Goal: Information Seeking & Learning: Learn about a topic

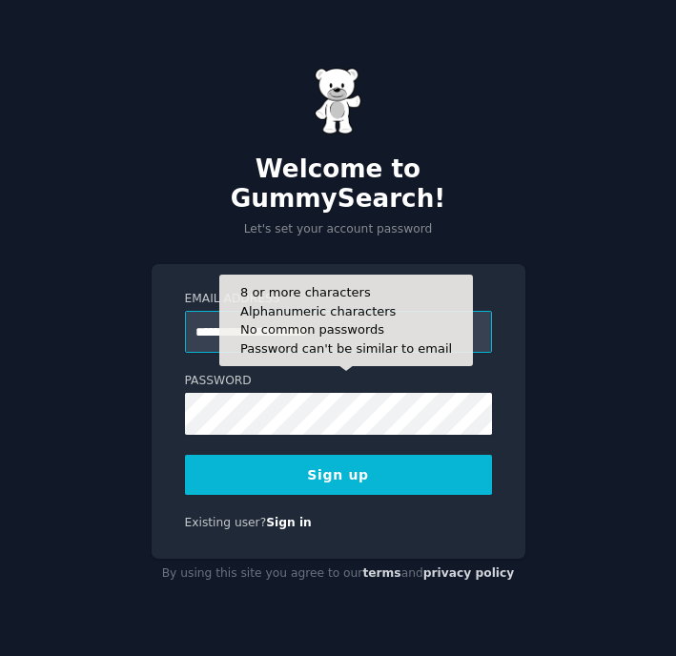
type input "**********"
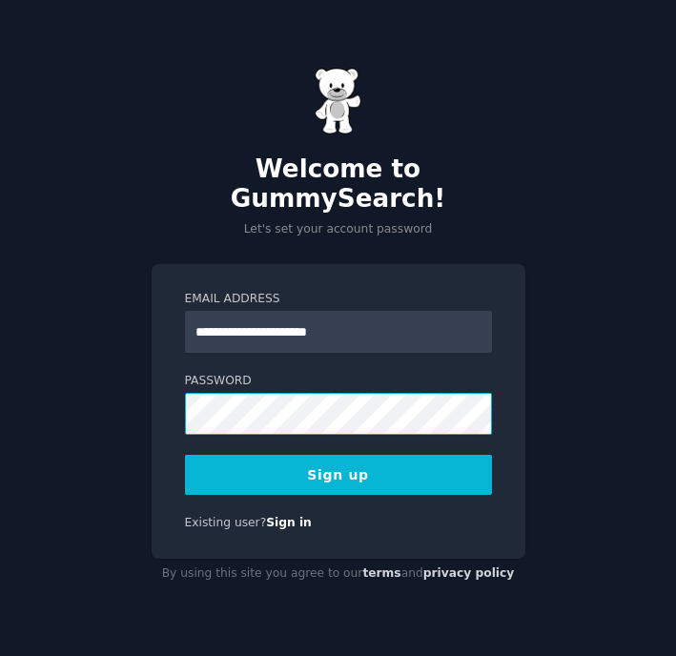
click at [151, 387] on div "**********" at bounding box center [338, 411] width 374 height 294
click at [142, 377] on div "**********" at bounding box center [338, 328] width 676 height 656
click at [377, 465] on button "Sign up" at bounding box center [338, 474] width 307 height 40
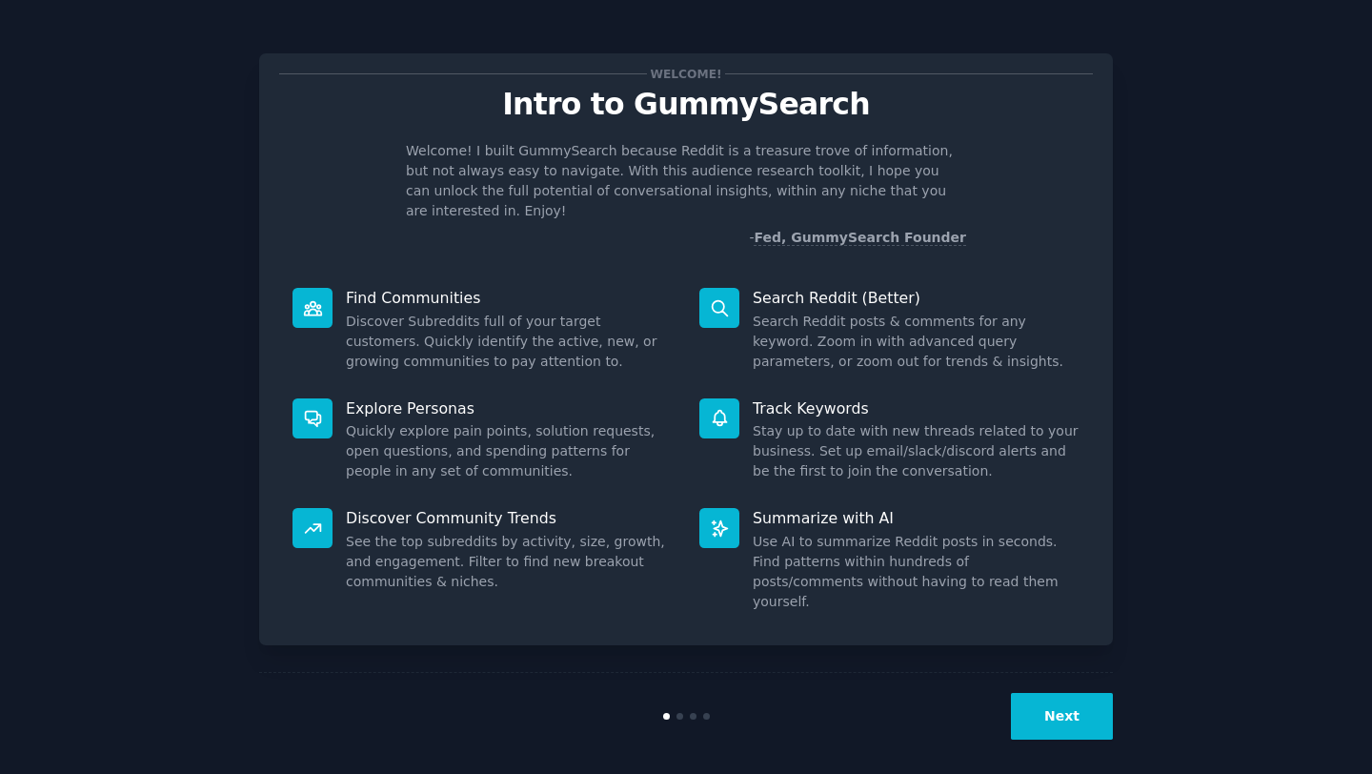
click at [675, 655] on button "Next" at bounding box center [1062, 716] width 102 height 47
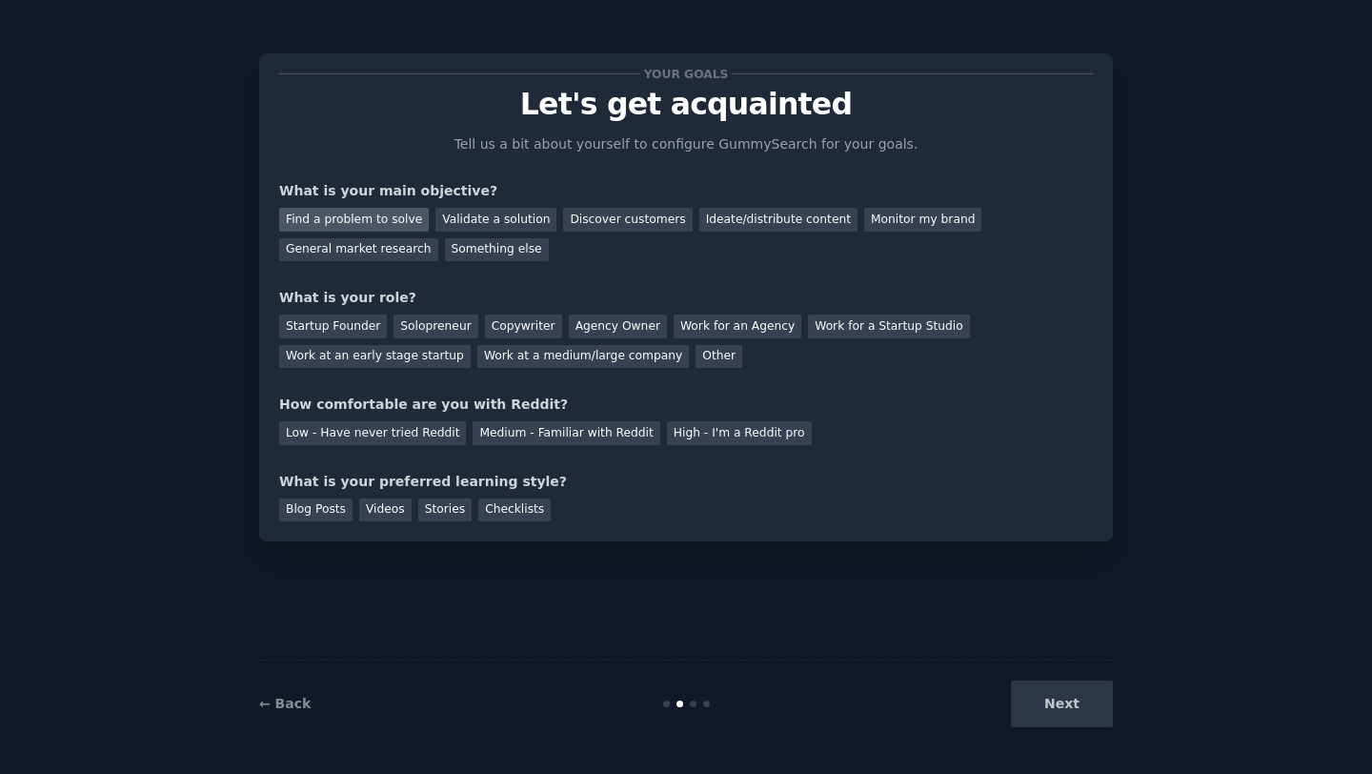
click at [389, 217] on div "Find a problem to solve" at bounding box center [354, 220] width 150 height 24
click at [482, 223] on div "Validate a solution" at bounding box center [495, 220] width 121 height 24
click at [675, 228] on div "Ideate/distribute content" at bounding box center [778, 220] width 158 height 24
click at [326, 212] on div "Find a problem to solve" at bounding box center [354, 220] width 150 height 24
click at [675, 212] on div "Monitor my brand" at bounding box center [922, 220] width 117 height 24
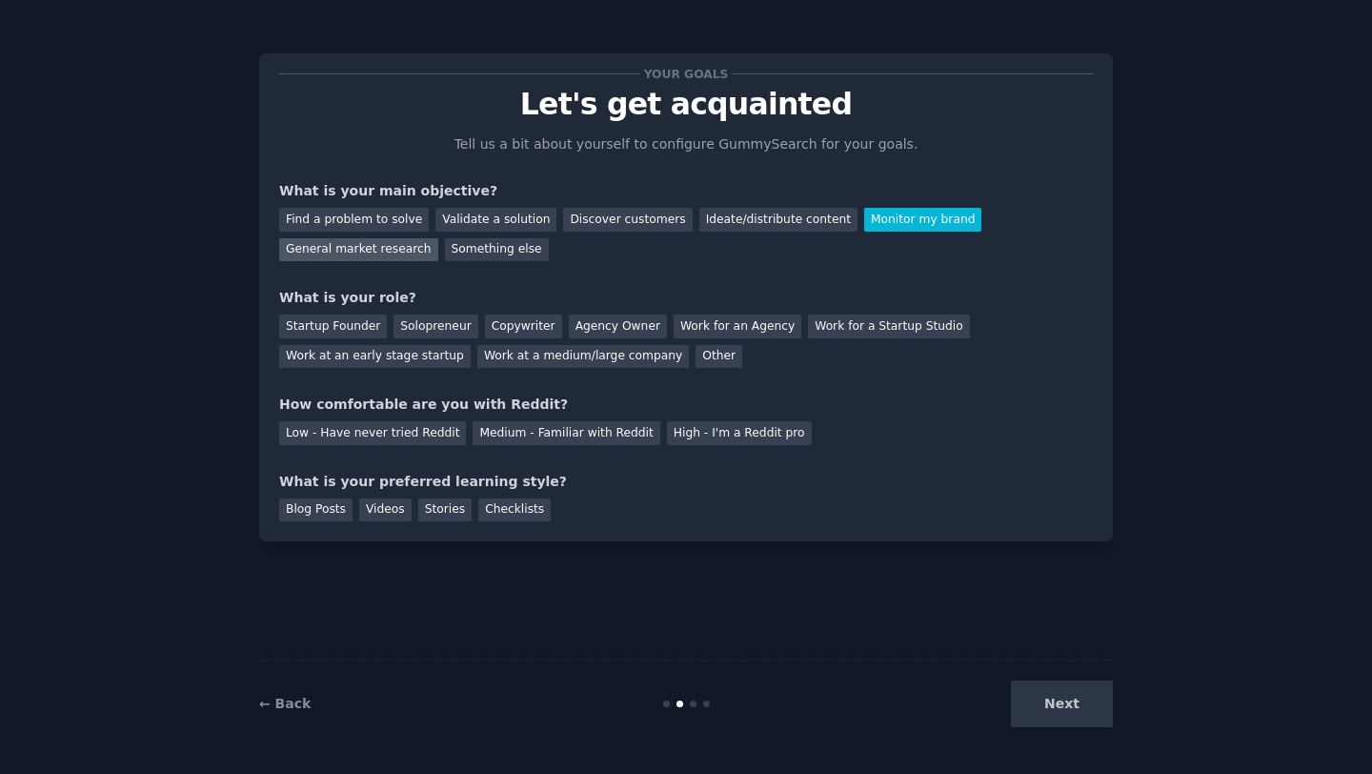
click at [374, 252] on div "General market research" at bounding box center [358, 250] width 159 height 24
click at [482, 247] on div "Something else" at bounding box center [497, 250] width 104 height 24
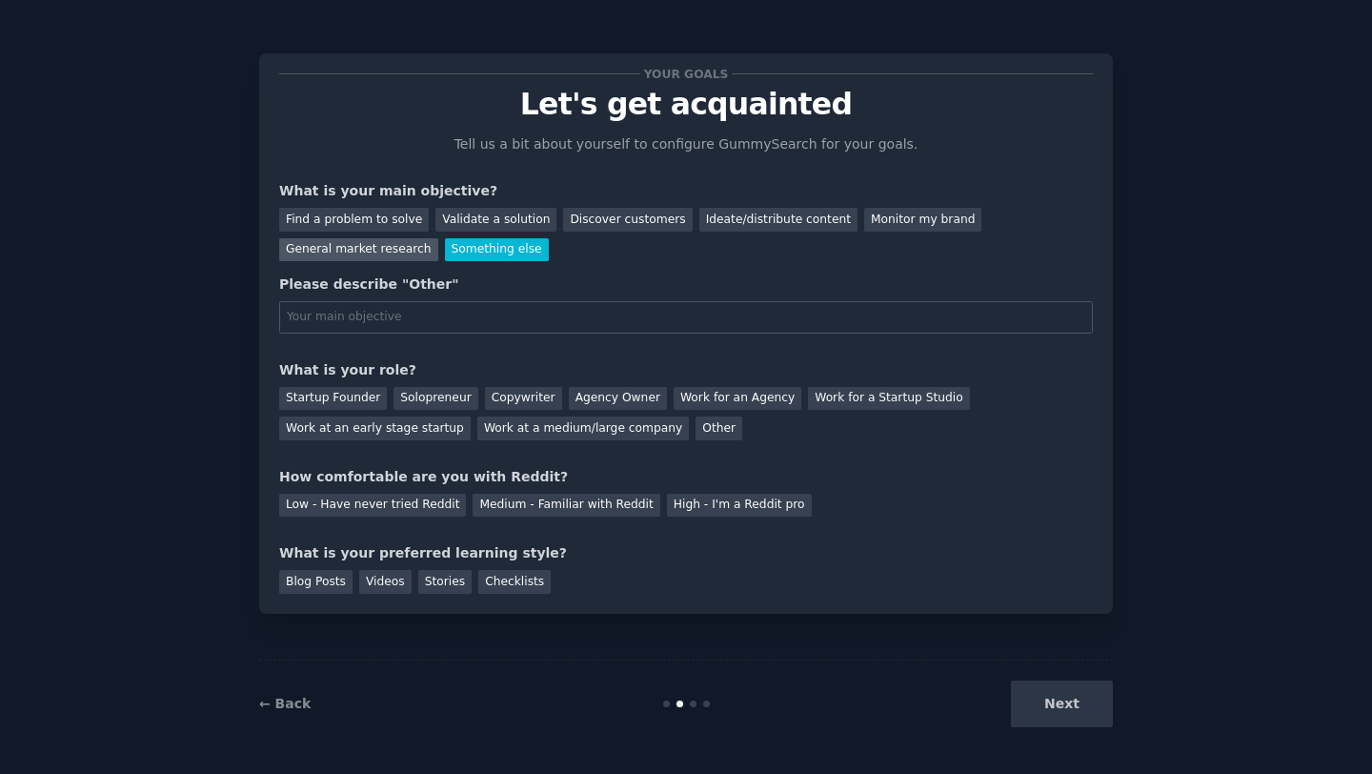
click at [369, 252] on div "General market research" at bounding box center [358, 250] width 159 height 24
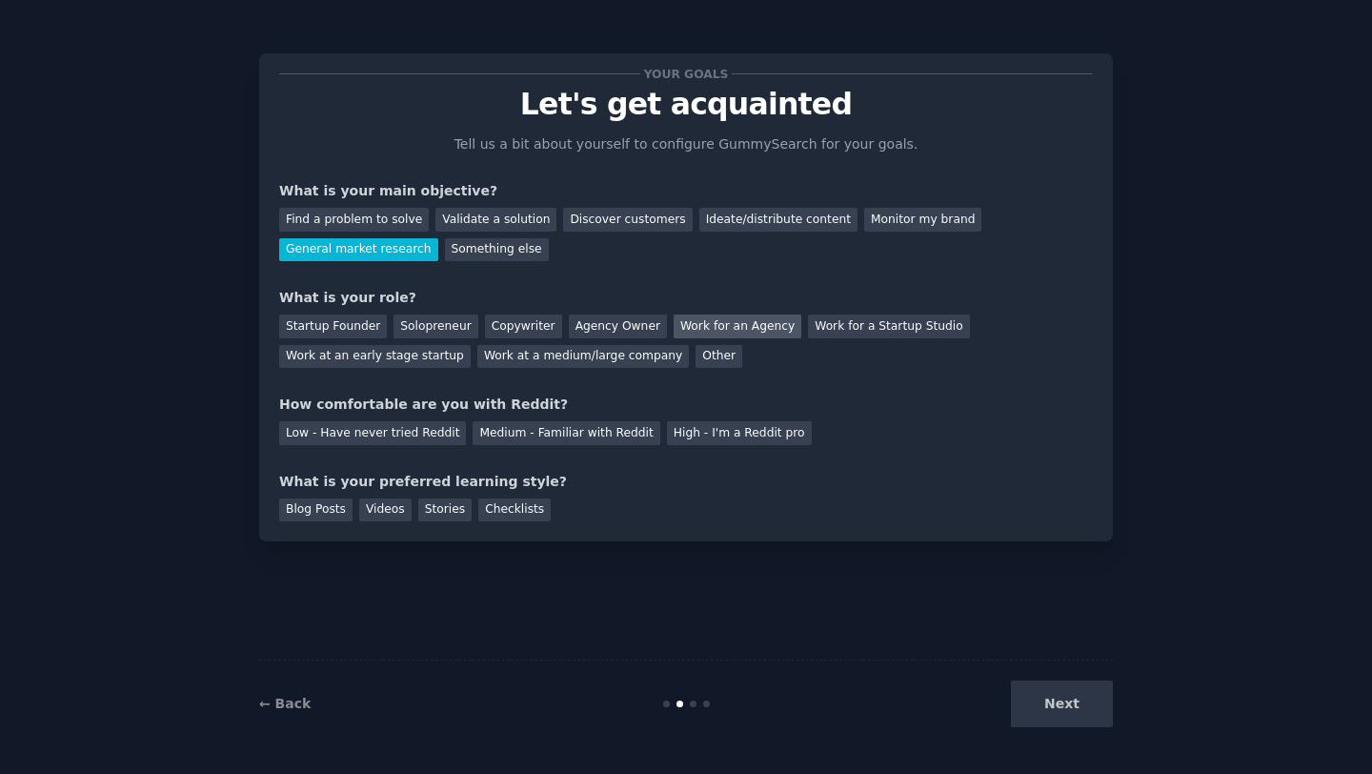
click at [675, 327] on div "Work for an Agency" at bounding box center [738, 326] width 128 height 24
click at [447, 362] on div "Work at an early stage startup" at bounding box center [375, 357] width 192 height 24
click at [675, 330] on div "Work for an Agency" at bounding box center [738, 326] width 128 height 24
click at [568, 435] on div "Medium - Familiar with Reddit" at bounding box center [566, 433] width 187 height 24
click at [373, 511] on div "Videos" at bounding box center [385, 510] width 52 height 24
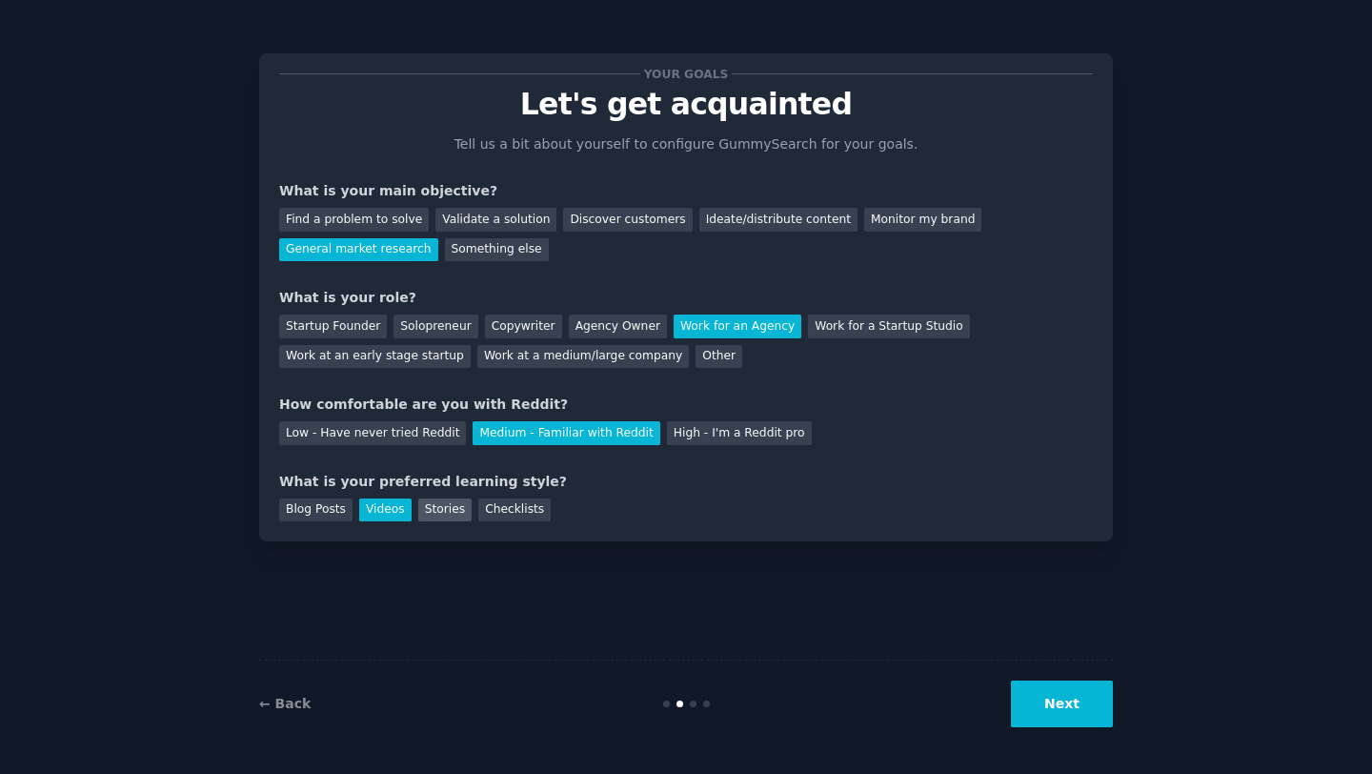
click at [438, 518] on div "Stories" at bounding box center [444, 510] width 53 height 24
click at [434, 517] on div "Stories" at bounding box center [444, 510] width 53 height 24
click at [392, 515] on div "Videos" at bounding box center [385, 510] width 52 height 24
click at [433, 515] on div "Stories" at bounding box center [444, 510] width 53 height 24
click at [518, 498] on div "Checklists" at bounding box center [514, 510] width 72 height 24
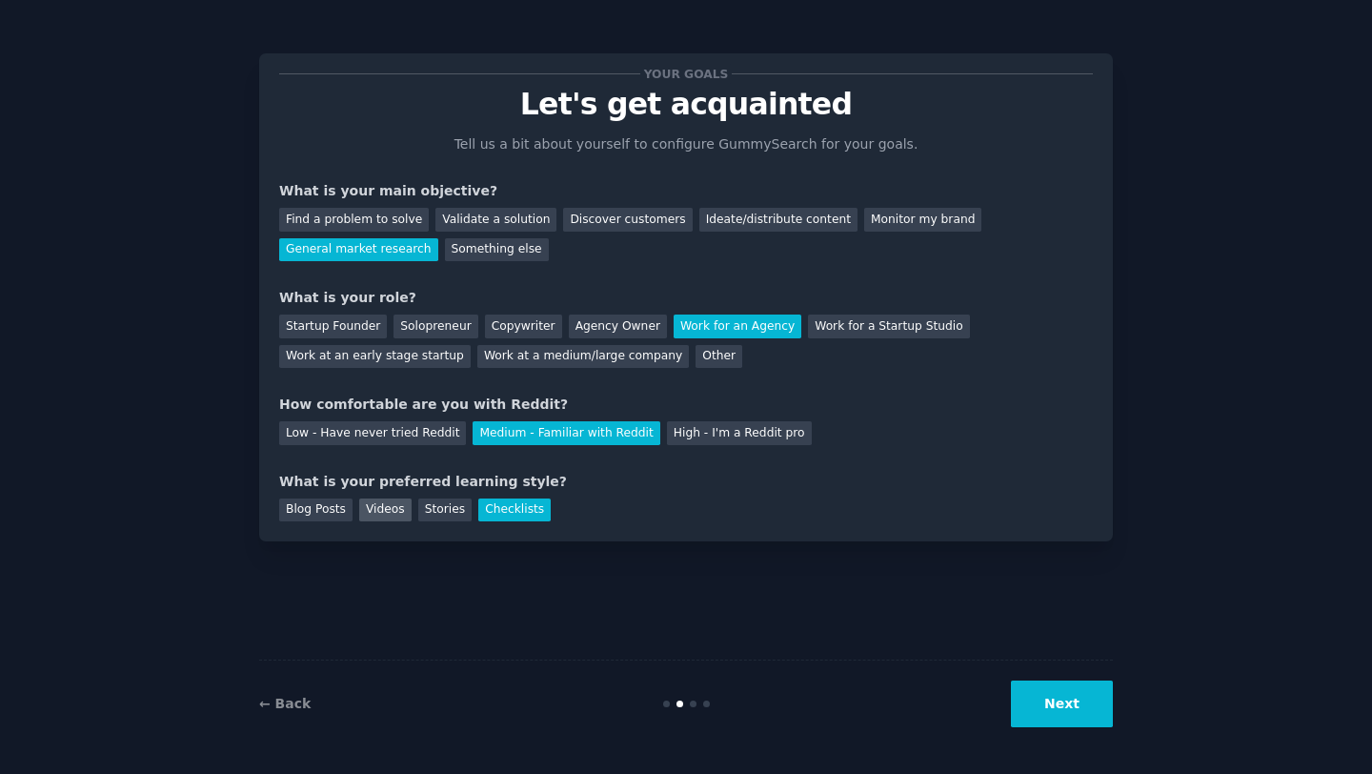
click at [386, 510] on div "Videos" at bounding box center [385, 510] width 52 height 24
click at [441, 515] on div "Stories" at bounding box center [444, 510] width 53 height 24
click at [675, 655] on button "Next" at bounding box center [1062, 703] width 102 height 47
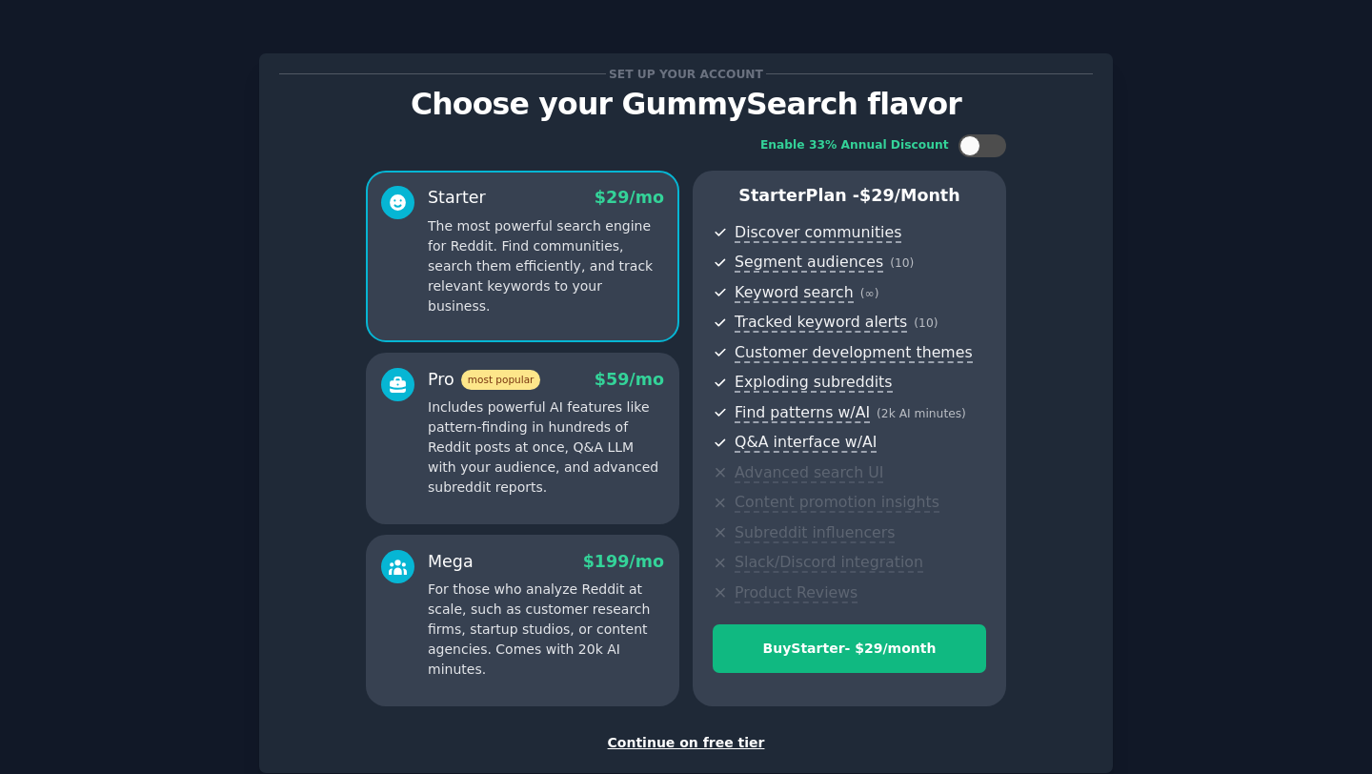
click at [675, 655] on div "Continue on free tier" at bounding box center [686, 743] width 814 height 20
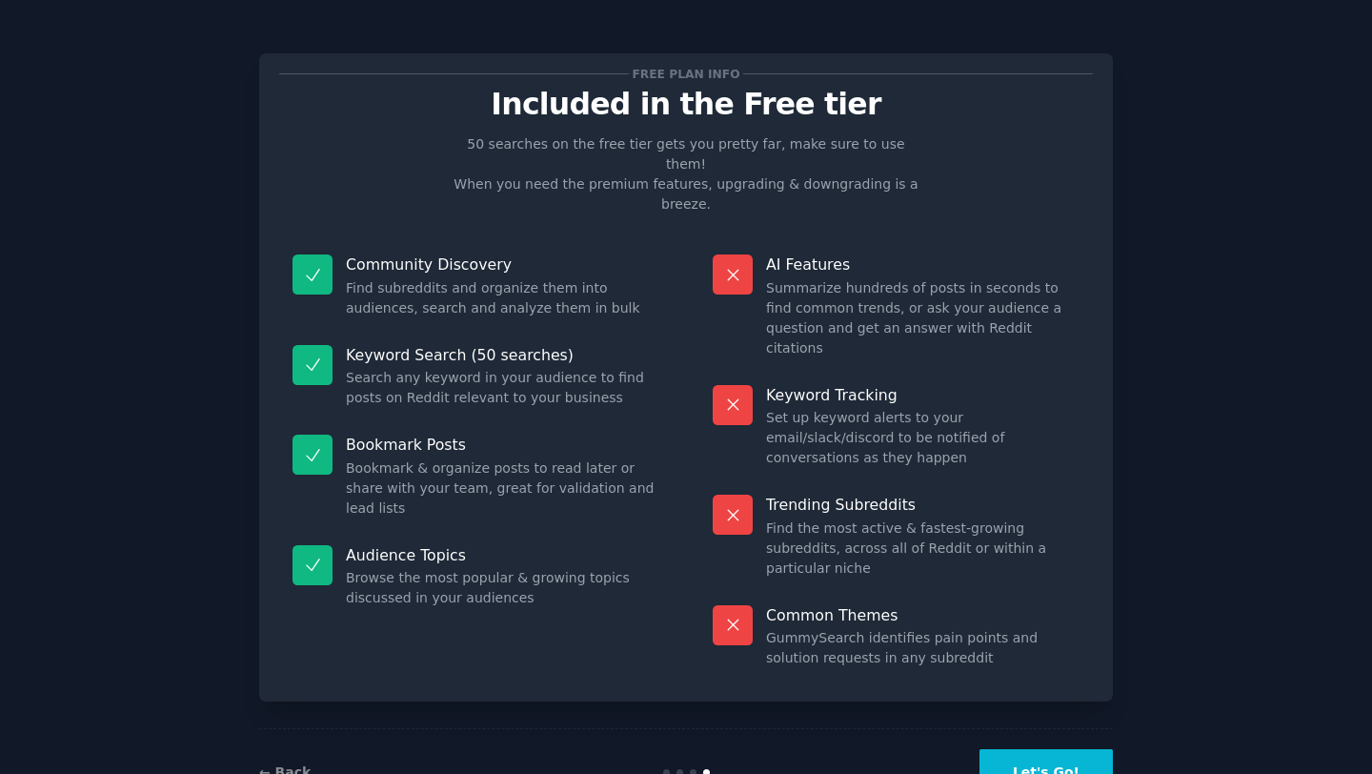
click at [675, 655] on button "Let's Go!" at bounding box center [1045, 772] width 133 height 47
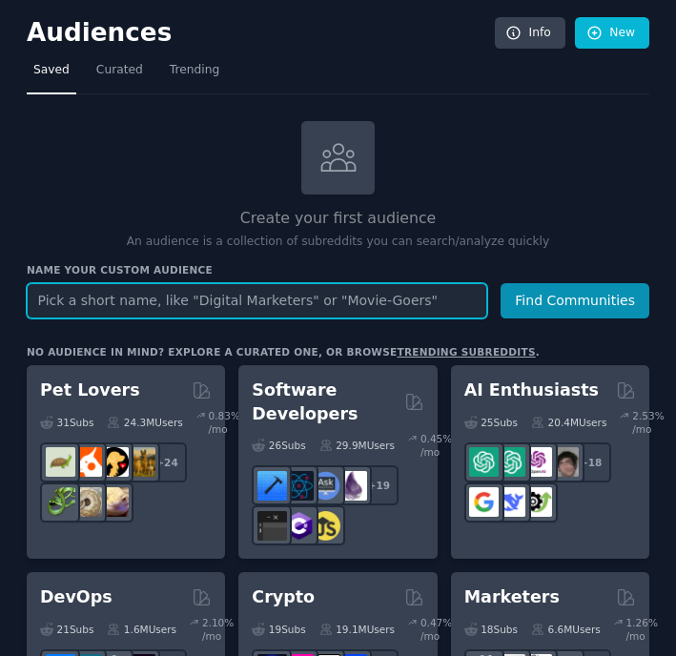
click at [234, 299] on input "text" at bounding box center [257, 300] width 460 height 35
type input "content research"
click at [500, 283] on button "Find Communities" at bounding box center [574, 300] width 149 height 35
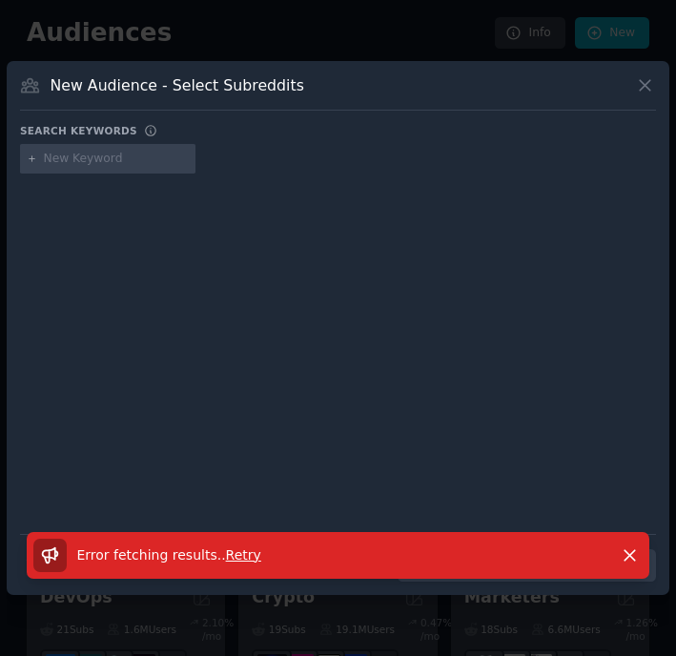
click at [123, 148] on div at bounding box center [107, 159] width 175 height 30
click at [124, 166] on input "text" at bounding box center [116, 159] width 145 height 17
type input "content"
click at [646, 87] on icon at bounding box center [644, 85] width 10 height 10
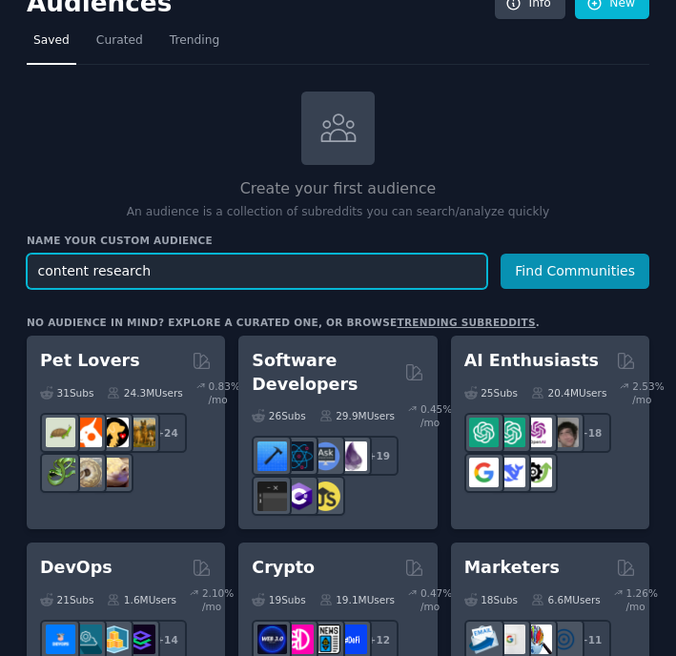
scroll to position [32, 0]
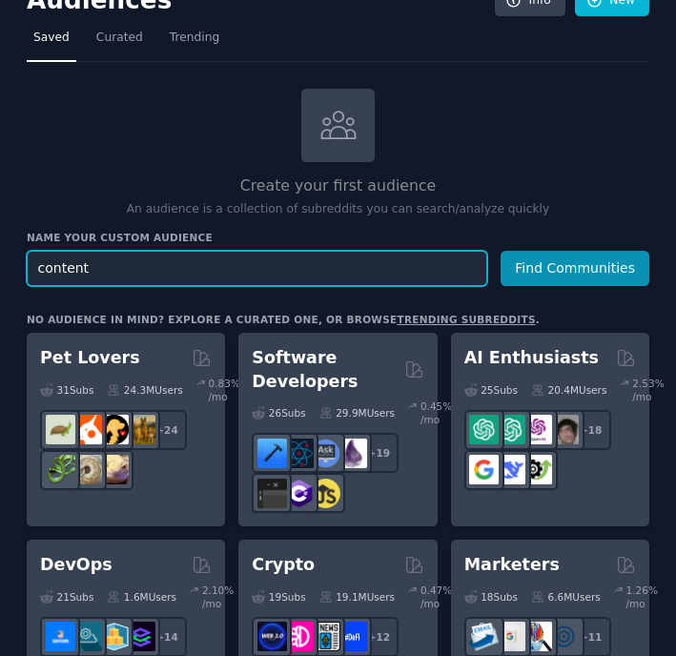
click at [500, 251] on button "Find Communities" at bounding box center [574, 268] width 149 height 35
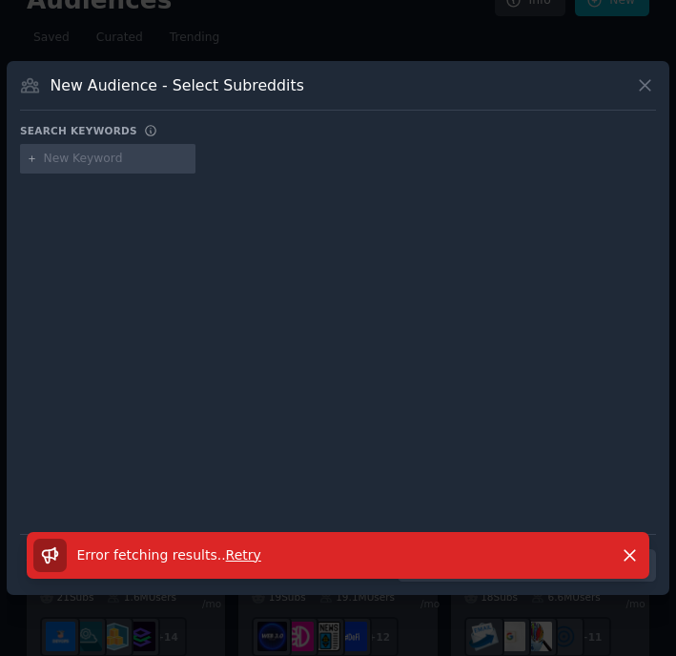
click at [235, 556] on span "Retry" at bounding box center [243, 554] width 35 height 15
click at [644, 89] on icon at bounding box center [645, 85] width 20 height 20
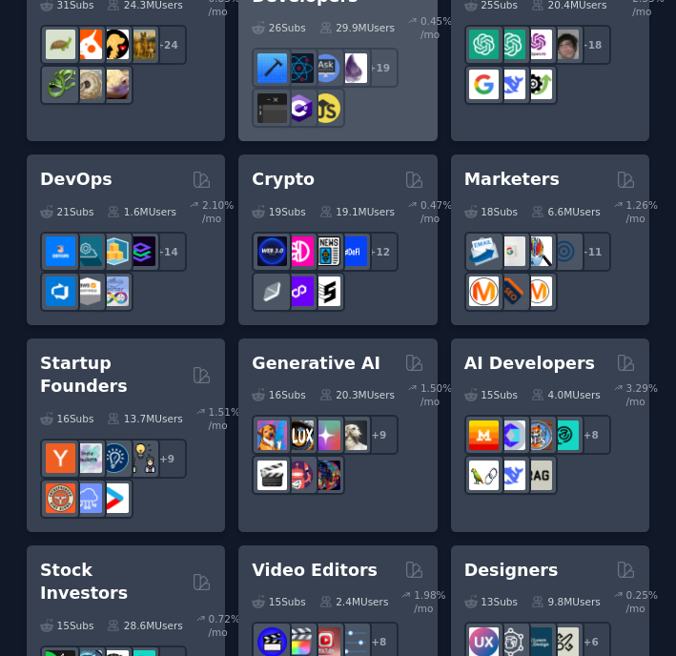
scroll to position [418, 0]
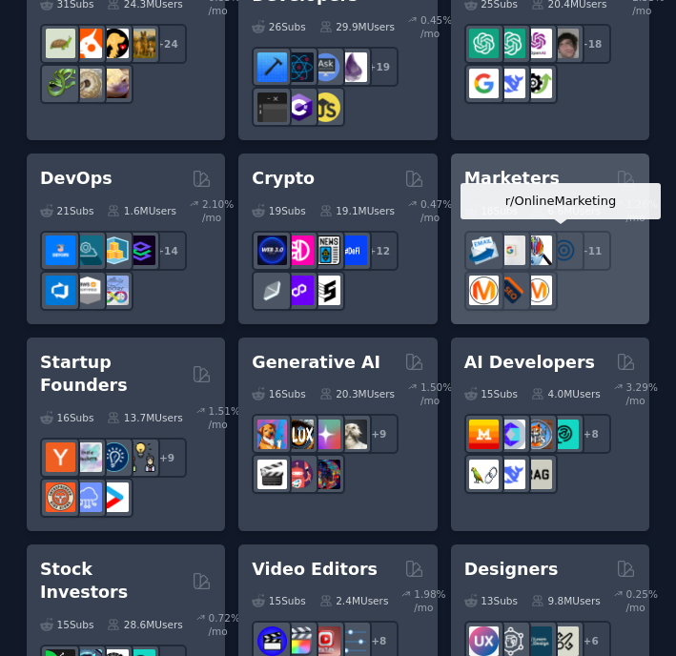
click at [564, 231] on div at bounding box center [564, 251] width 40 height 40
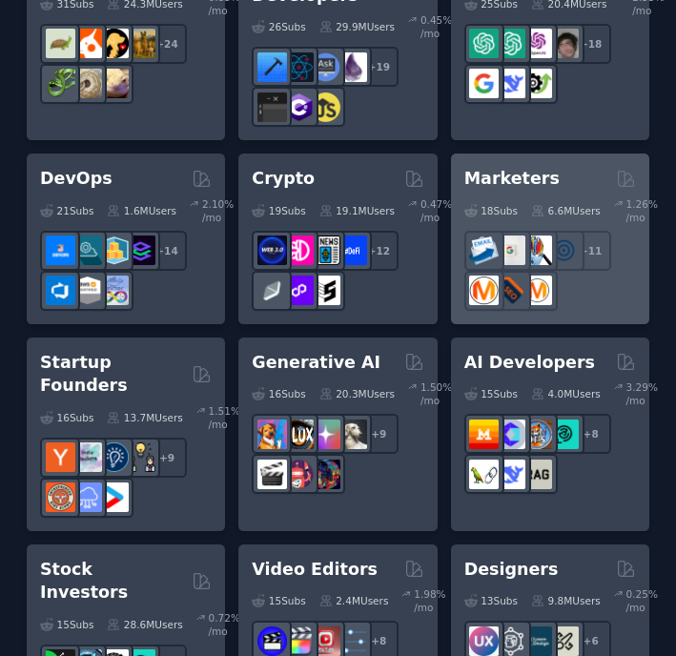
click at [508, 172] on h2 "Marketers" at bounding box center [511, 179] width 95 height 24
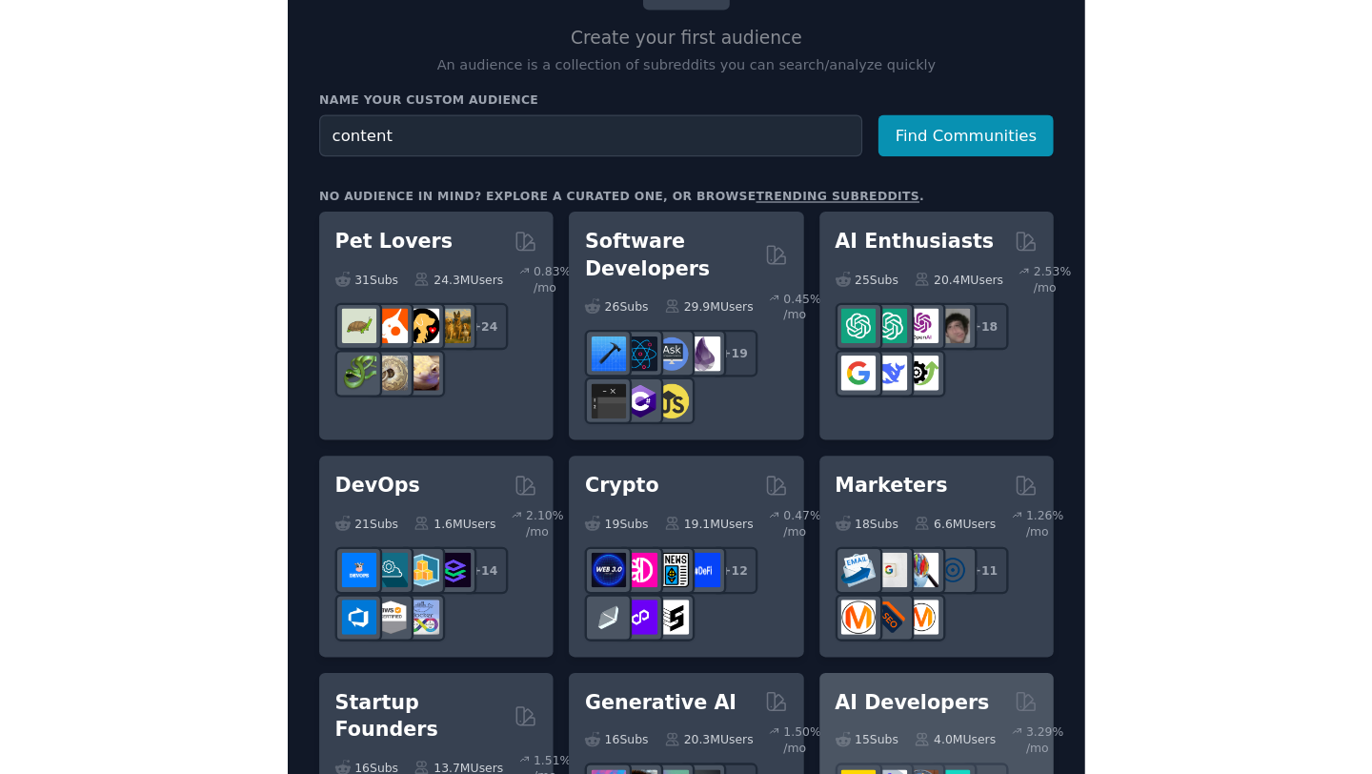
scroll to position [150, 0]
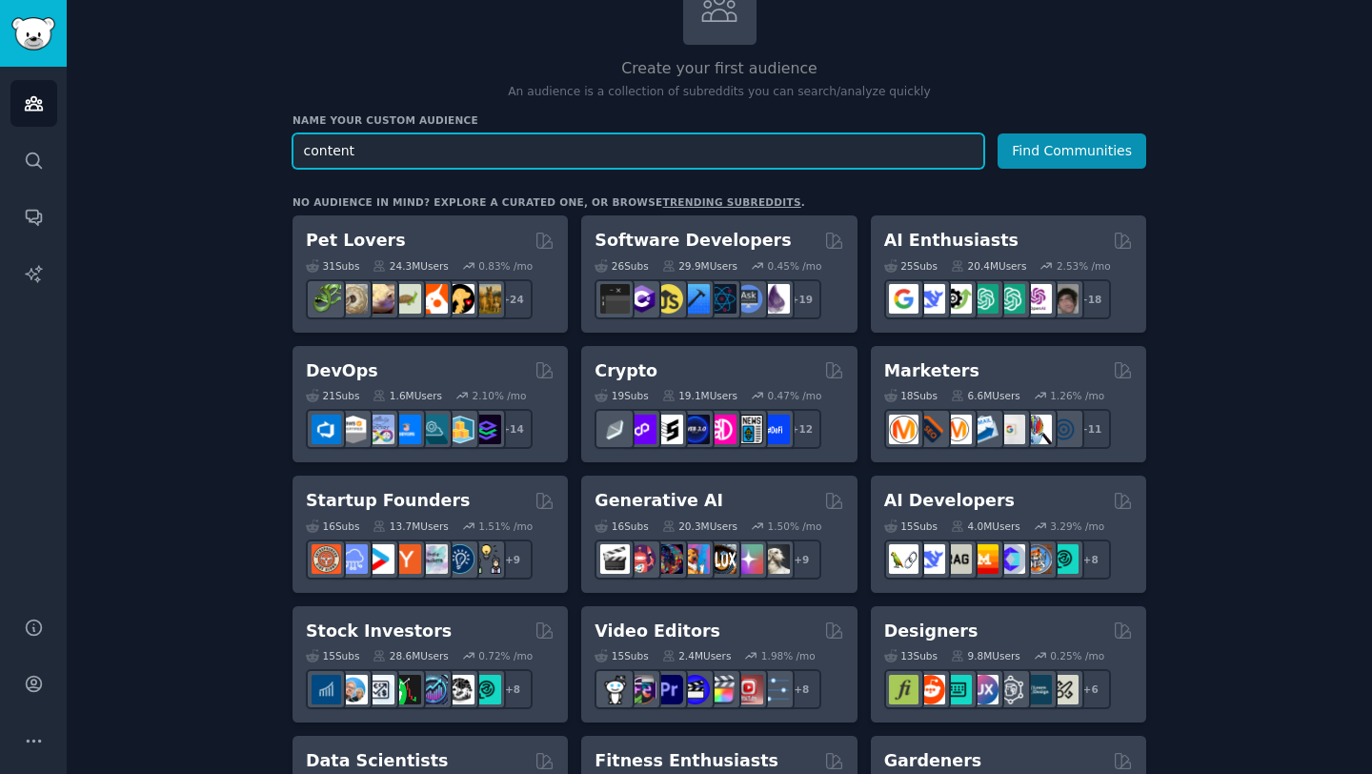
click at [434, 158] on input "content" at bounding box center [639, 150] width 692 height 35
type input "c"
type input "Marketers"
click at [675, 133] on button "Find Communities" at bounding box center [1072, 150] width 149 height 35
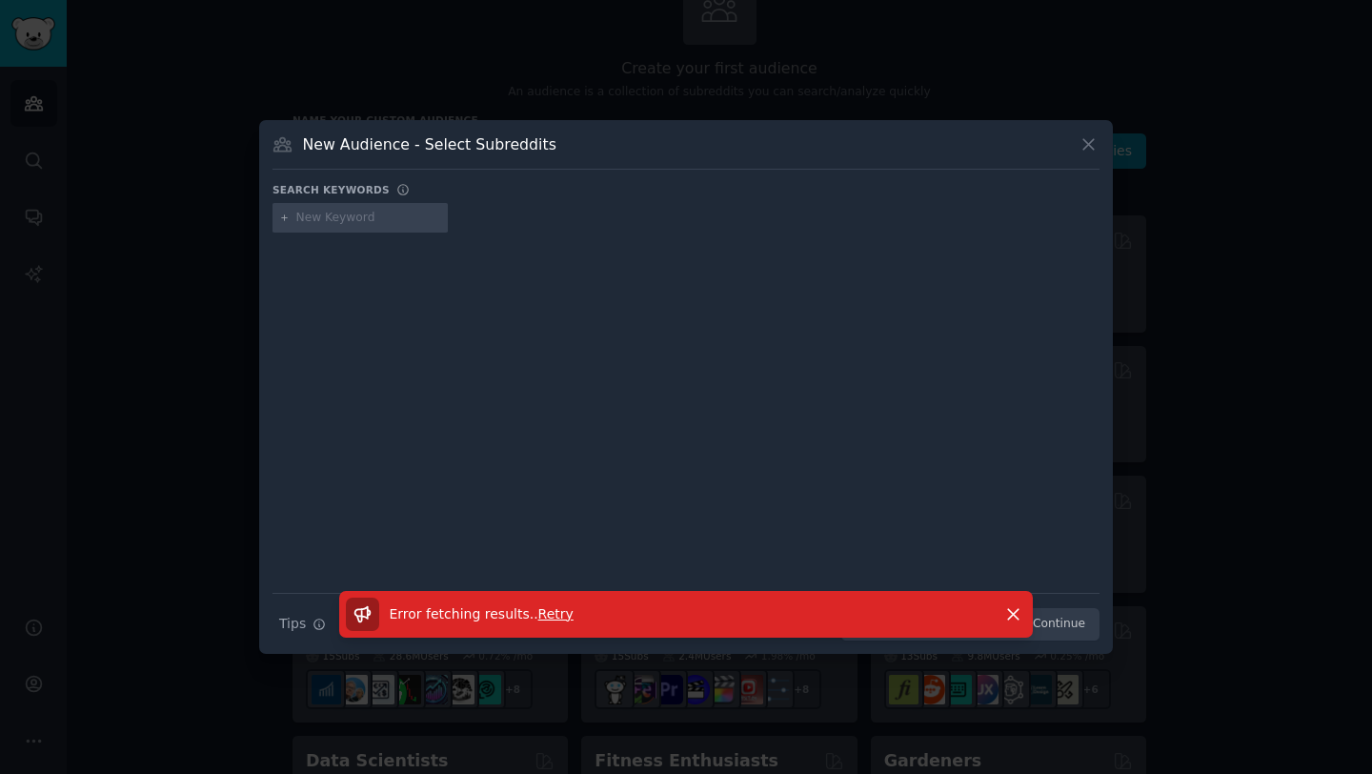
click at [547, 609] on span "Retry" at bounding box center [555, 613] width 35 height 15
click at [675, 618] on icon "button" at bounding box center [1013, 614] width 10 height 10
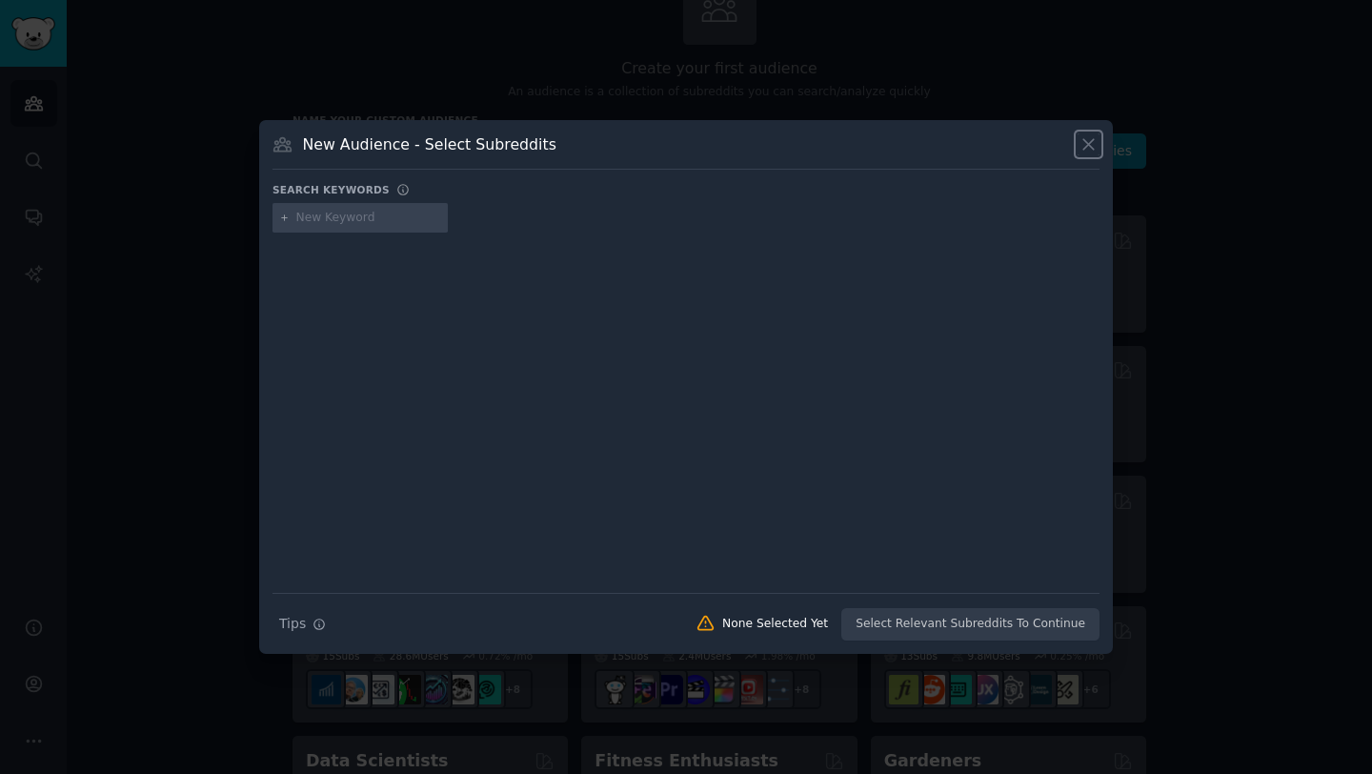
click at [675, 149] on icon at bounding box center [1089, 144] width 20 height 20
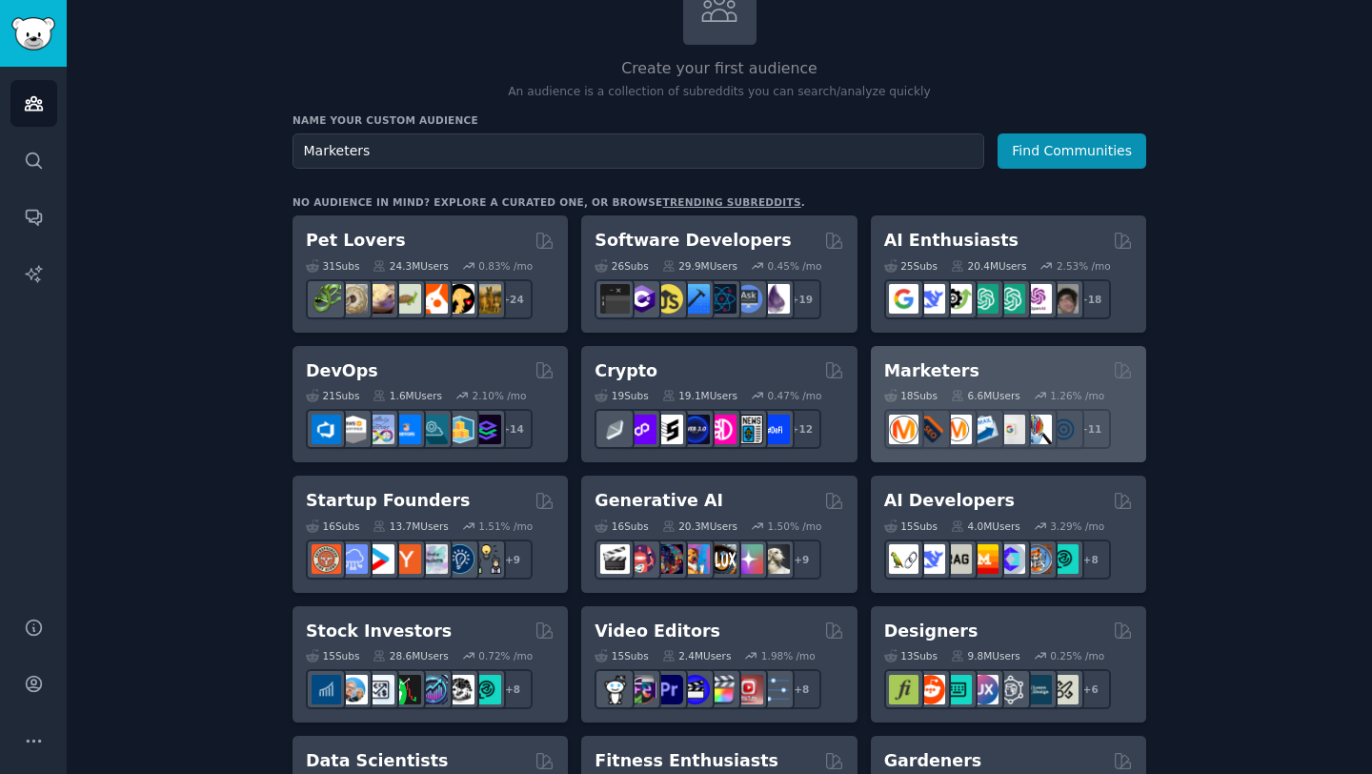
click at [675, 375] on div "Marketers Curated by GummySearch" at bounding box center [1008, 371] width 249 height 24
click at [675, 389] on div "6.6M Users" at bounding box center [986, 395] width 70 height 13
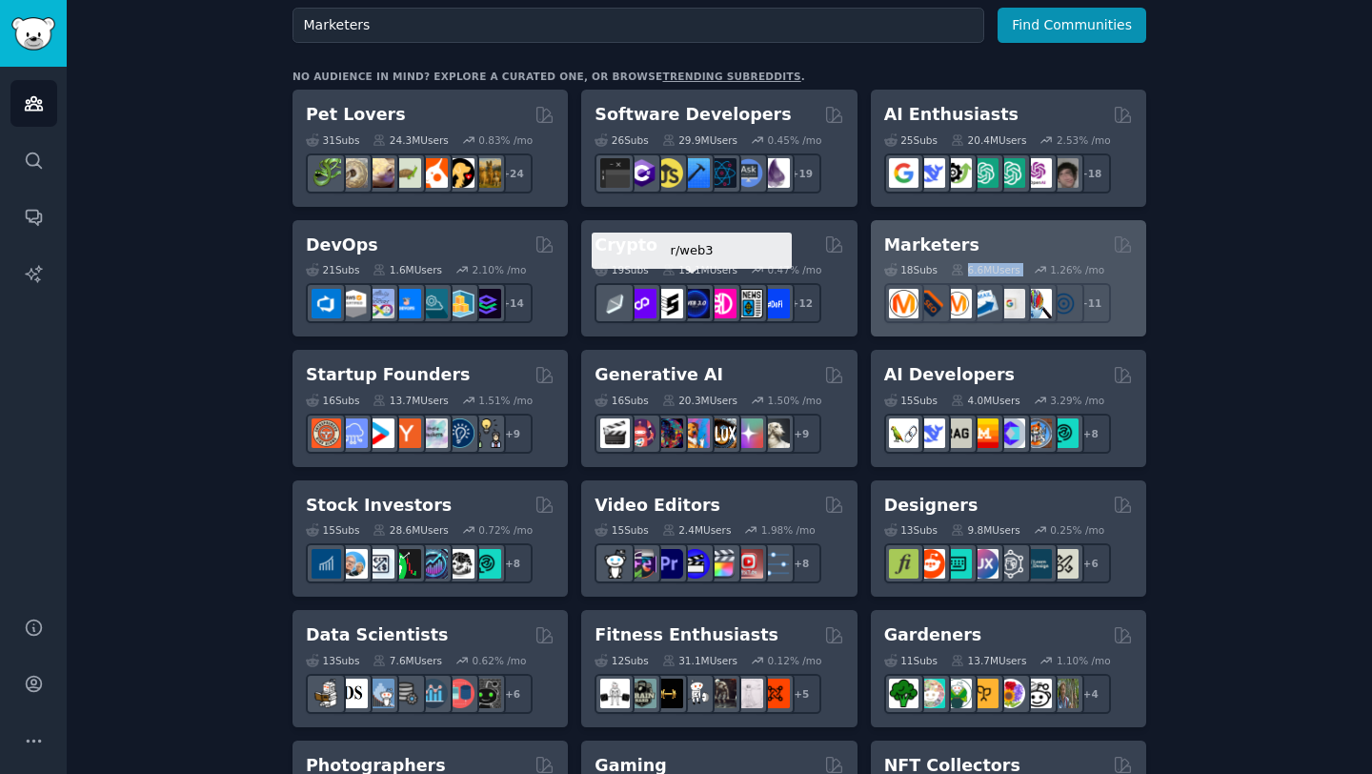
scroll to position [278, 0]
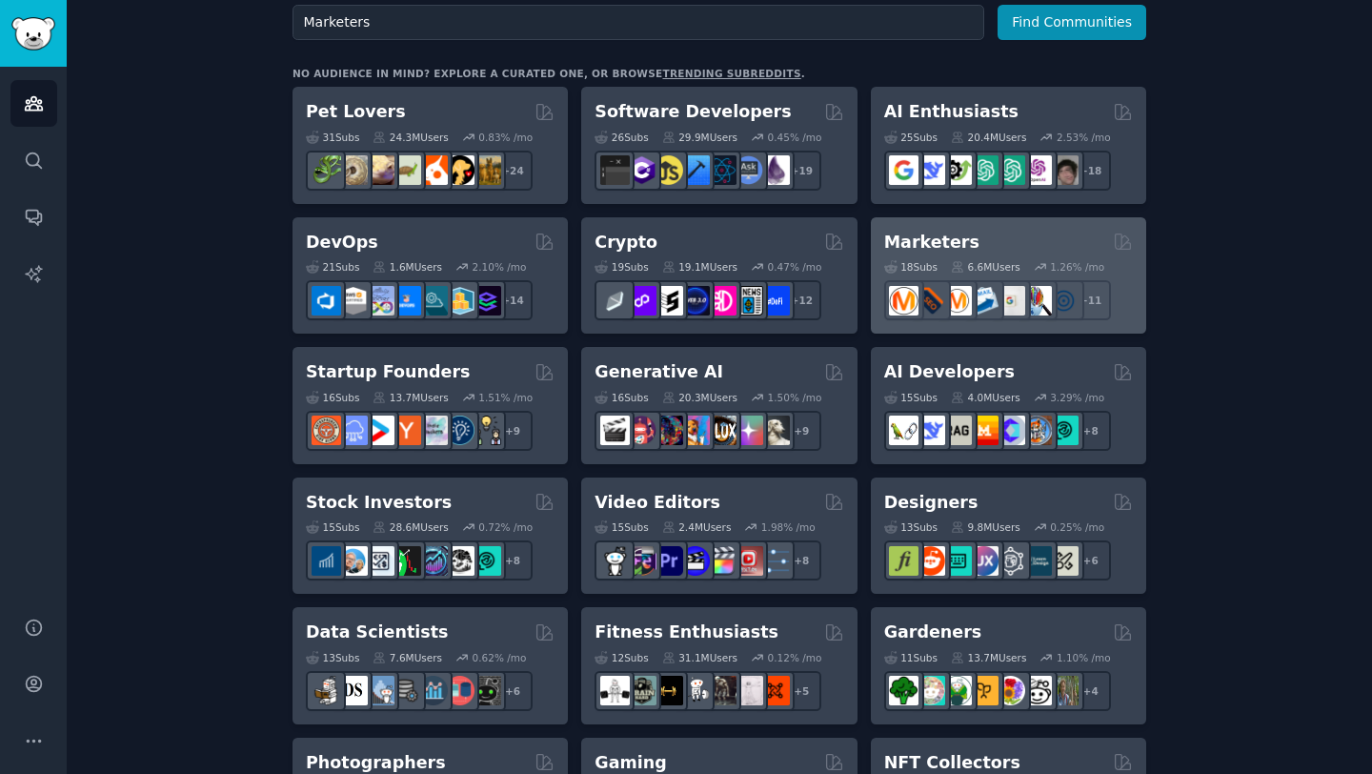
click at [675, 272] on div "18 Sub s 6.6M Users 1.26 % /mo" at bounding box center [1008, 266] width 249 height 13
click at [675, 270] on div "18 Sub s" at bounding box center [910, 266] width 53 height 13
click at [675, 299] on img at bounding box center [904, 301] width 30 height 30
click at [675, 302] on img at bounding box center [957, 301] width 30 height 30
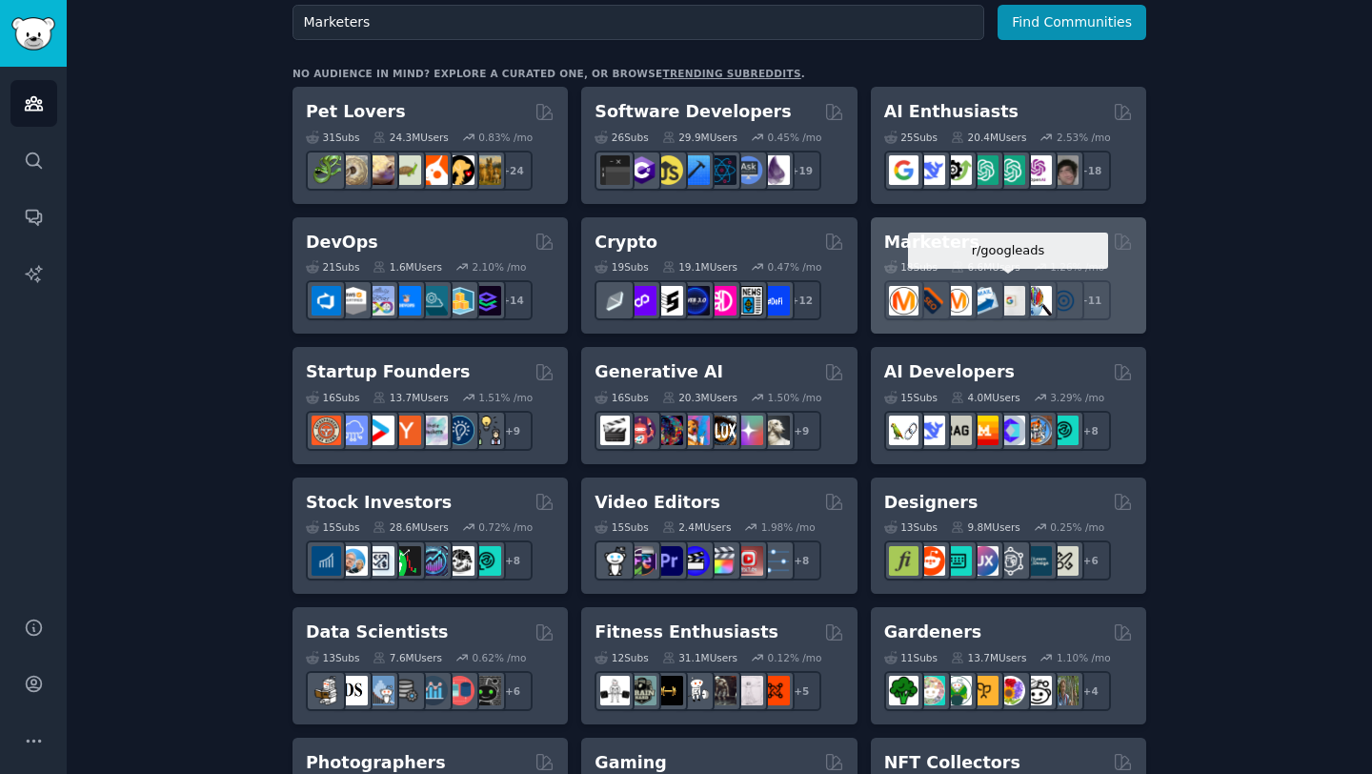
click at [675, 303] on div at bounding box center [1011, 300] width 40 height 40
click at [675, 305] on img at bounding box center [1064, 301] width 30 height 30
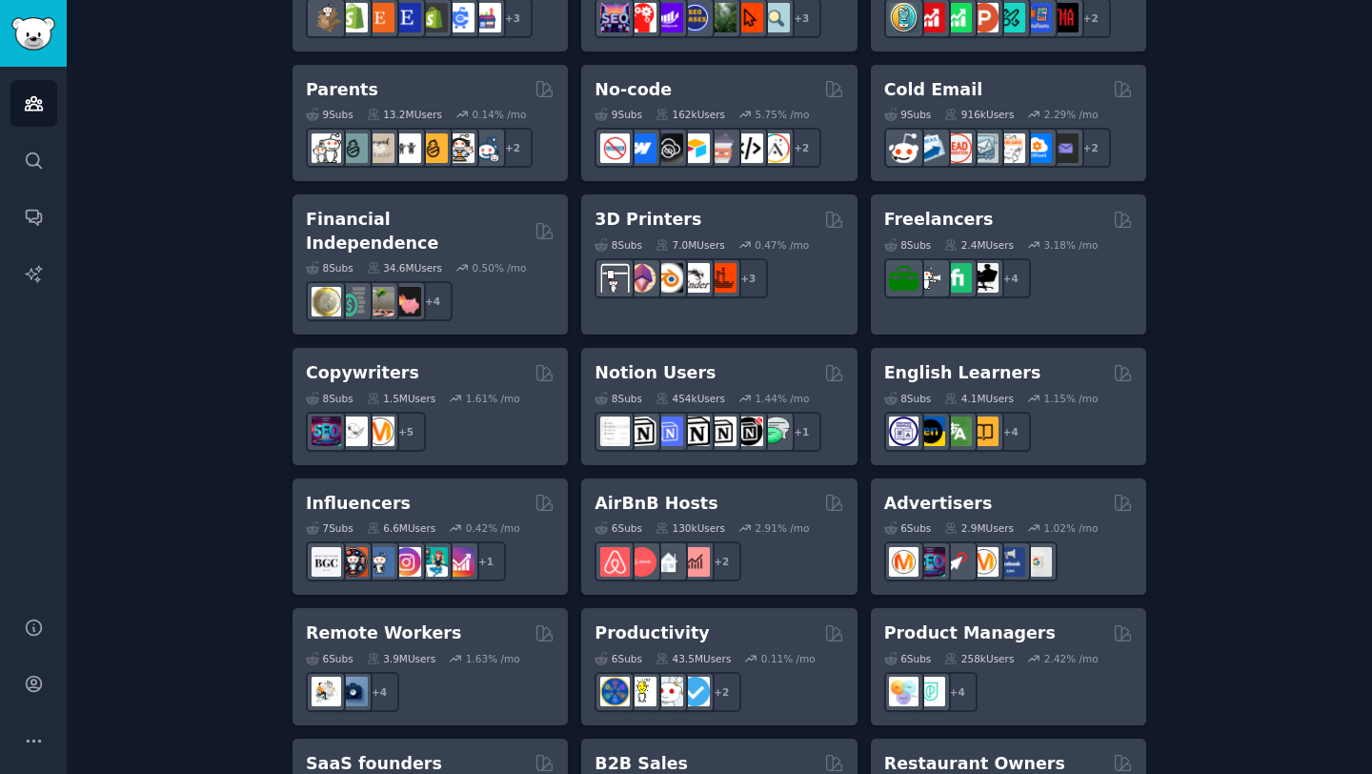
scroll to position [0, 0]
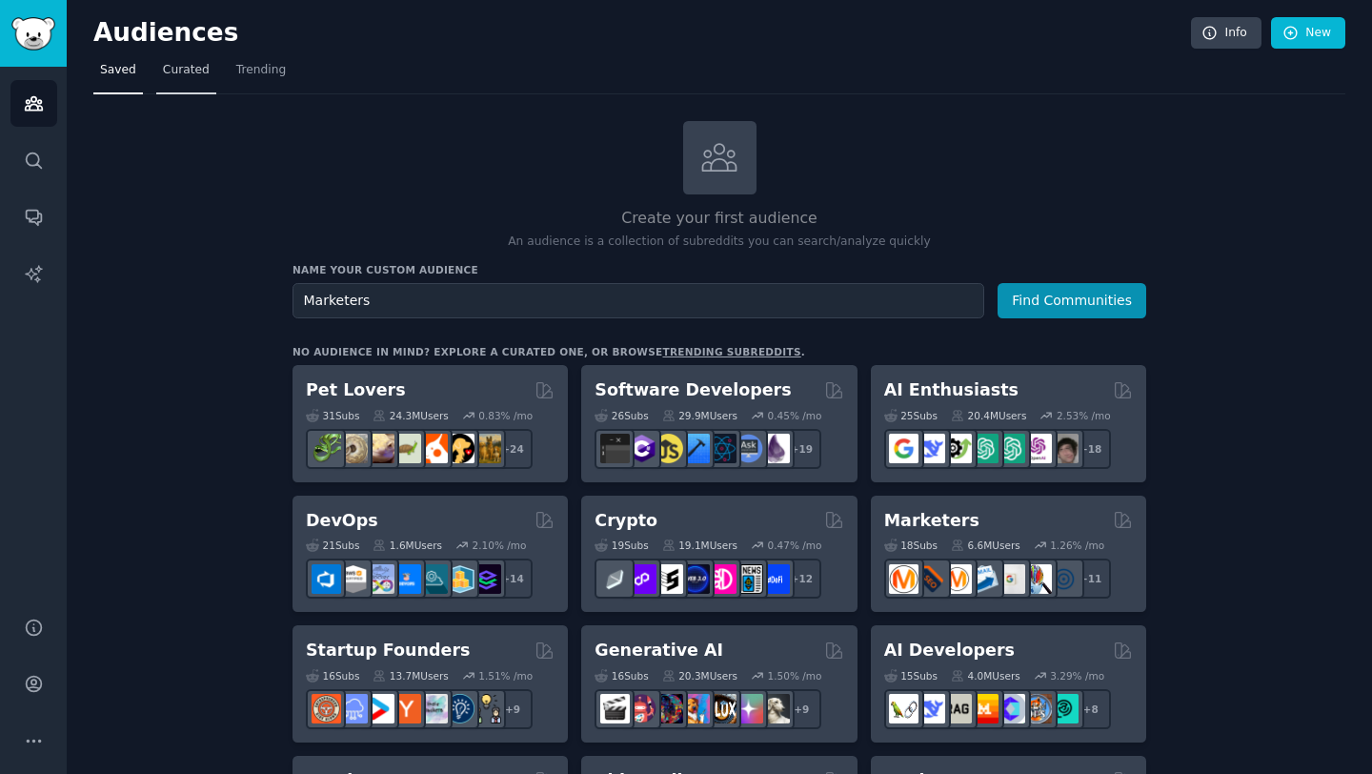
click at [200, 67] on span "Curated" at bounding box center [186, 70] width 47 height 17
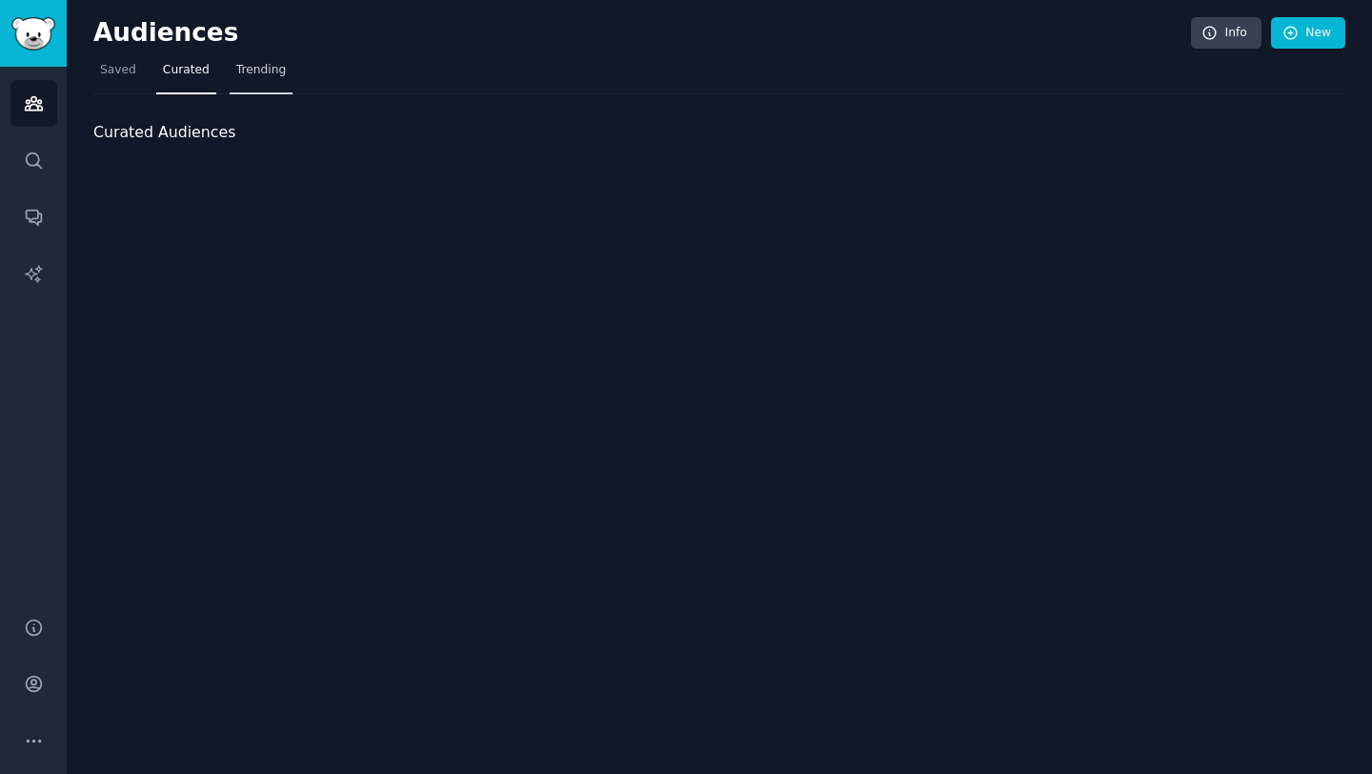
click at [252, 75] on span "Trending" at bounding box center [261, 70] width 50 height 17
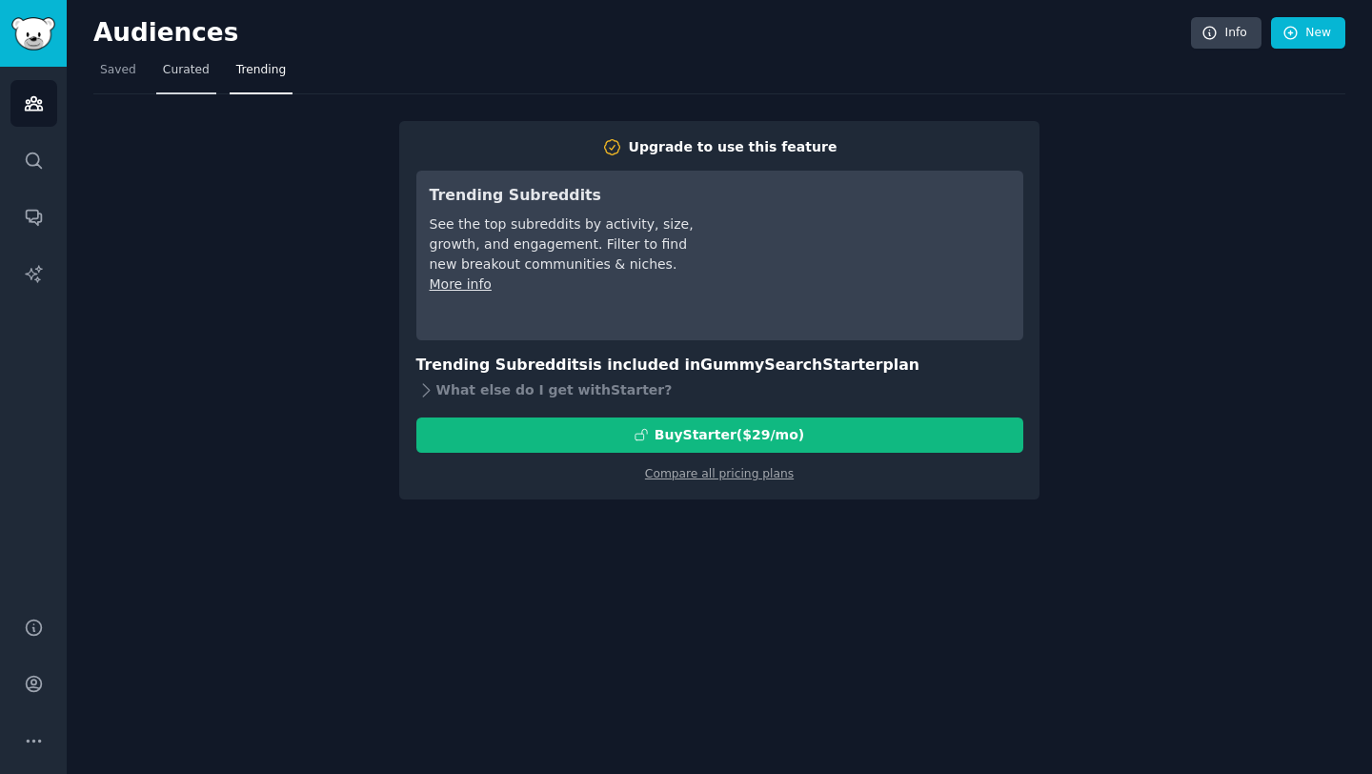
click at [195, 78] on link "Curated" at bounding box center [186, 74] width 60 height 39
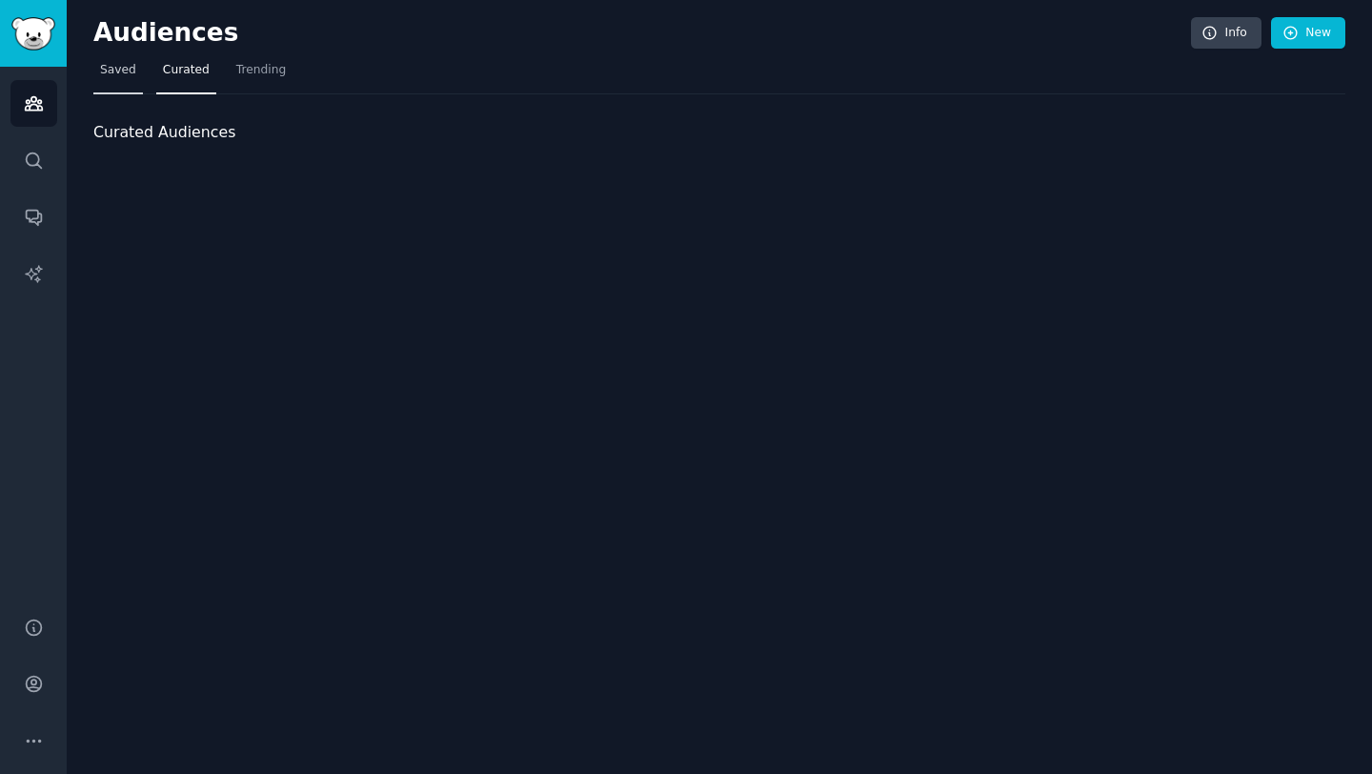
click at [125, 78] on span "Saved" at bounding box center [118, 70] width 36 height 17
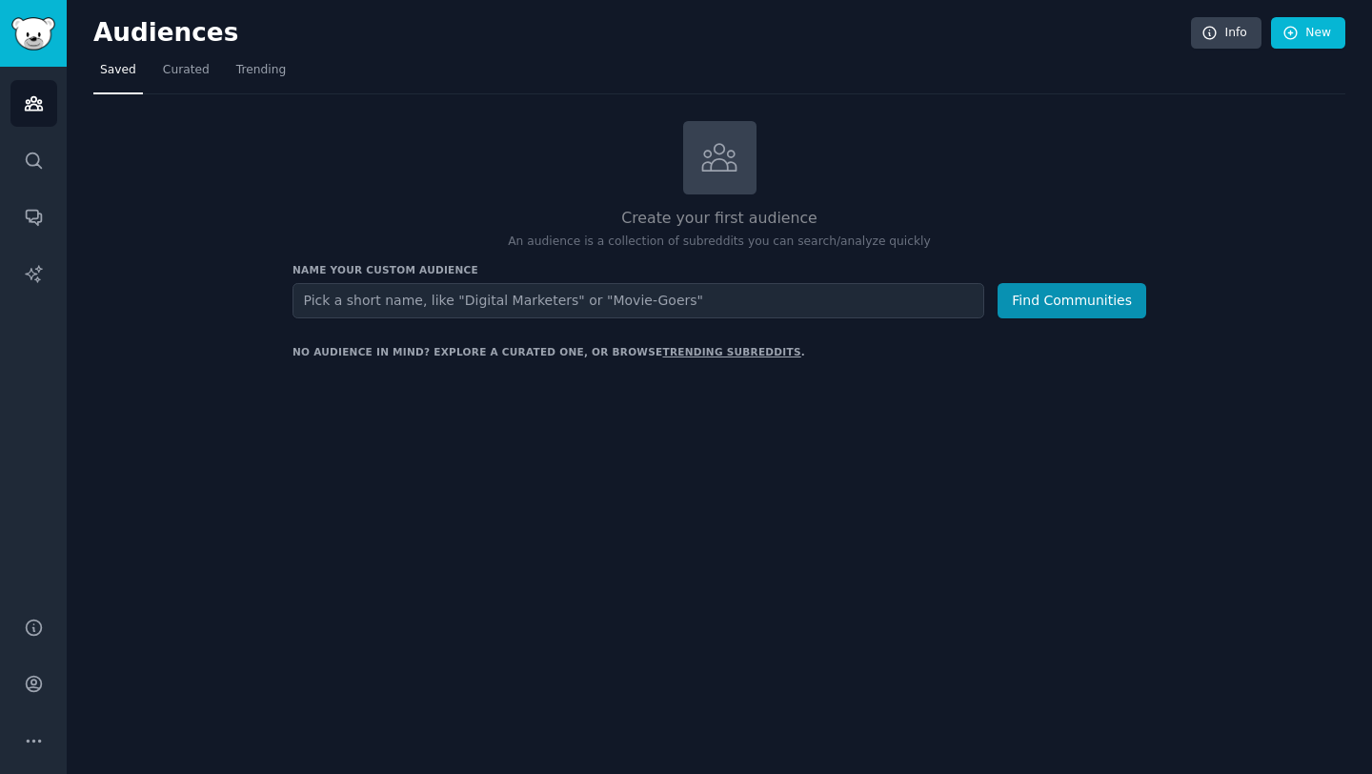
click at [675, 354] on link "trending subreddits" at bounding box center [731, 351] width 138 height 11
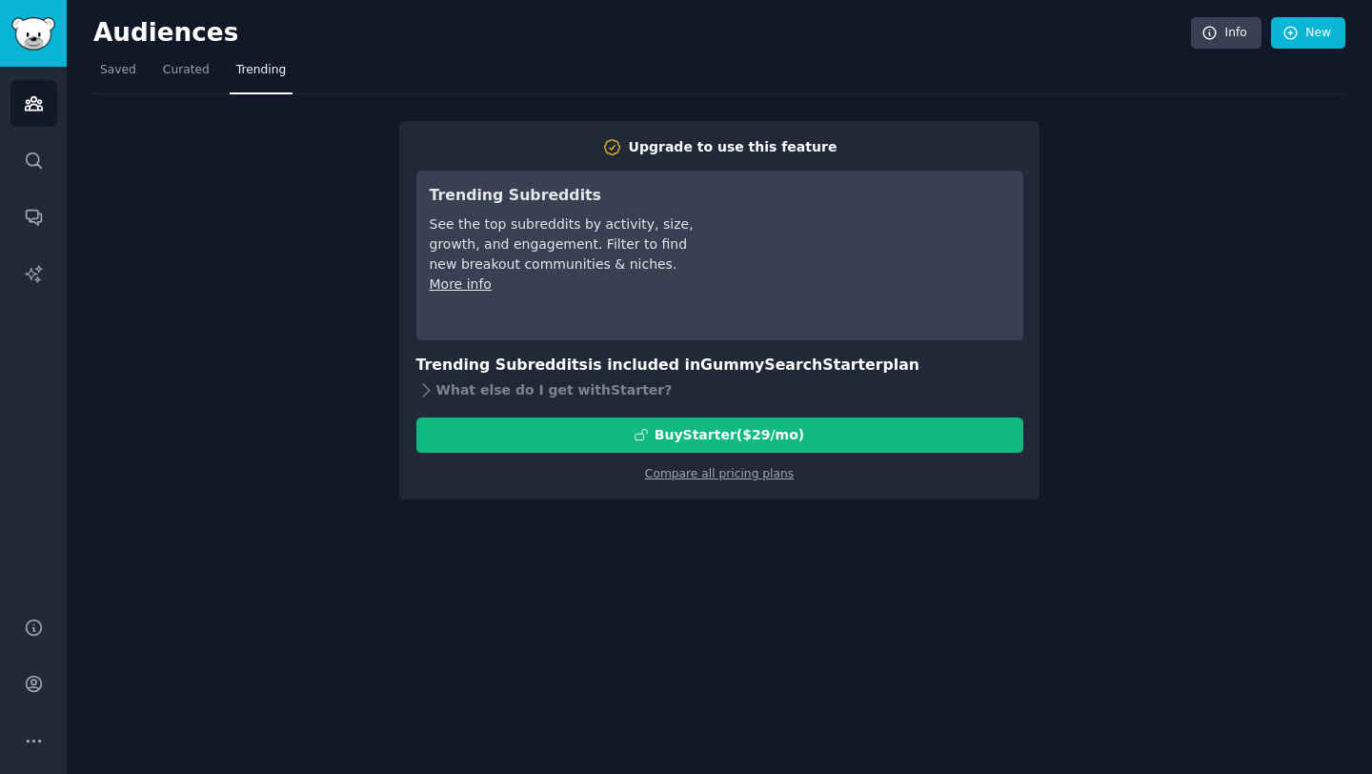
click at [275, 371] on div "Upgrade to use this feature Trending Subreddits See the top subreddits by activ…" at bounding box center [719, 296] width 1252 height 405
click at [101, 79] on link "Saved" at bounding box center [118, 74] width 50 height 39
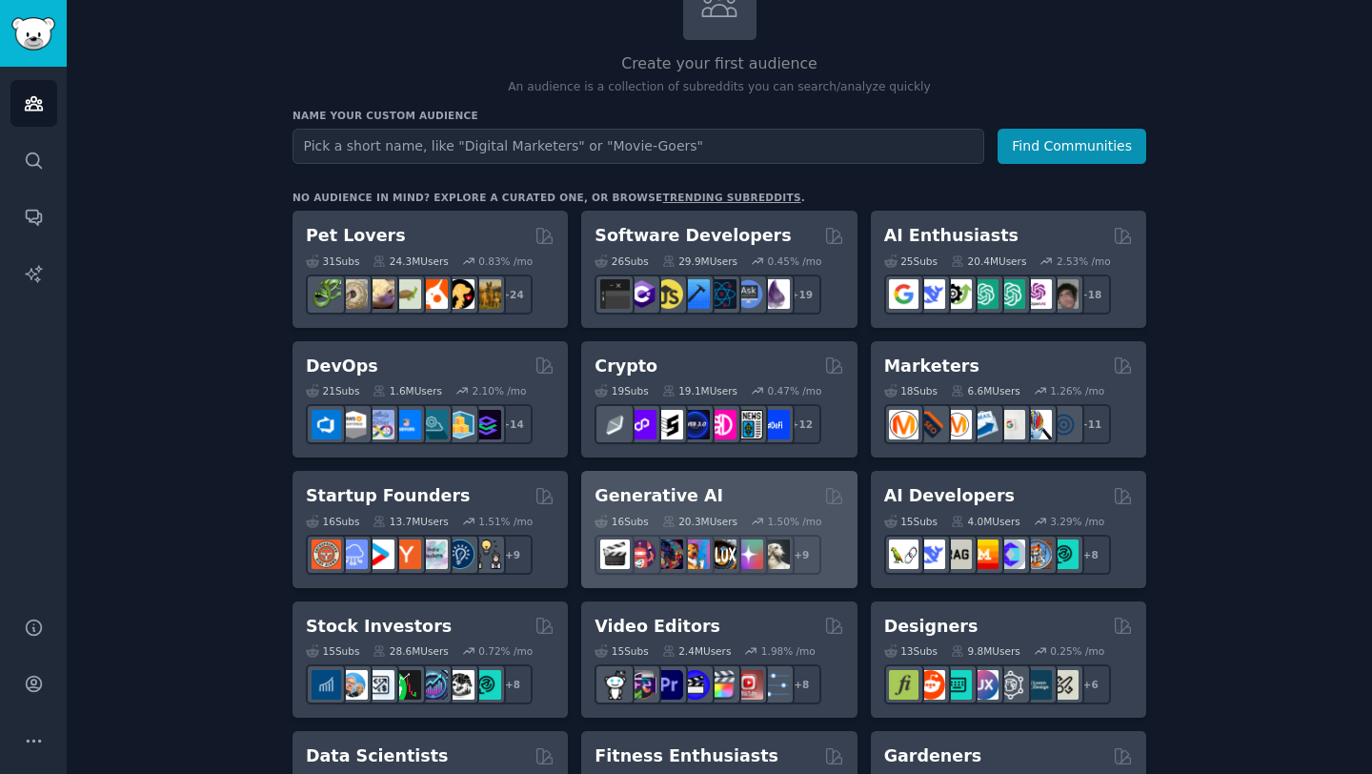
scroll to position [164, 0]
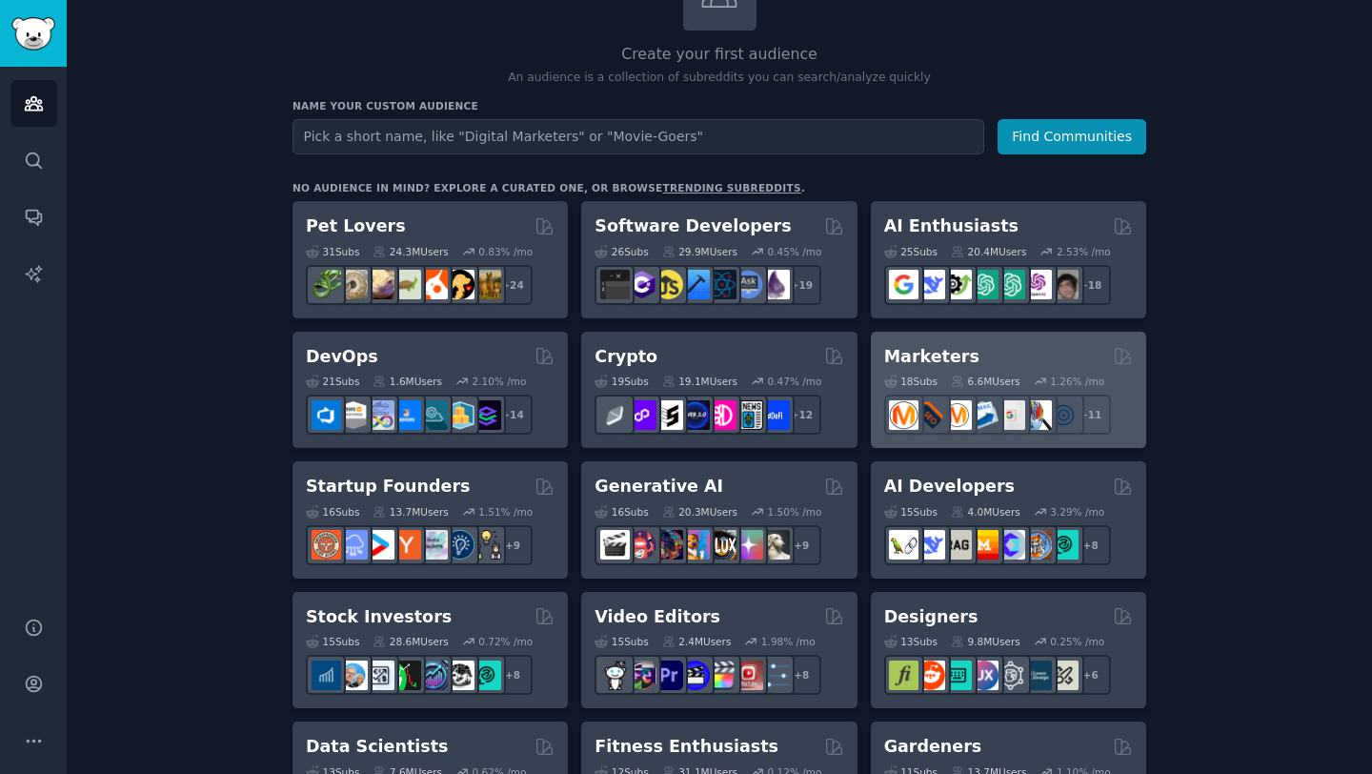
click at [926, 357] on h2 "Marketers" at bounding box center [931, 357] width 95 height 24
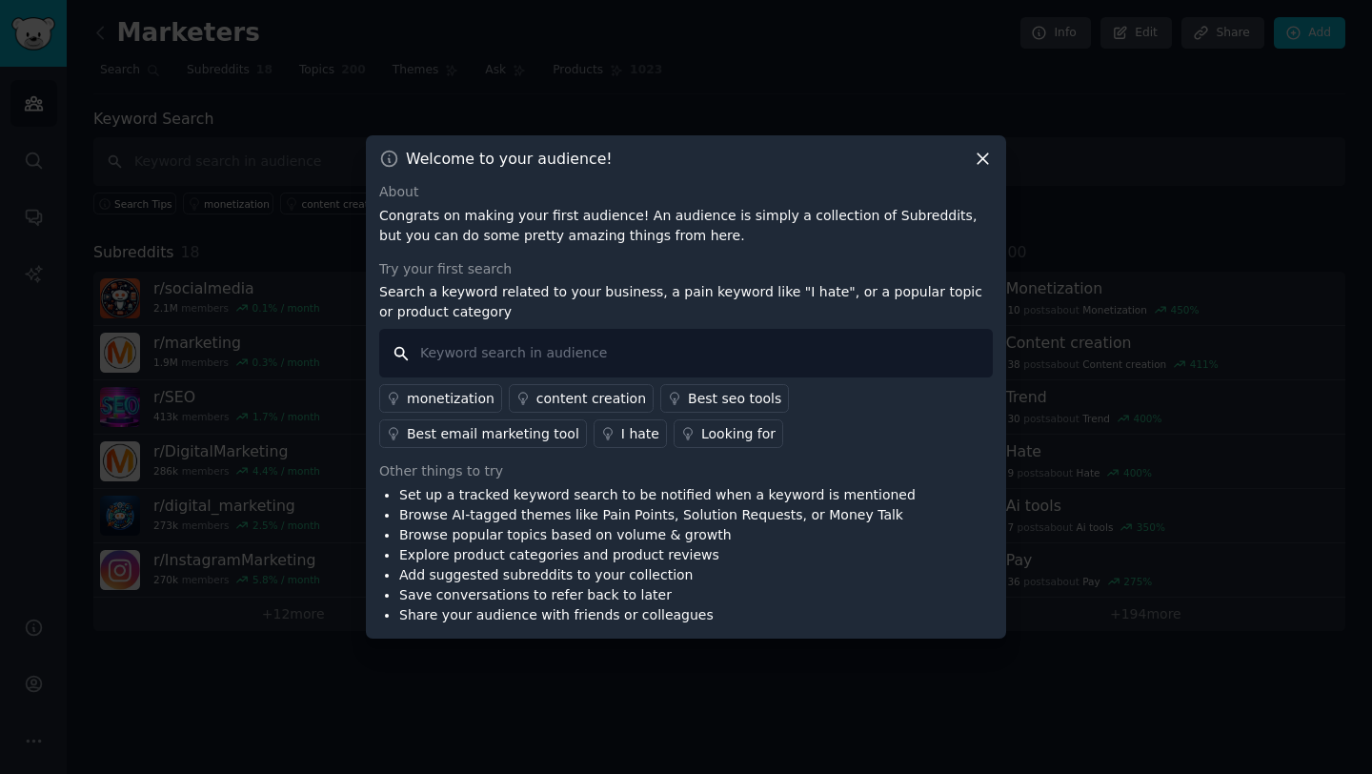
click at [468, 377] on input "text" at bounding box center [686, 353] width 614 height 49
click at [573, 396] on div "content creation" at bounding box center [591, 399] width 110 height 20
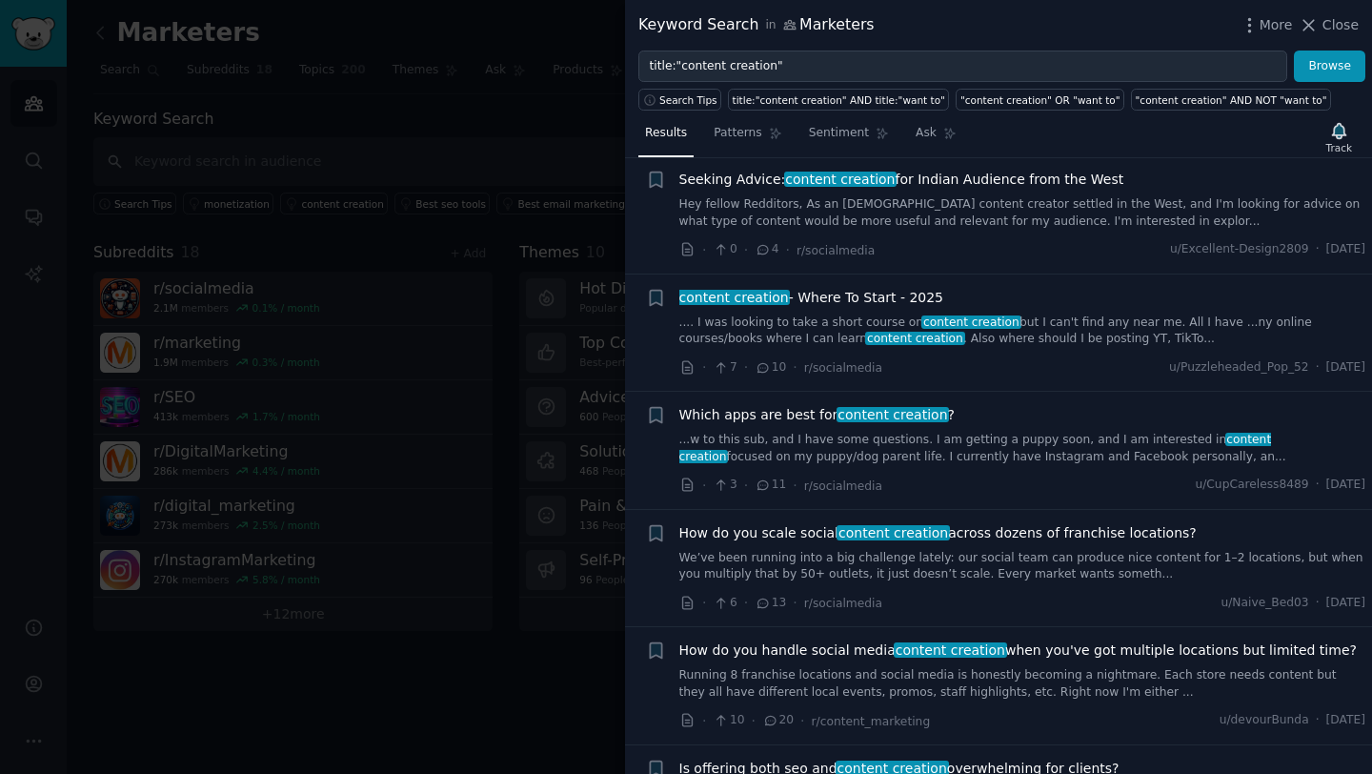
scroll to position [430, 0]
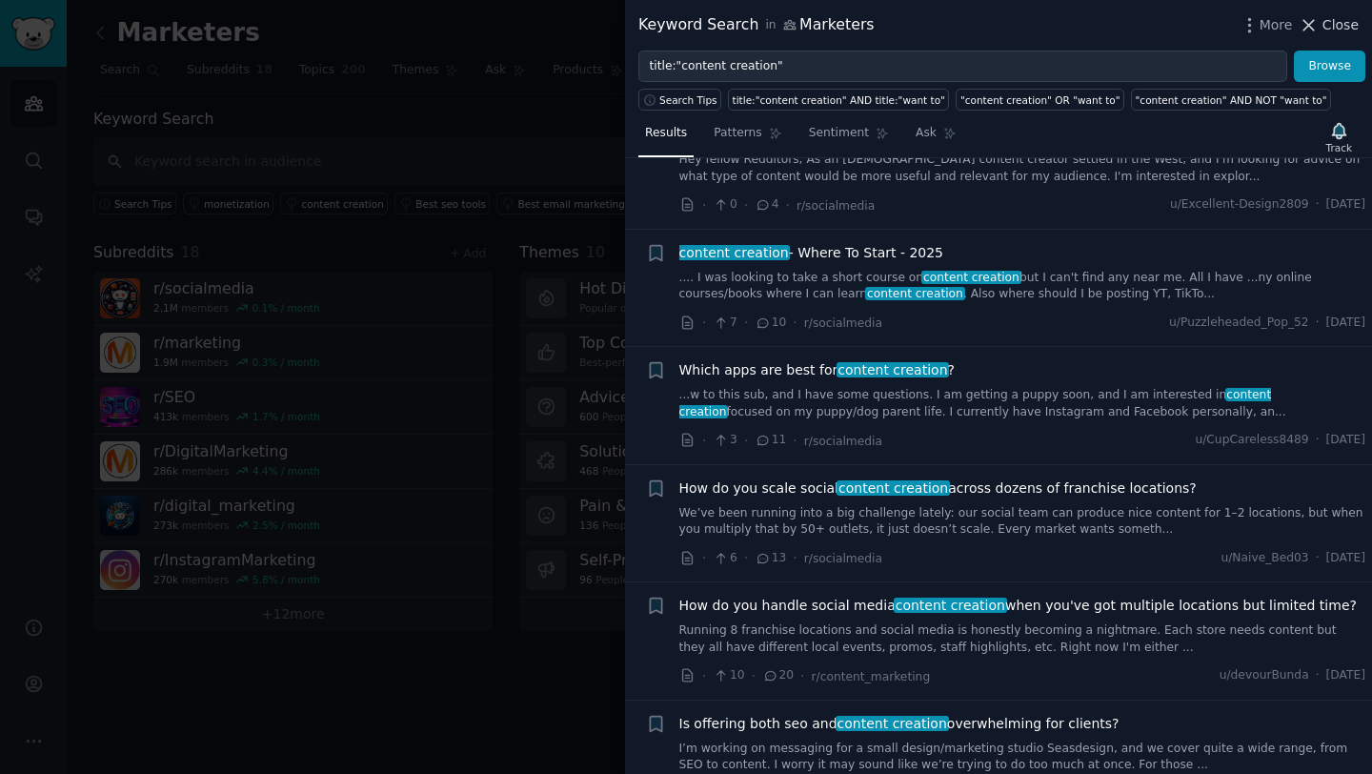
click at [1314, 29] on icon at bounding box center [1309, 25] width 10 height 10
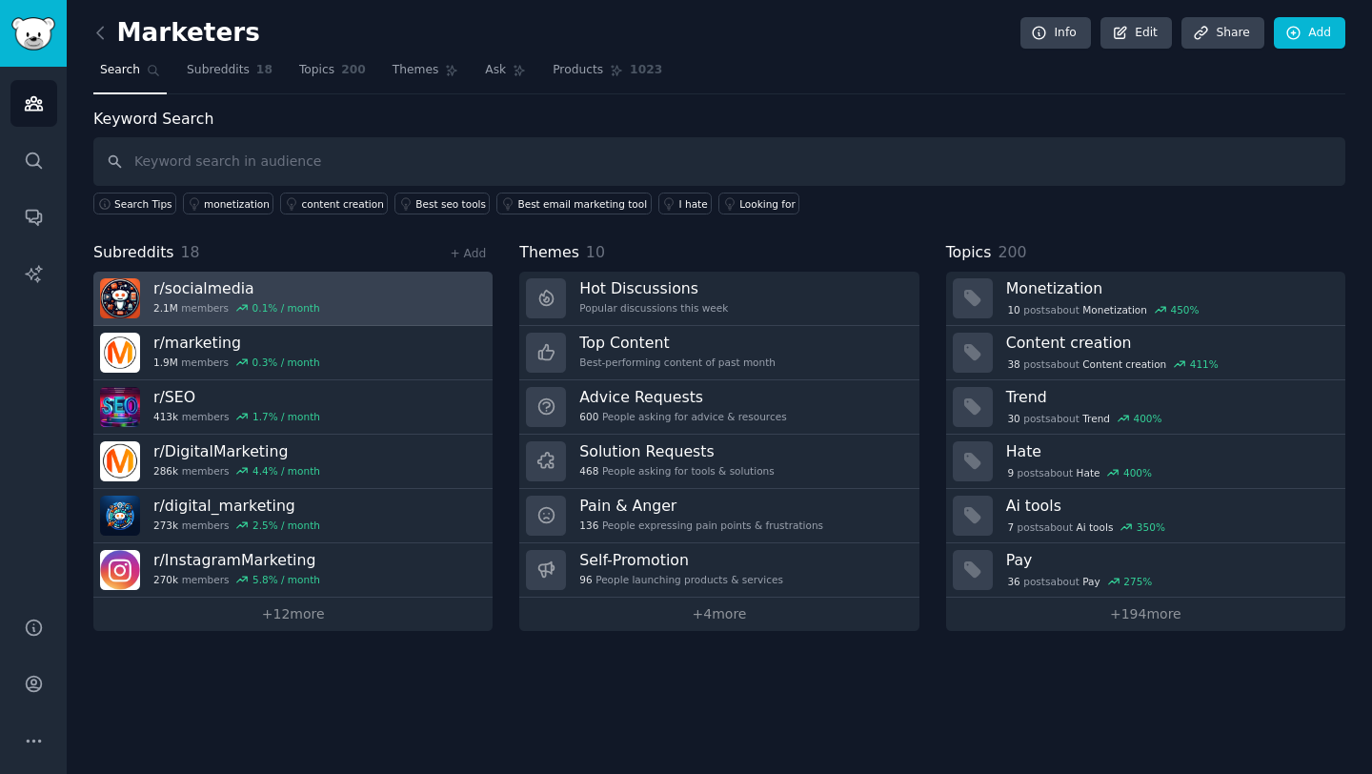
click at [404, 307] on link "r/ socialmedia 2.1M members 0.1 % / month" at bounding box center [292, 299] width 399 height 54
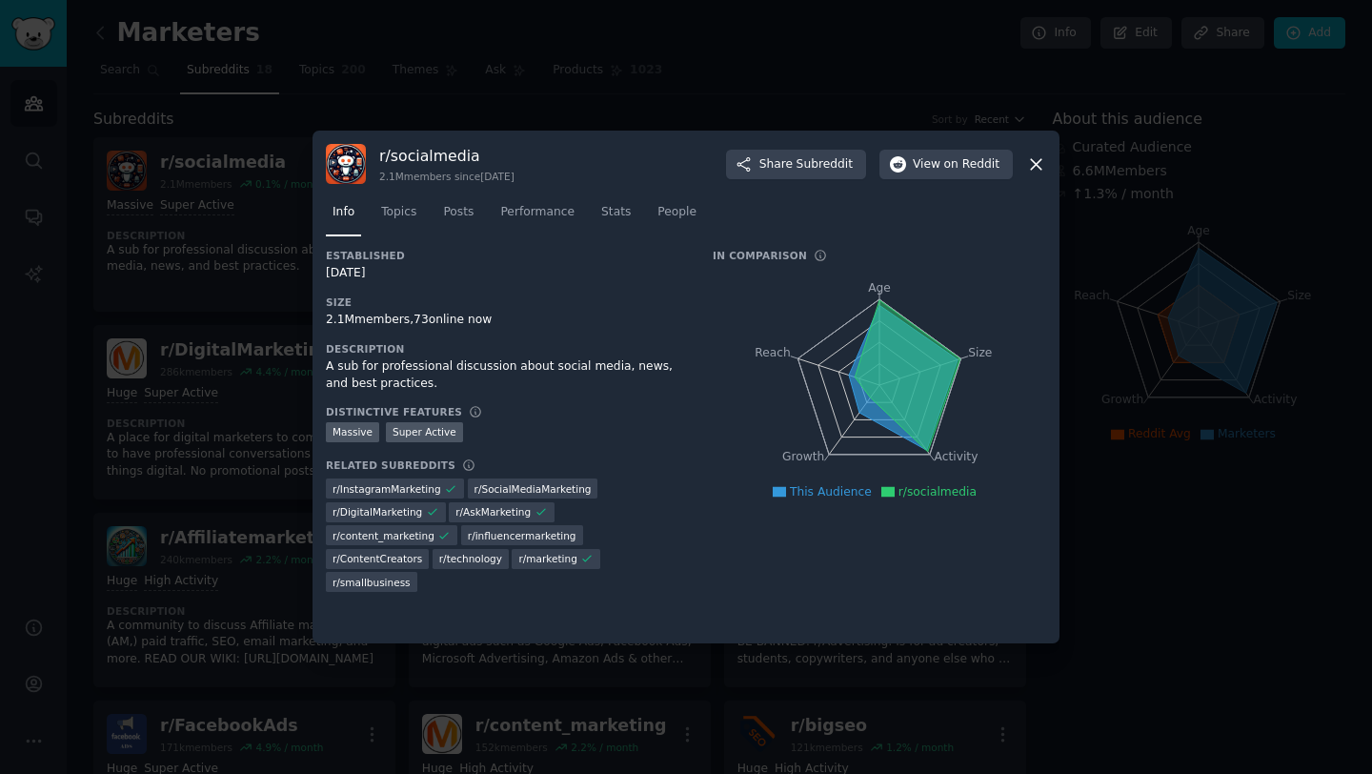
click at [1032, 166] on icon at bounding box center [1036, 164] width 20 height 20
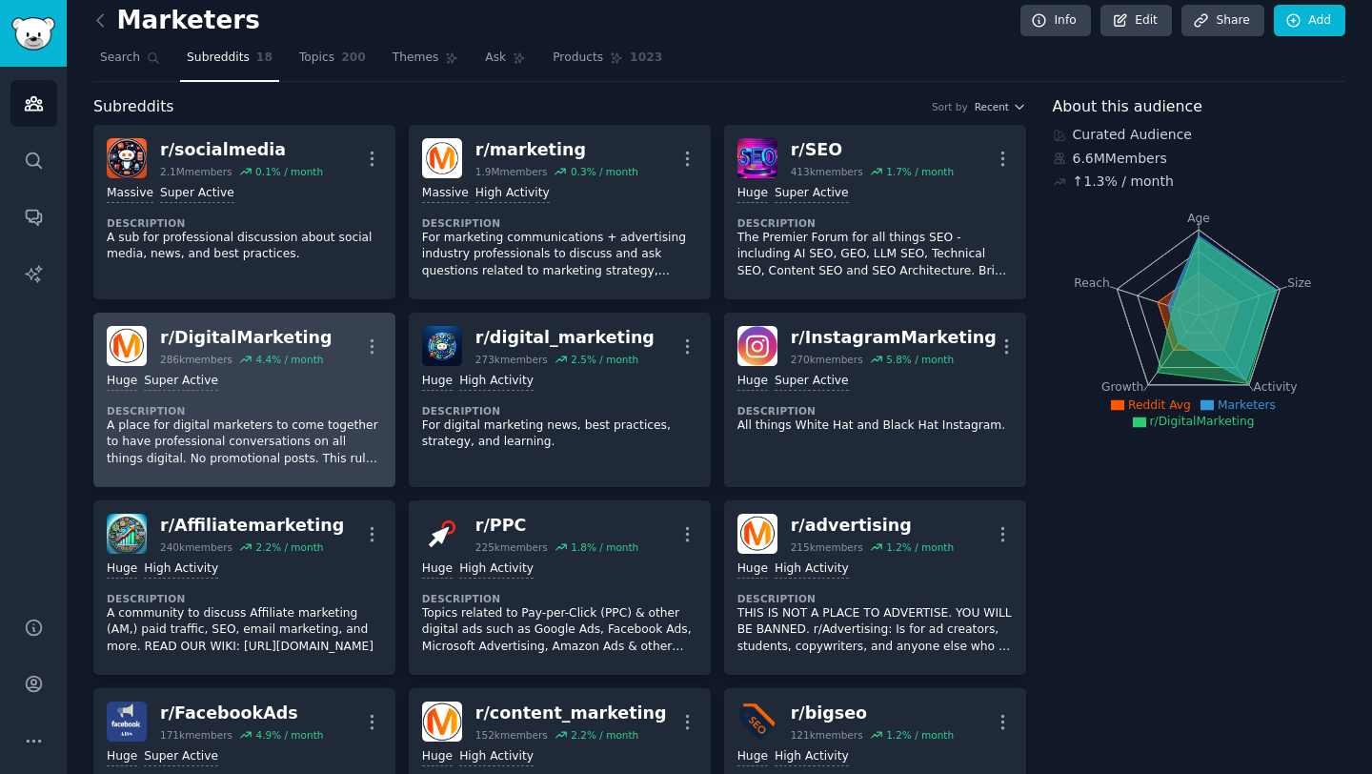
scroll to position [13, 0]
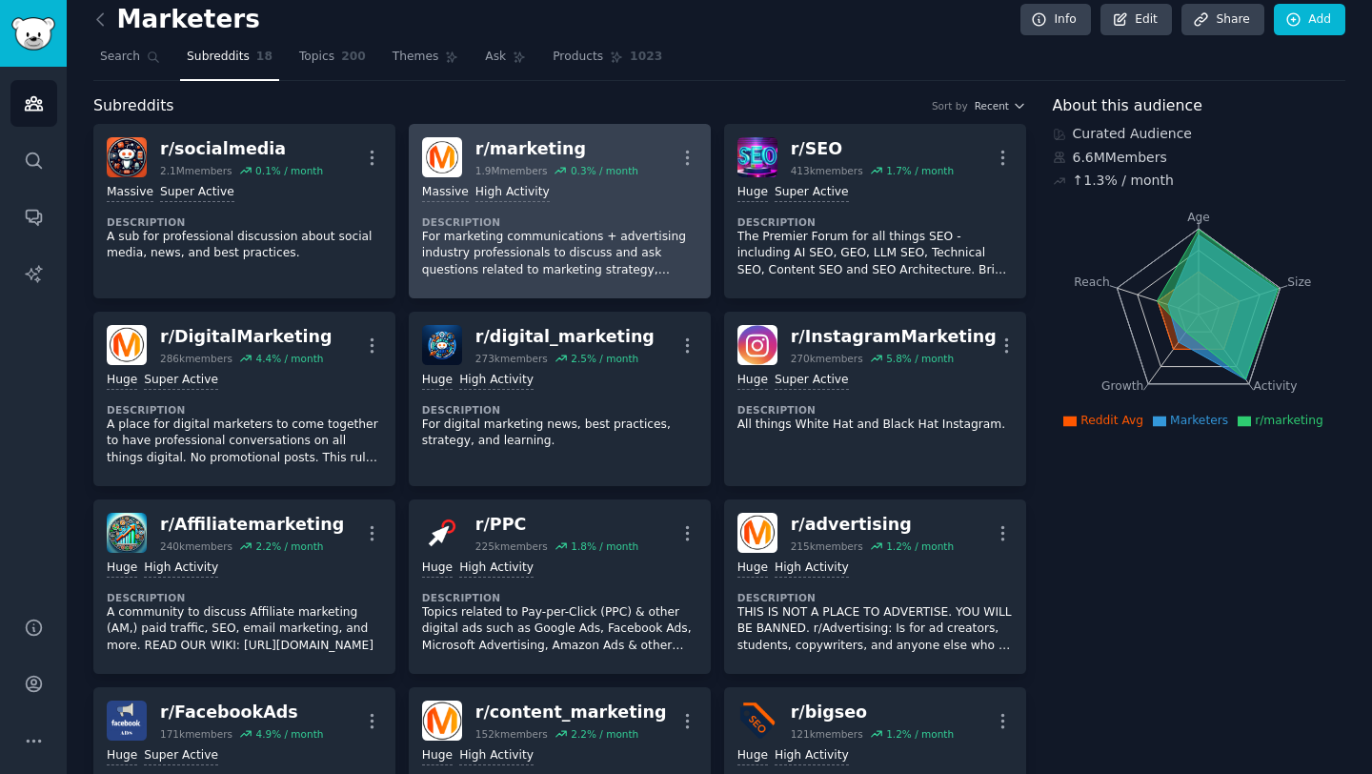
click at [548, 227] on dt "Description" at bounding box center [559, 221] width 275 height 13
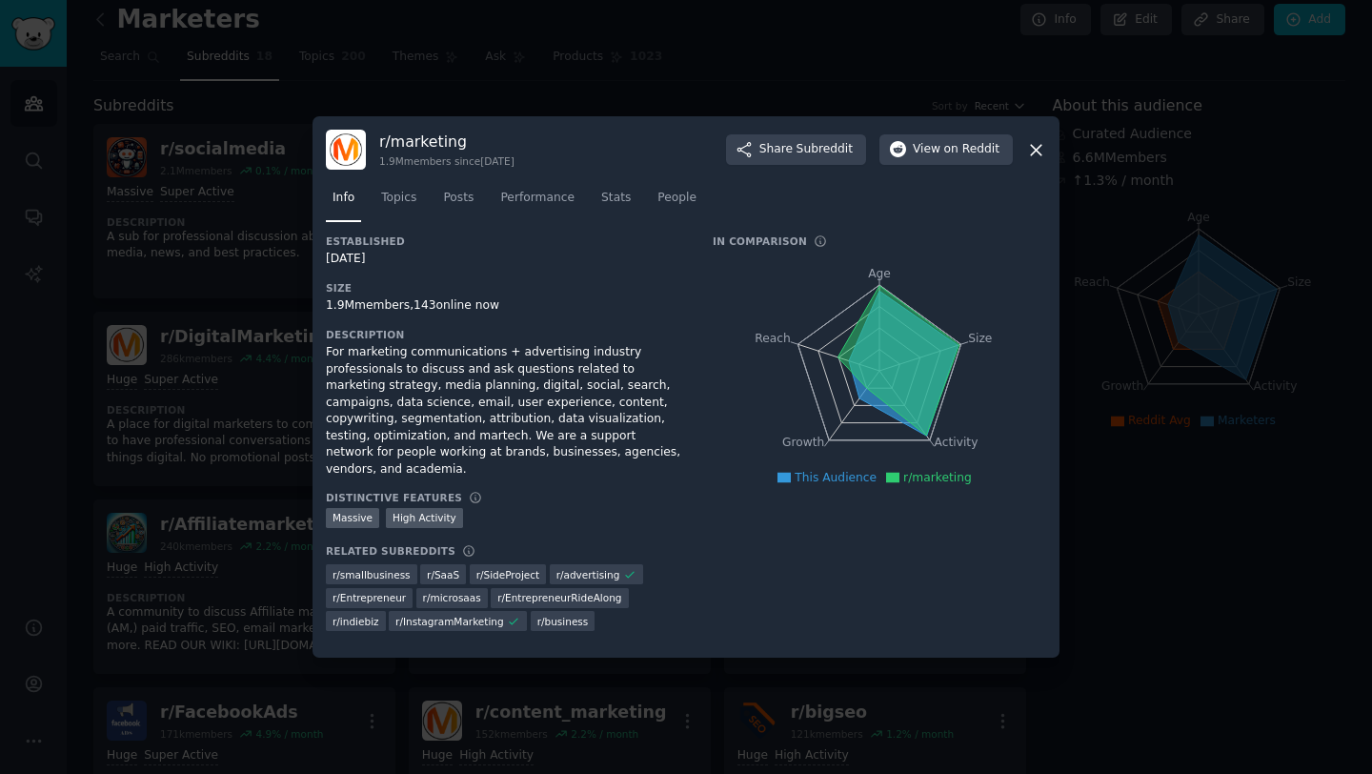
click at [368, 219] on nav "Info Topics Posts Performance Stats People" at bounding box center [686, 202] width 720 height 39
click at [385, 219] on link "Topics" at bounding box center [398, 202] width 49 height 39
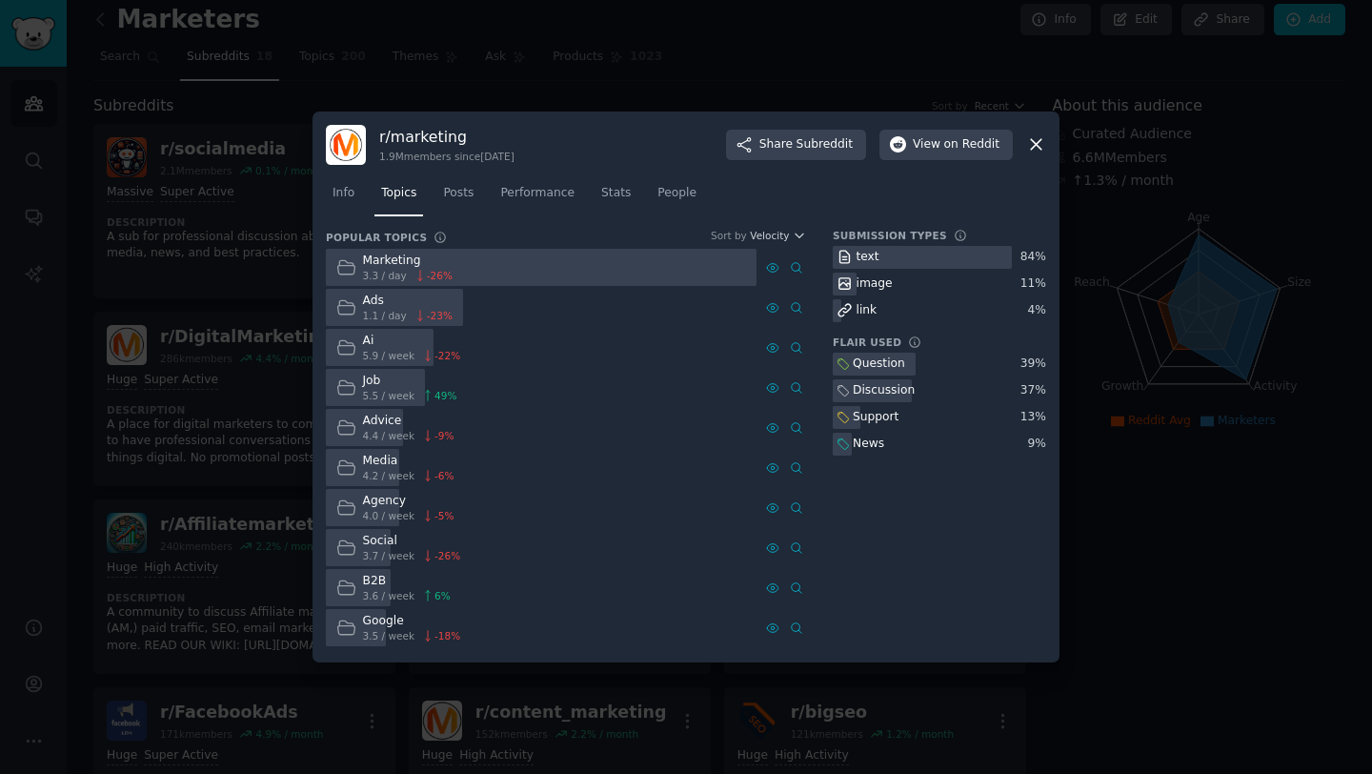
click at [555, 272] on div at bounding box center [541, 267] width 431 height 37
click at [674, 306] on div "Ads 1.1 / day -23 %" at bounding box center [541, 307] width 431 height 37
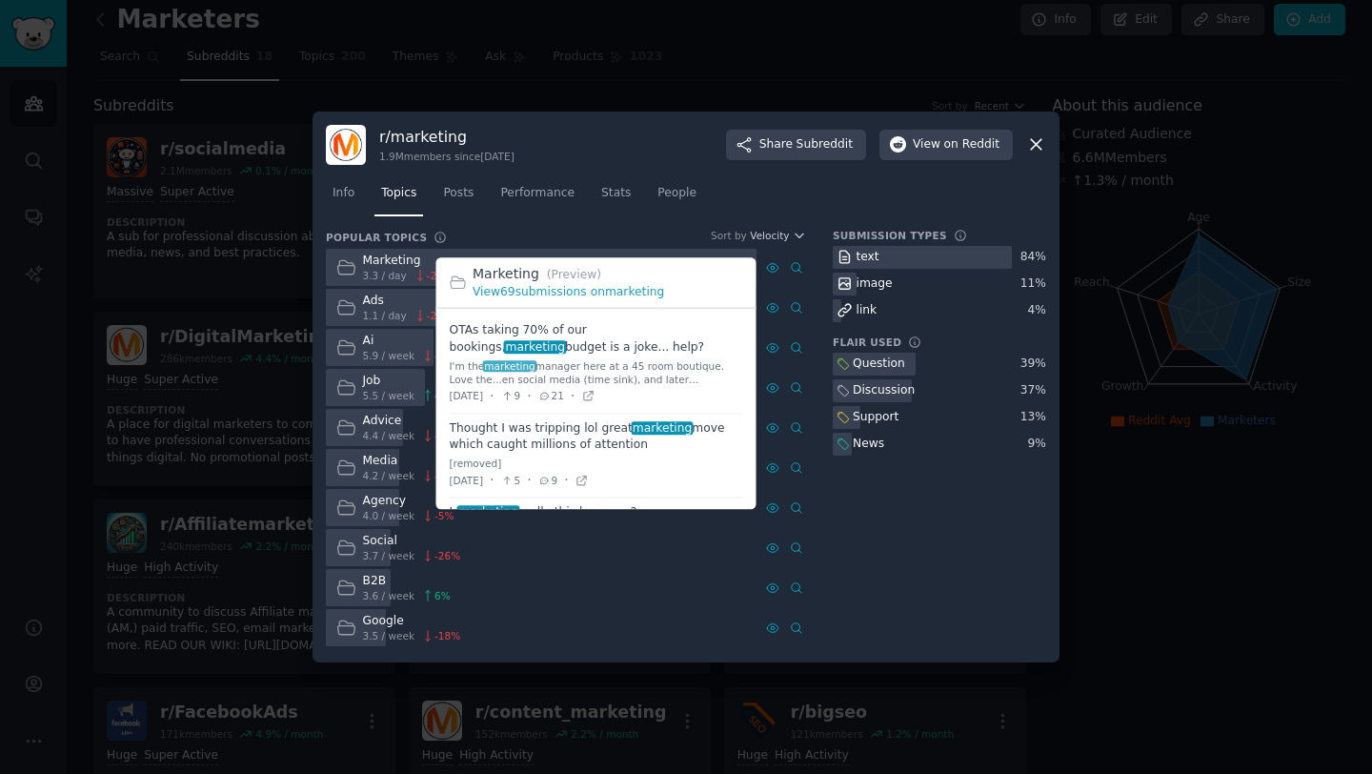
click at [591, 348] on span at bounding box center [596, 364] width 293 height 97
click at [543, 432] on span at bounding box center [596, 456] width 293 height 84
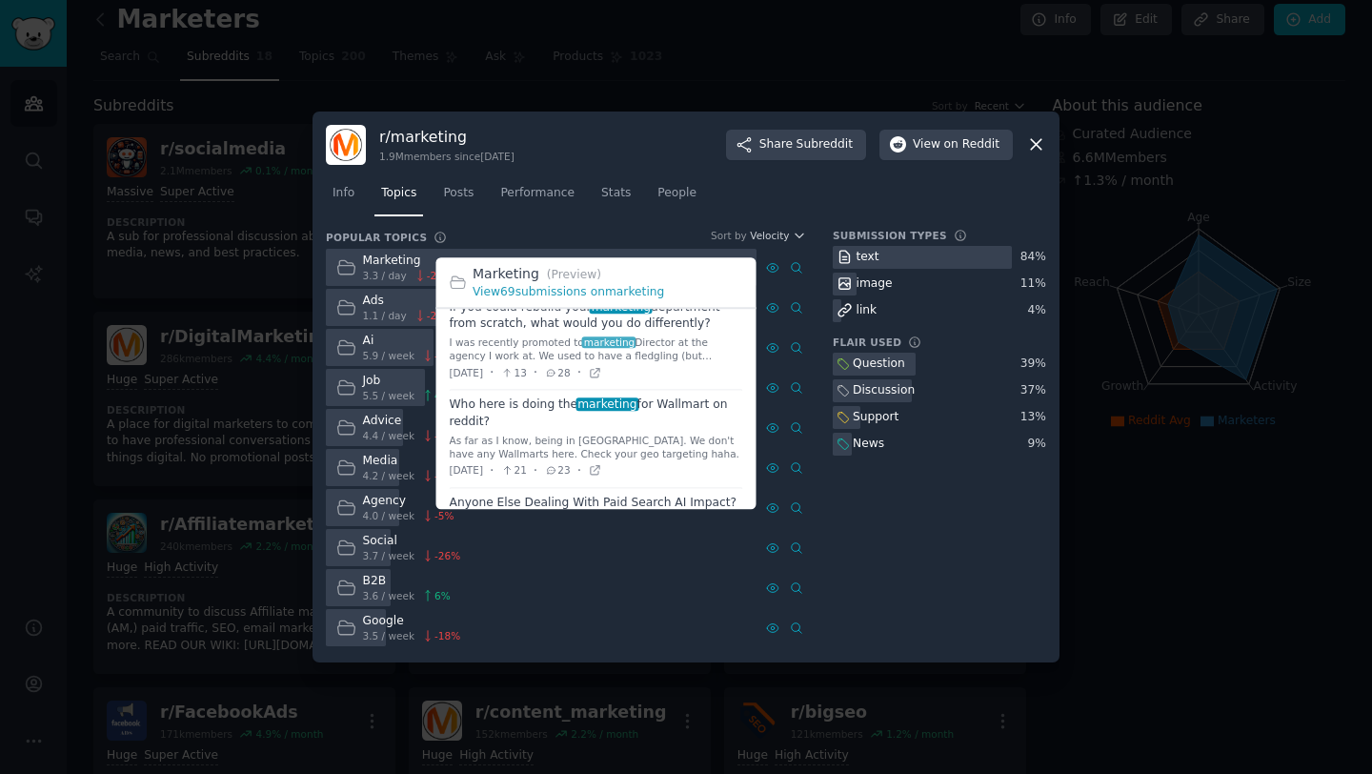
scroll to position [920, 0]
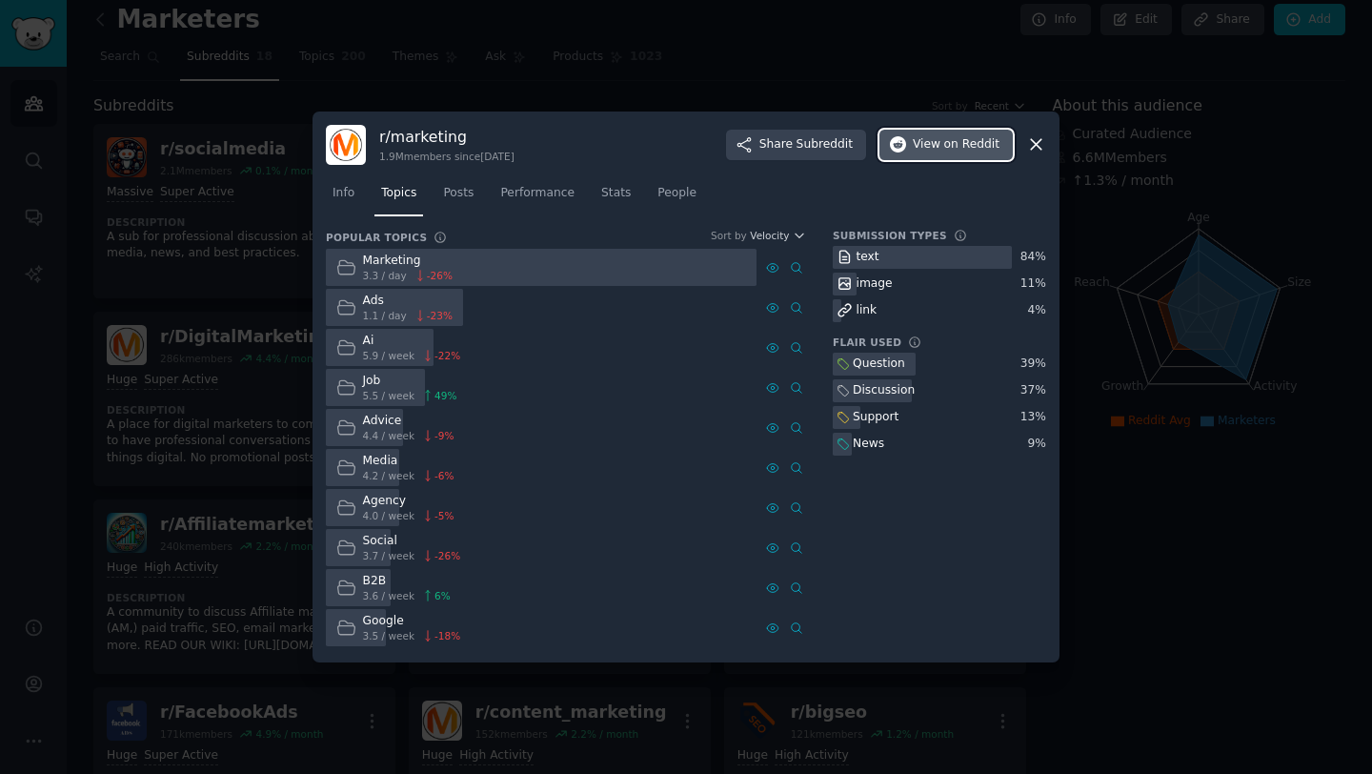
click at [927, 150] on span "View on Reddit" at bounding box center [956, 144] width 87 height 17
click at [1038, 151] on icon at bounding box center [1036, 144] width 20 height 20
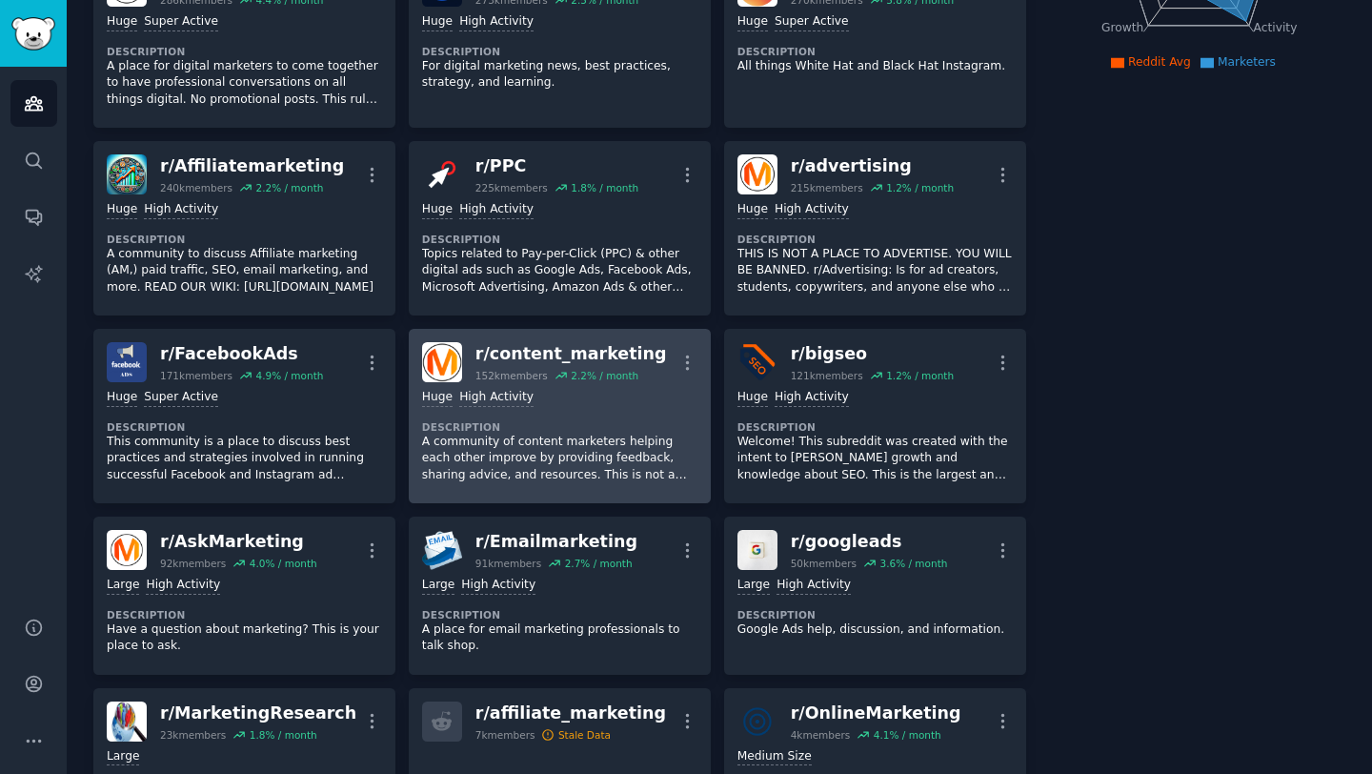
scroll to position [394, 0]
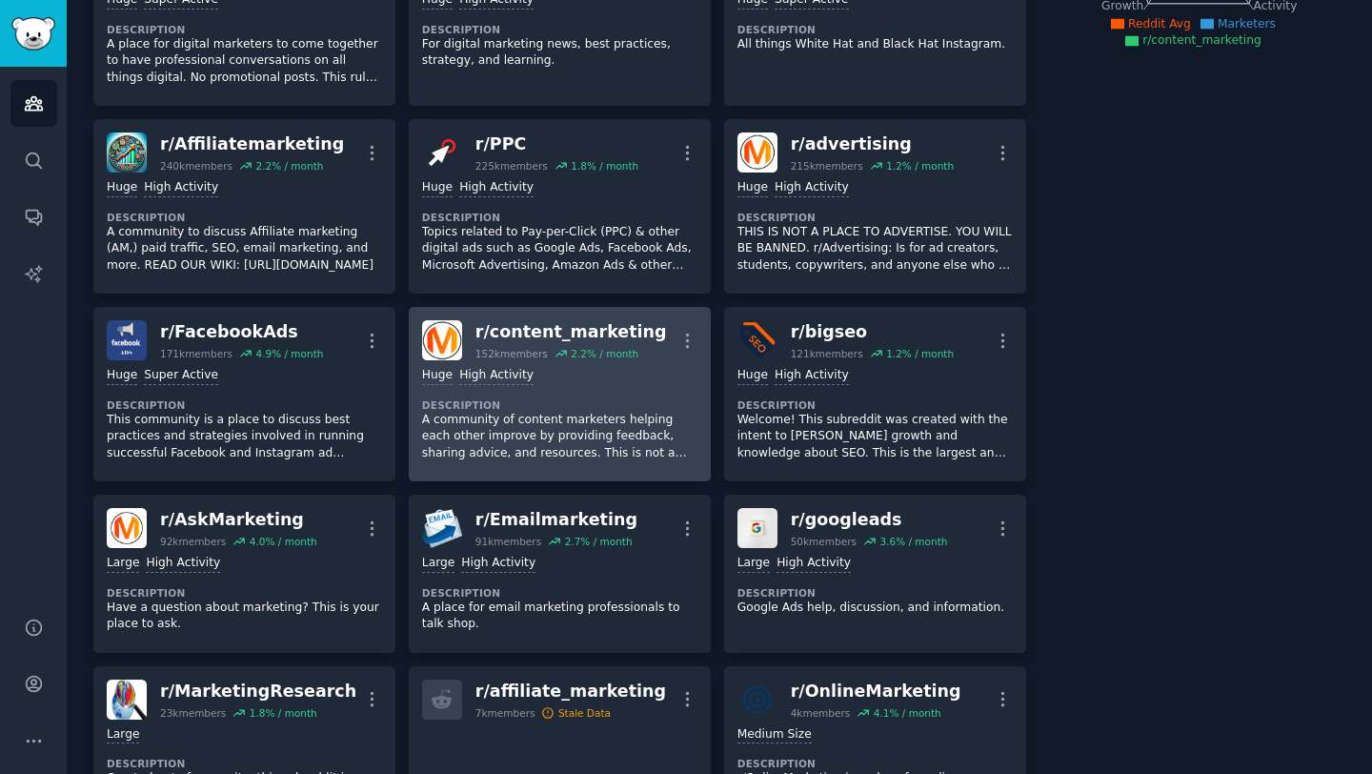
click at [592, 398] on dt "Description" at bounding box center [559, 404] width 275 height 13
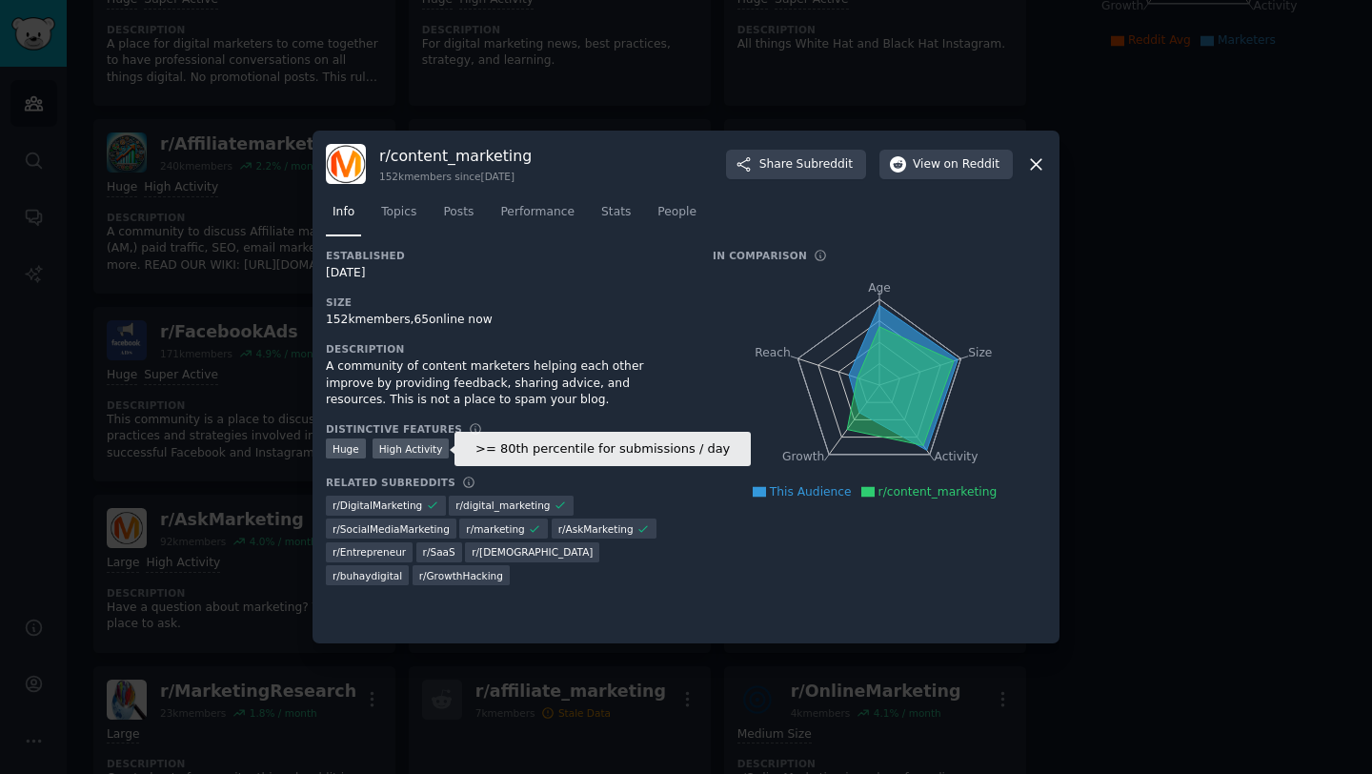
click at [415, 450] on div "High Activity" at bounding box center [411, 448] width 77 height 20
click at [346, 454] on div "Huge" at bounding box center [346, 448] width 40 height 20
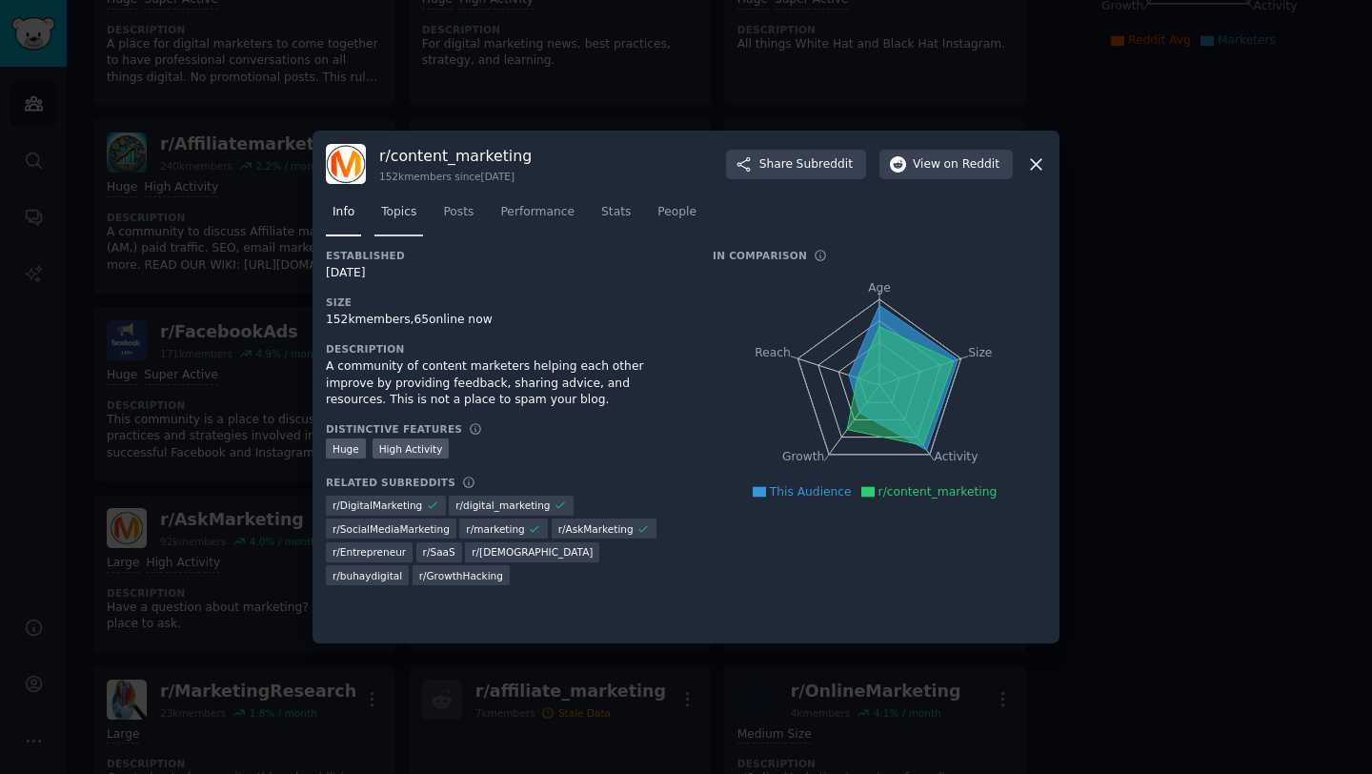
click at [411, 212] on span "Topics" at bounding box center [398, 212] width 35 height 17
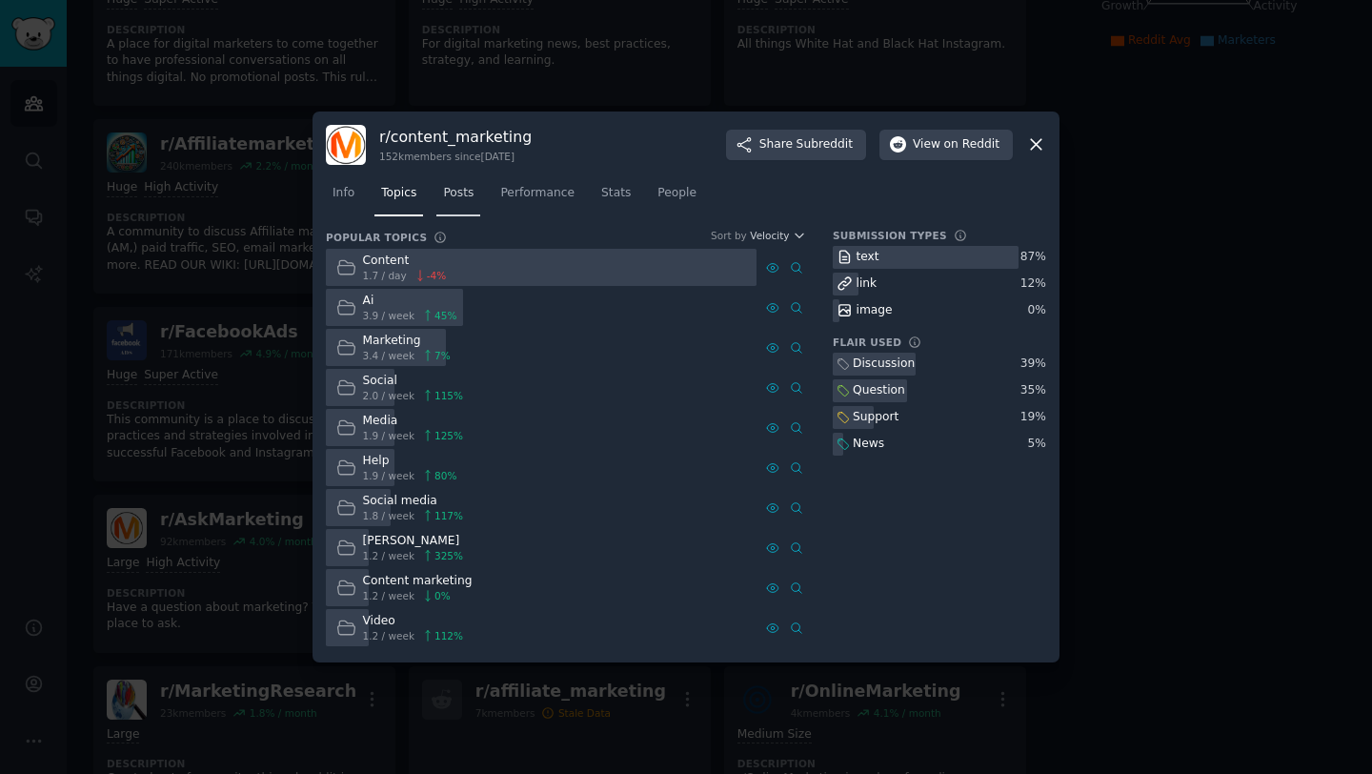
click at [461, 220] on div "Info Topics Posts Performance Stats People" at bounding box center [686, 197] width 720 height 65
click at [545, 206] on link "Performance" at bounding box center [538, 197] width 88 height 39
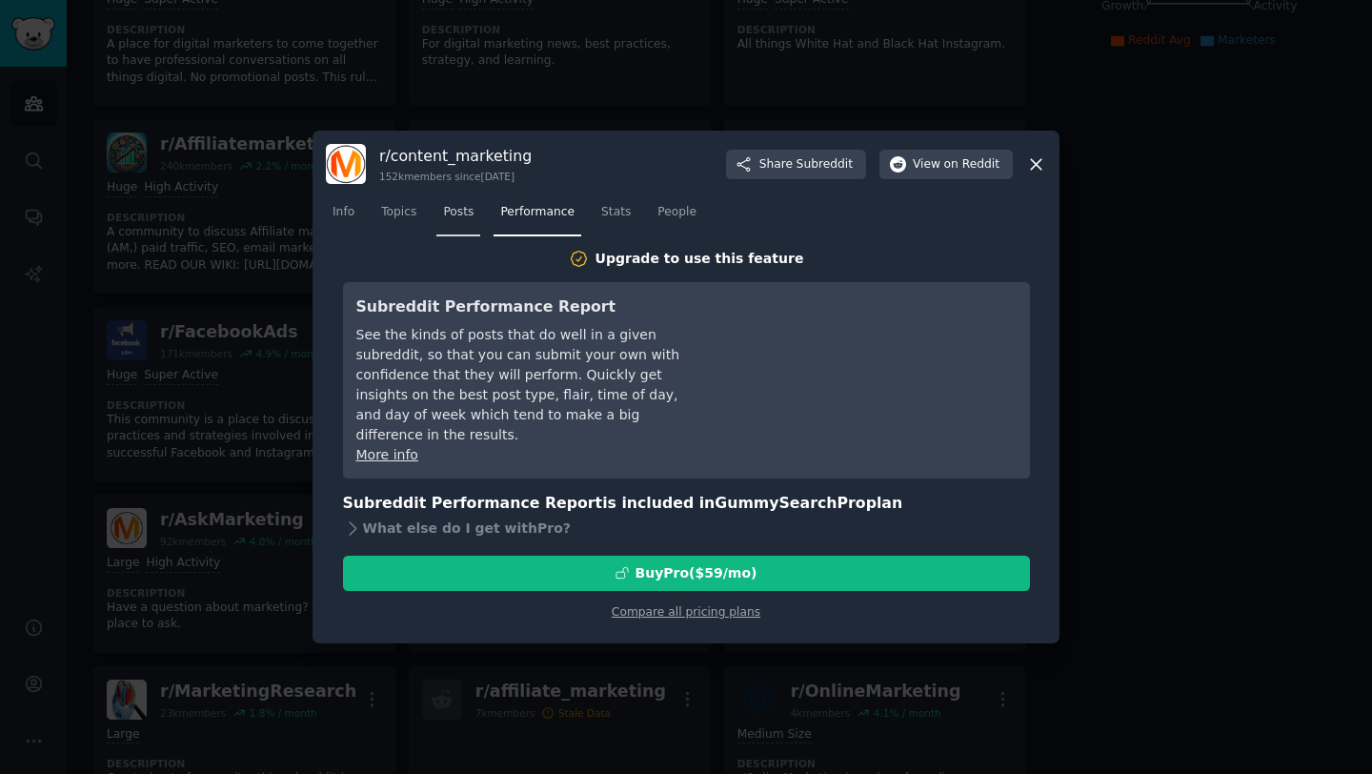
click at [456, 215] on span "Posts" at bounding box center [458, 212] width 30 height 17
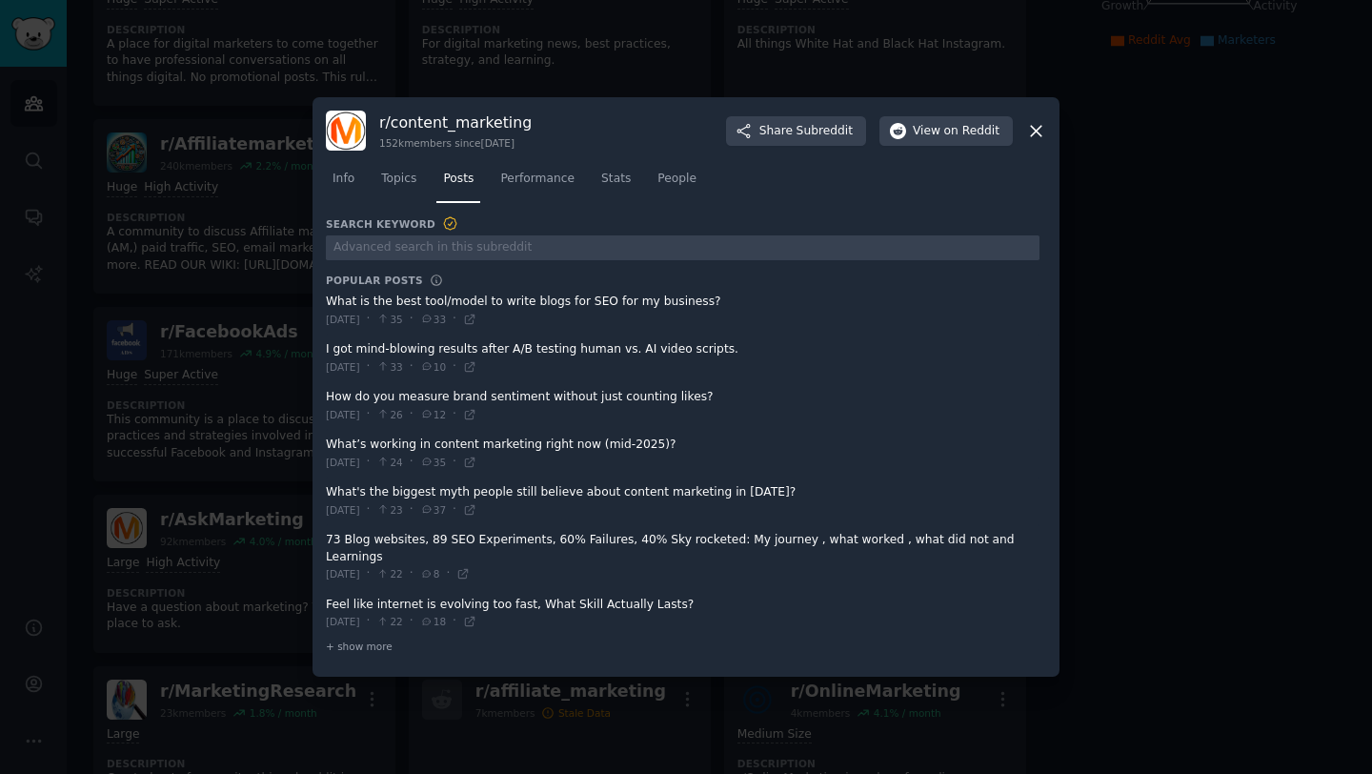
click at [464, 294] on span at bounding box center [683, 310] width 714 height 47
click at [437, 307] on span at bounding box center [683, 310] width 714 height 47
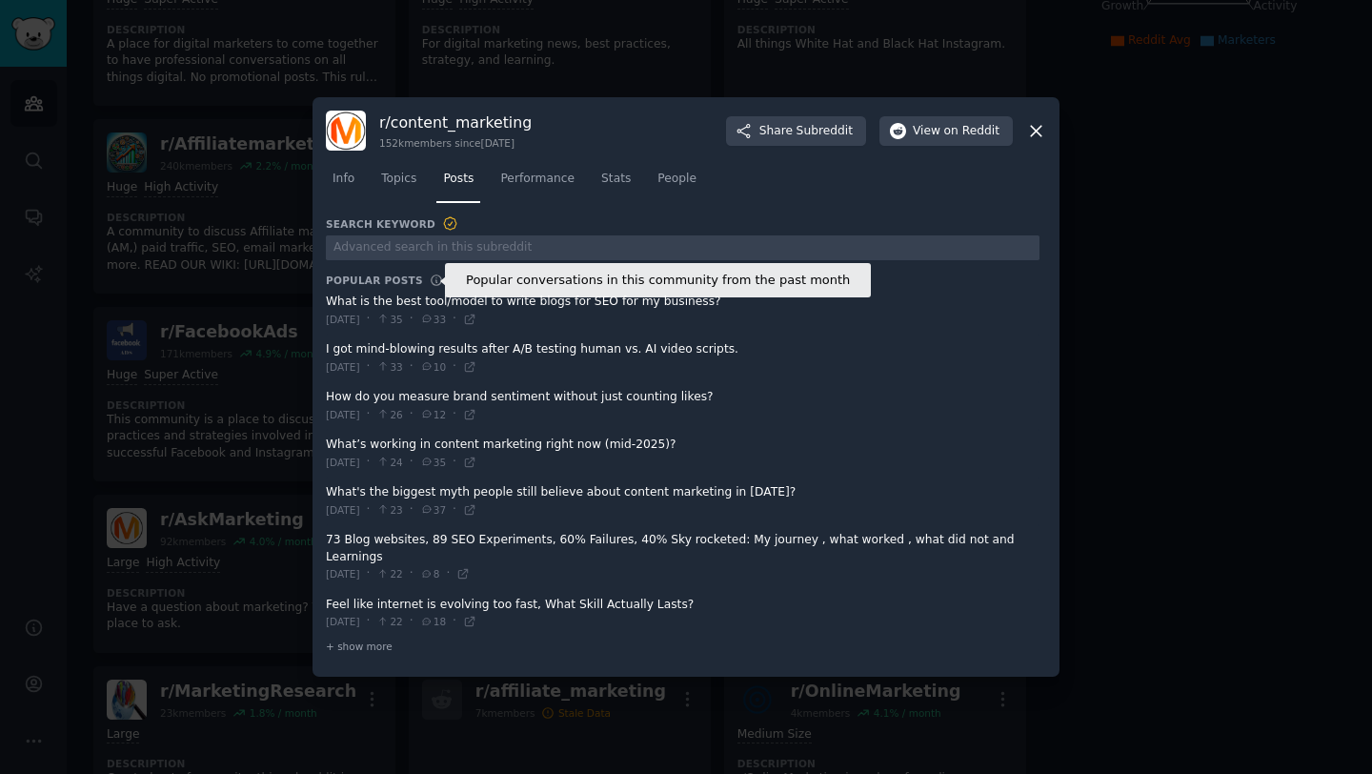
click at [431, 282] on icon at bounding box center [436, 280] width 10 height 10
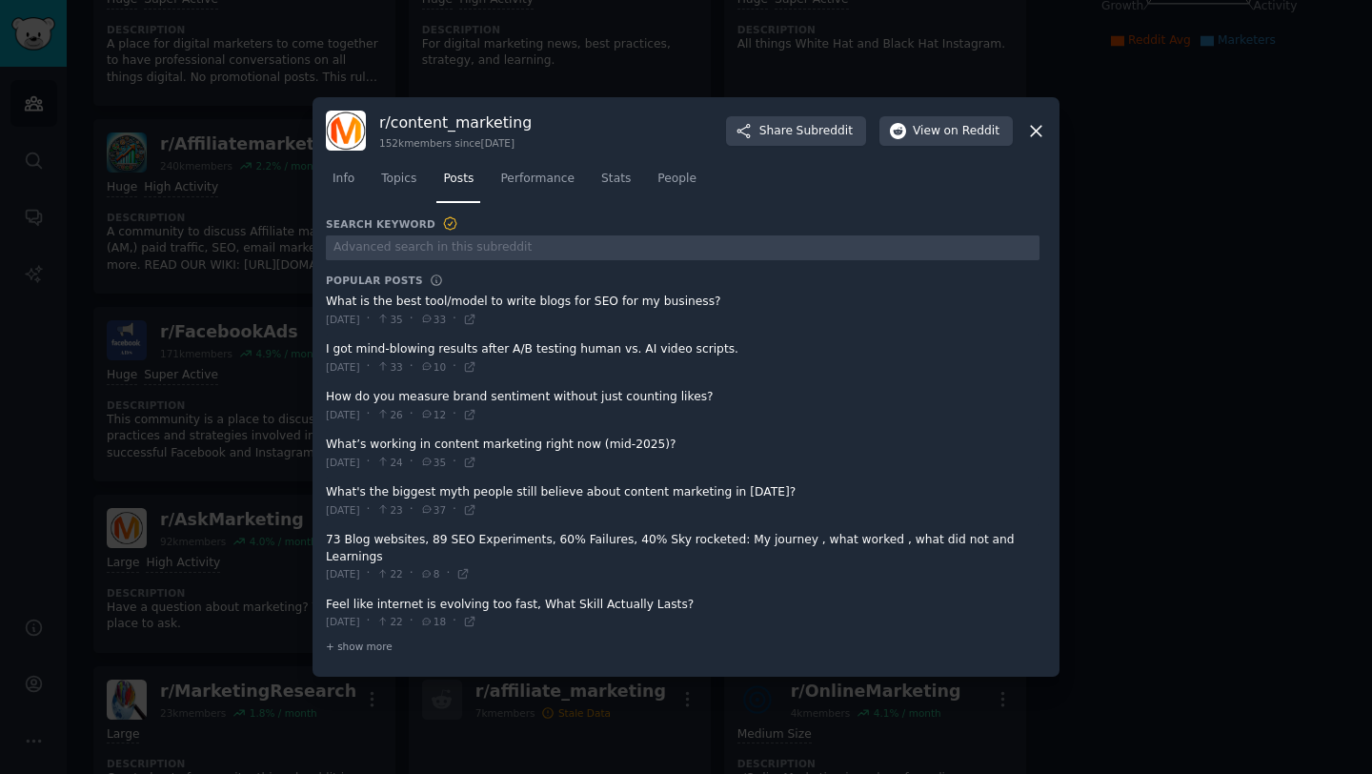
click at [373, 304] on span at bounding box center [683, 310] width 714 height 47
click at [419, 334] on span at bounding box center [683, 357] width 714 height 47
click at [522, 320] on span at bounding box center [683, 310] width 714 height 47
click at [516, 354] on span at bounding box center [683, 357] width 714 height 47
click at [476, 320] on icon at bounding box center [469, 319] width 13 height 13
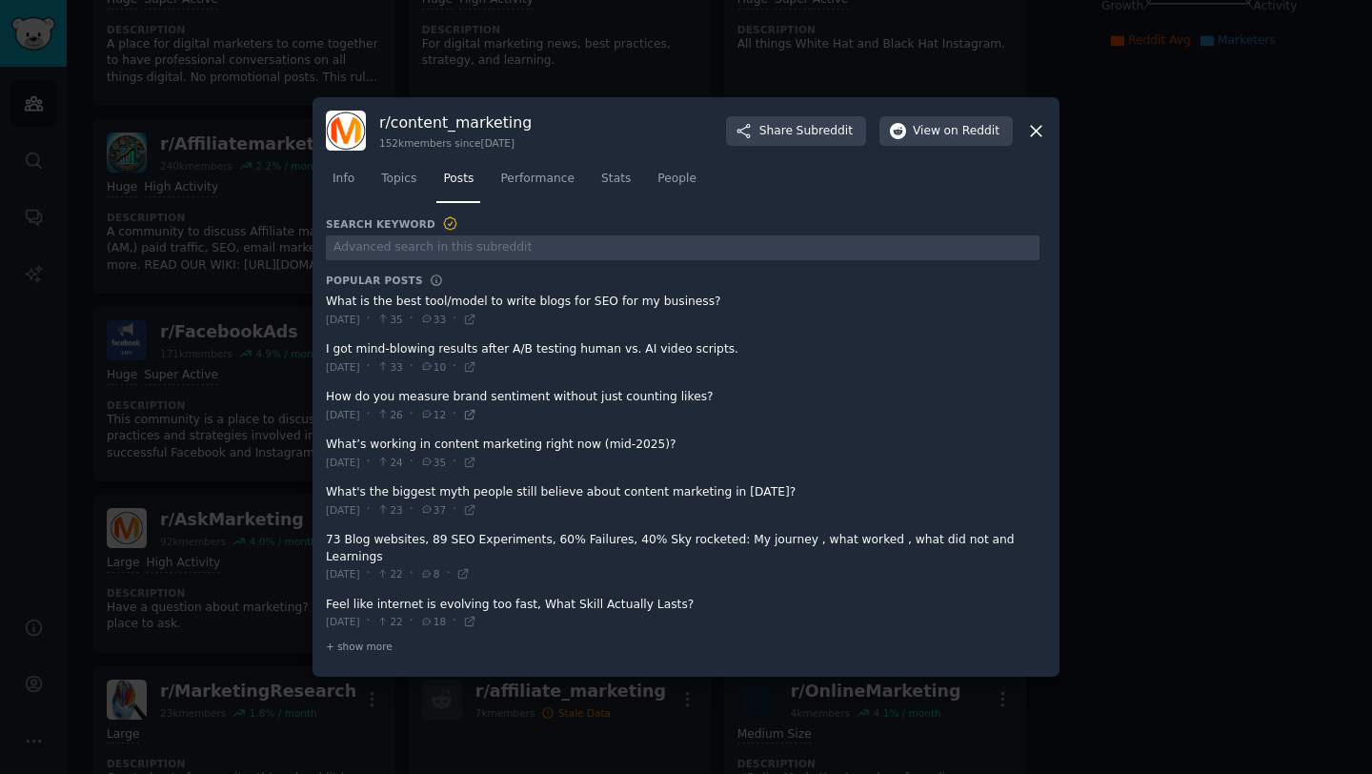
click at [474, 414] on icon at bounding box center [469, 414] width 9 height 9
click at [355, 642] on span "+ show more" at bounding box center [359, 645] width 67 height 13
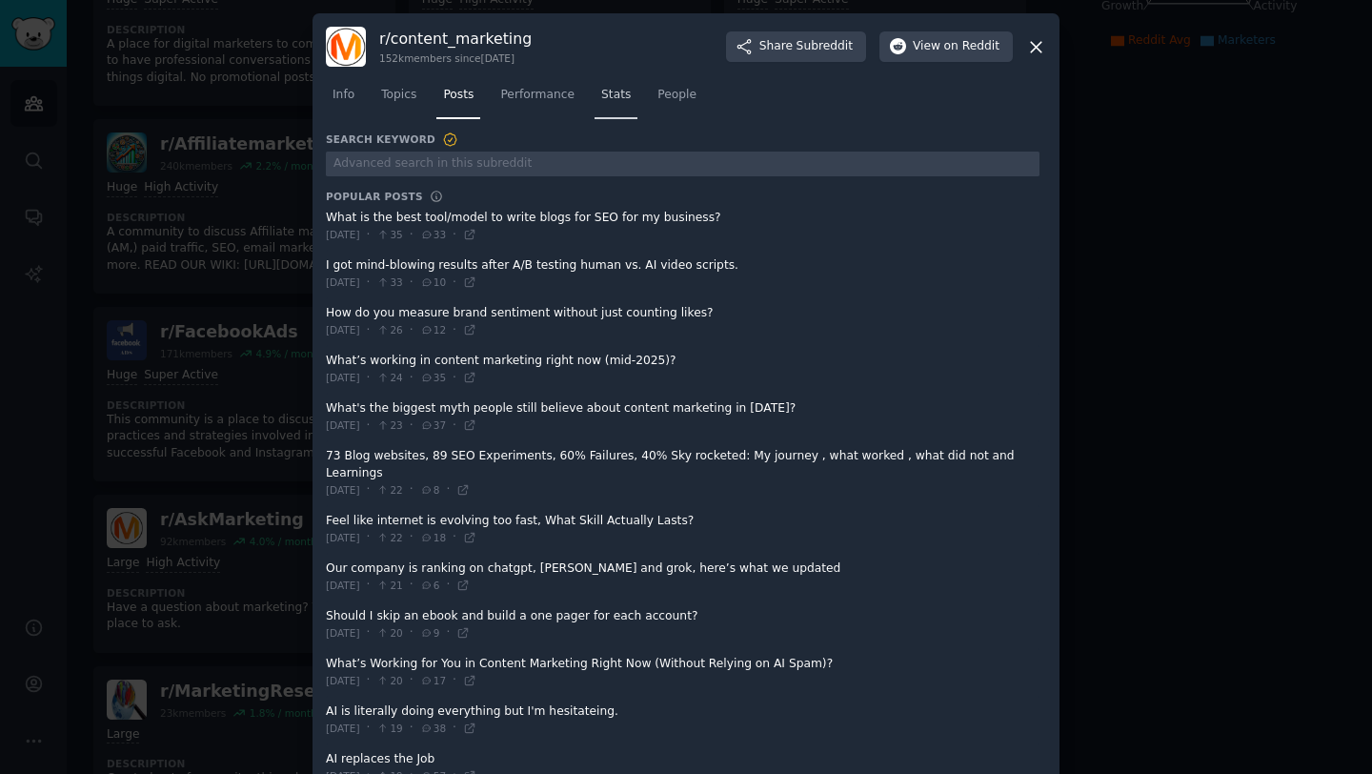
click at [624, 96] on span "Stats" at bounding box center [616, 95] width 30 height 17
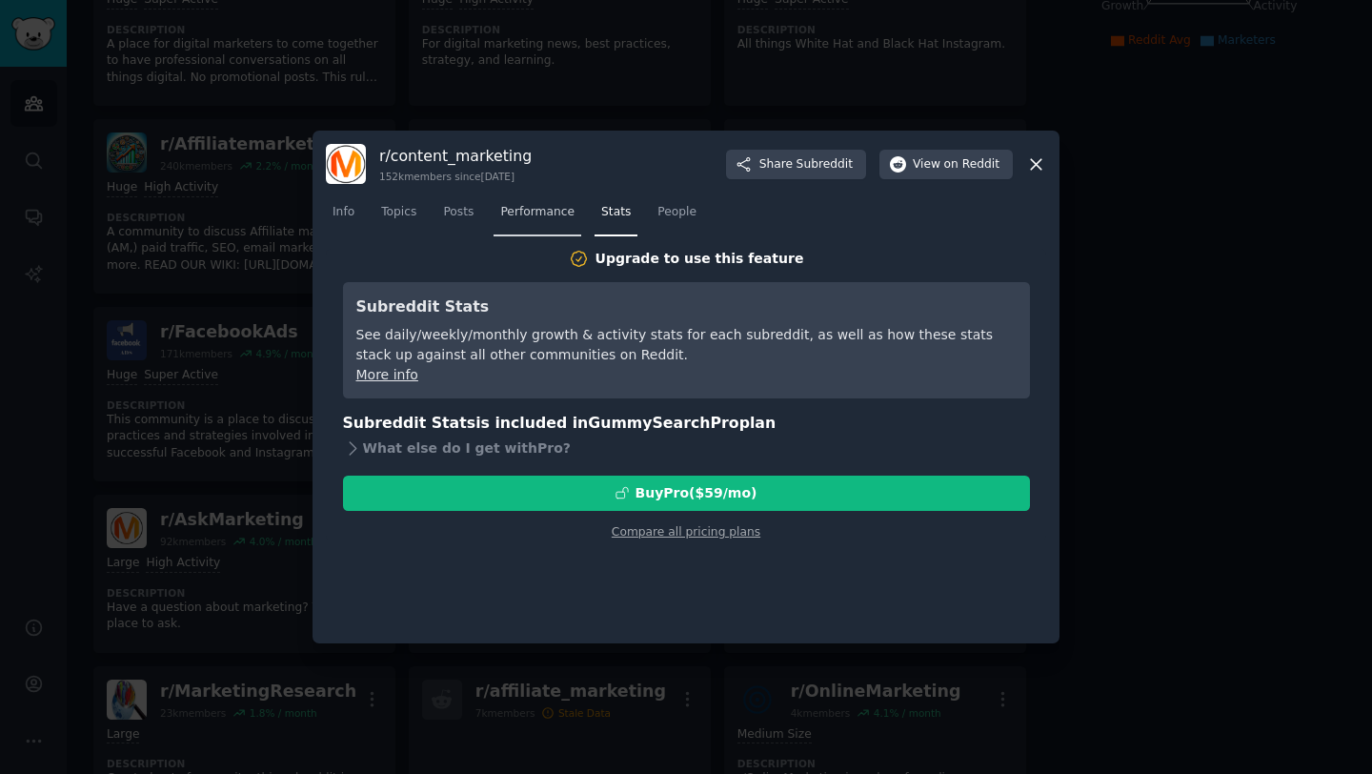
click at [529, 217] on span "Performance" at bounding box center [537, 212] width 74 height 17
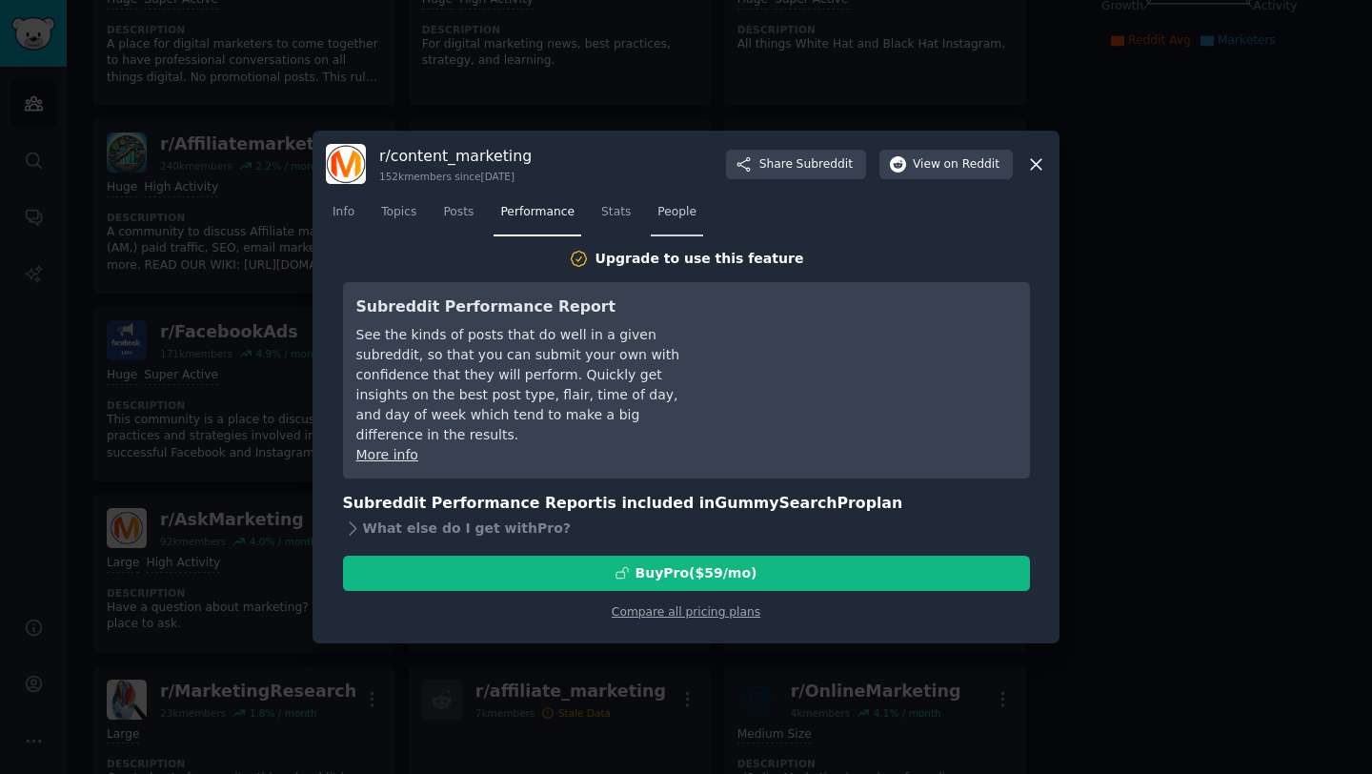
click at [680, 223] on link "People" at bounding box center [677, 216] width 52 height 39
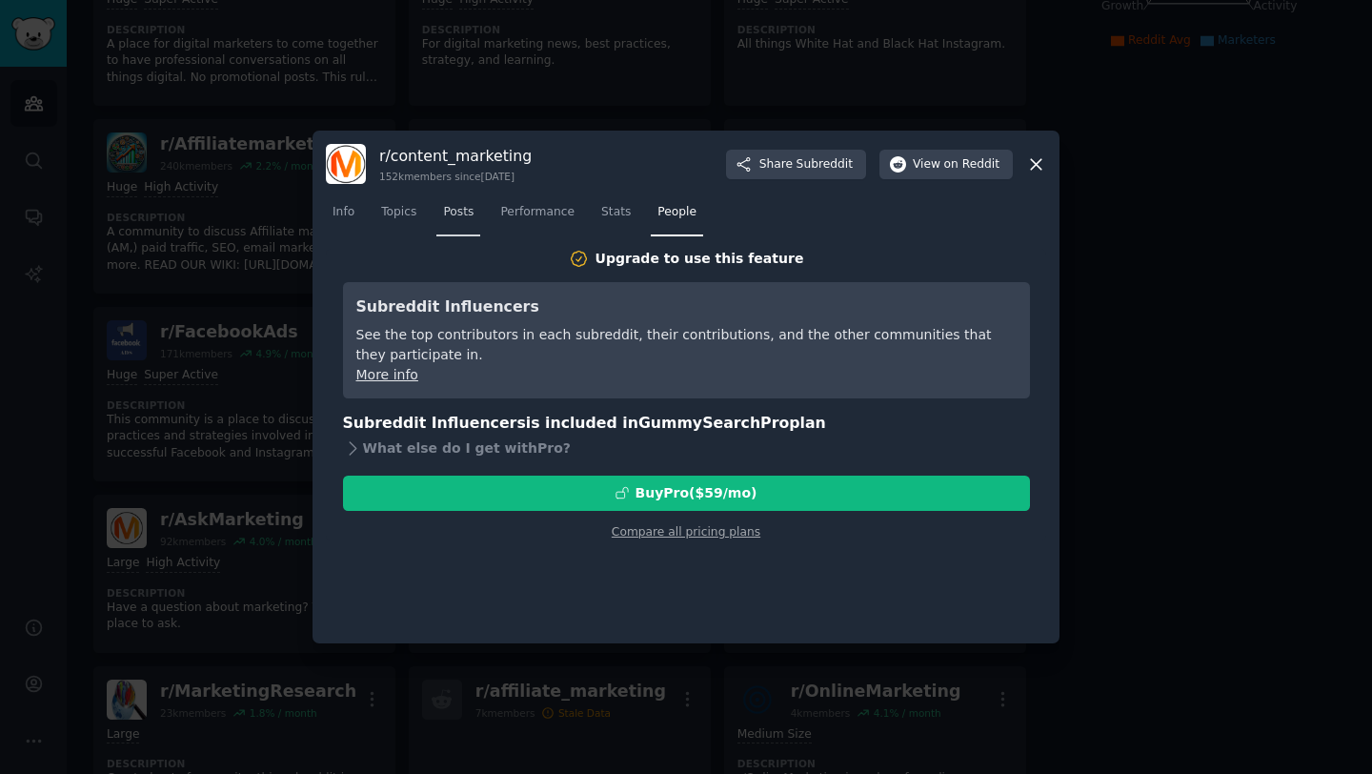
click at [471, 216] on span "Posts" at bounding box center [458, 212] width 30 height 17
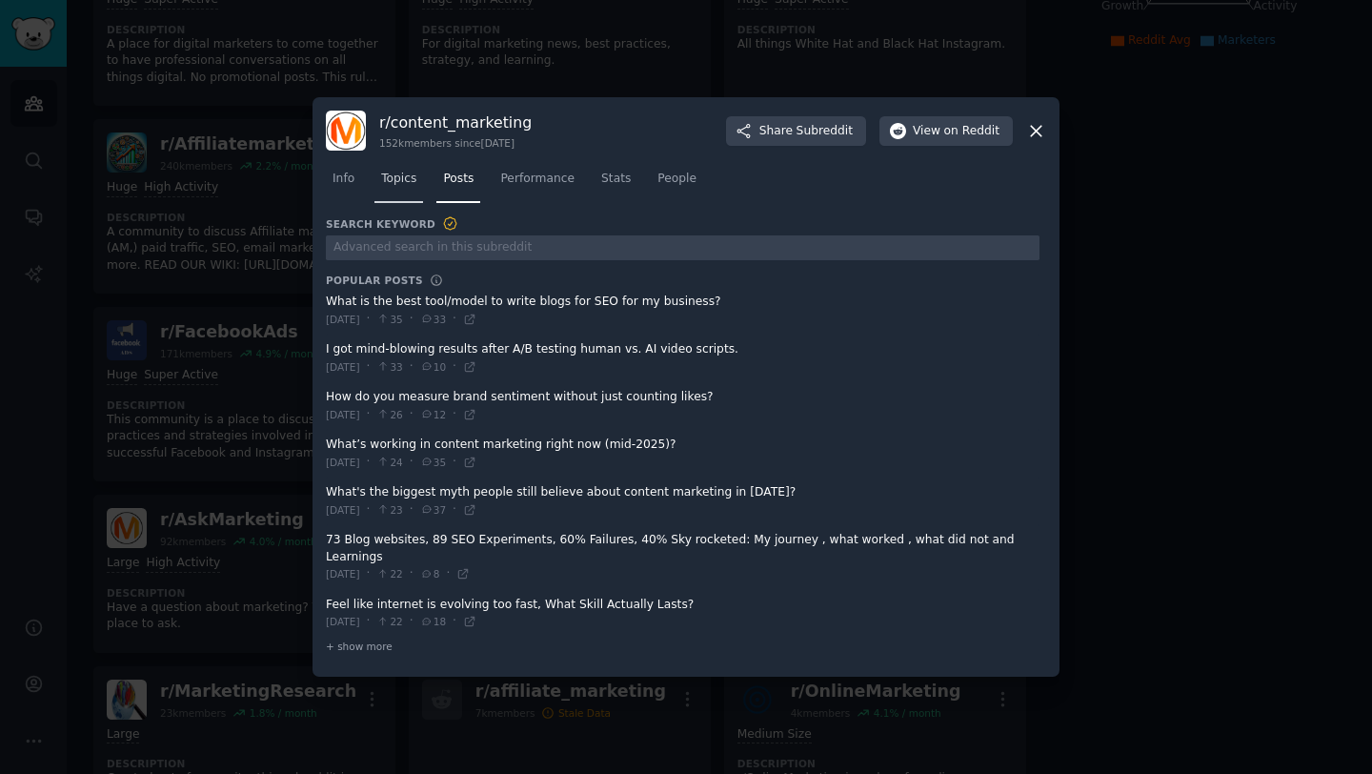
click at [405, 182] on span "Topics" at bounding box center [398, 179] width 35 height 17
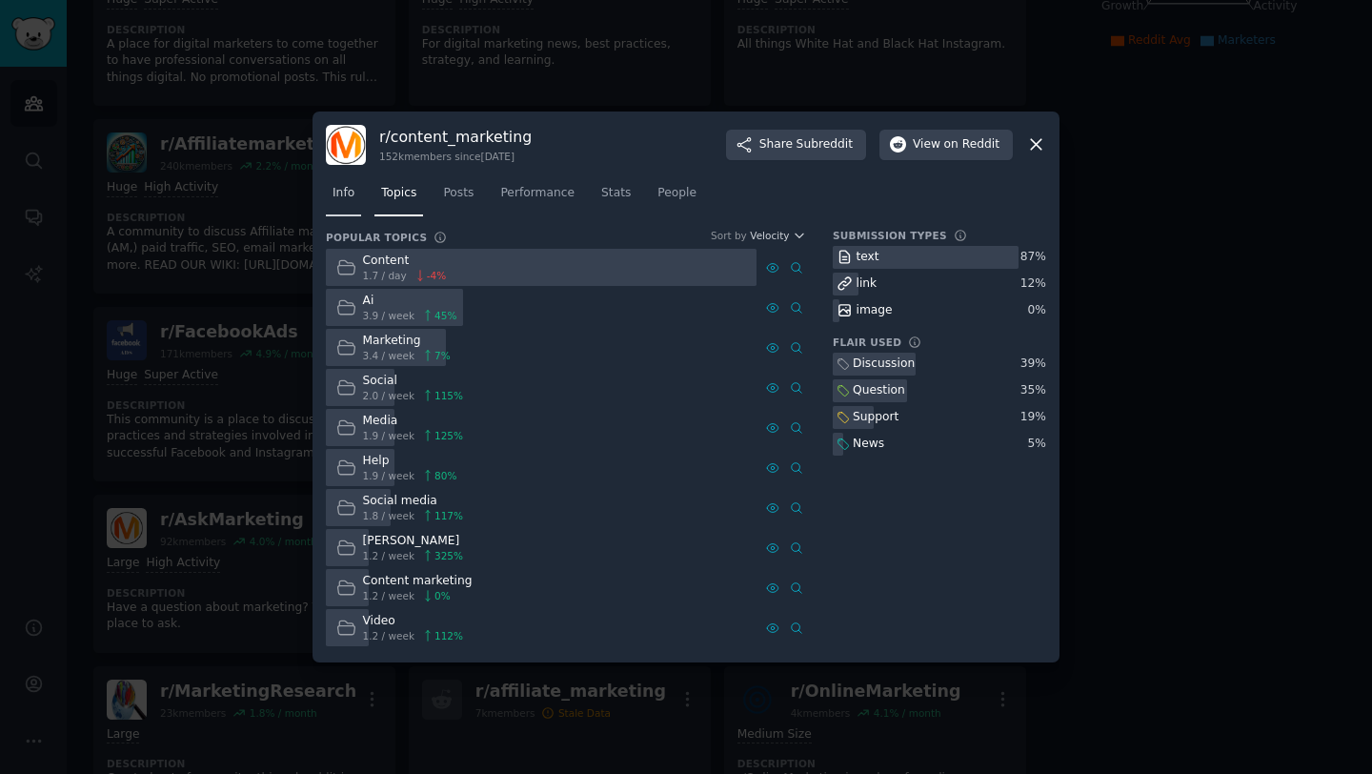
click at [350, 189] on span "Info" at bounding box center [344, 193] width 22 height 17
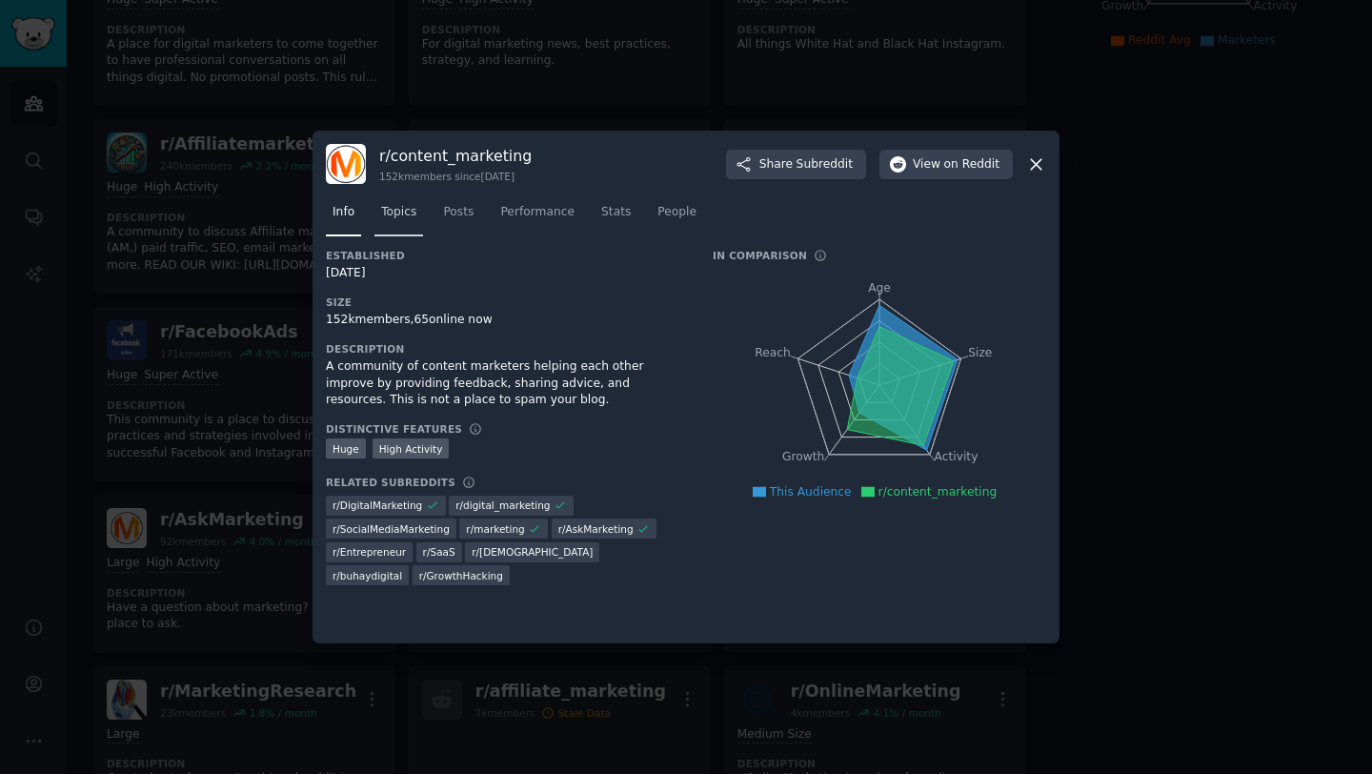
click at [403, 225] on link "Topics" at bounding box center [398, 216] width 49 height 39
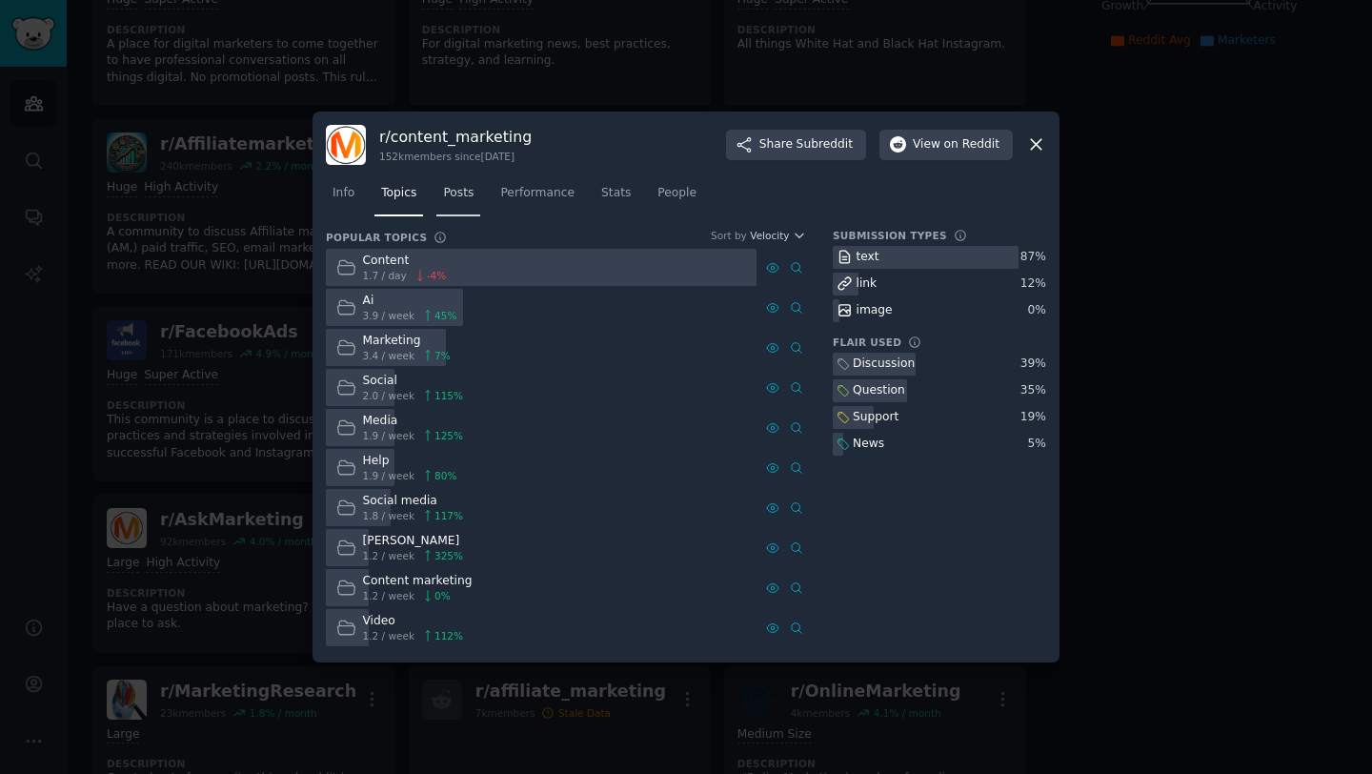
click at [461, 202] on link "Posts" at bounding box center [458, 197] width 44 height 39
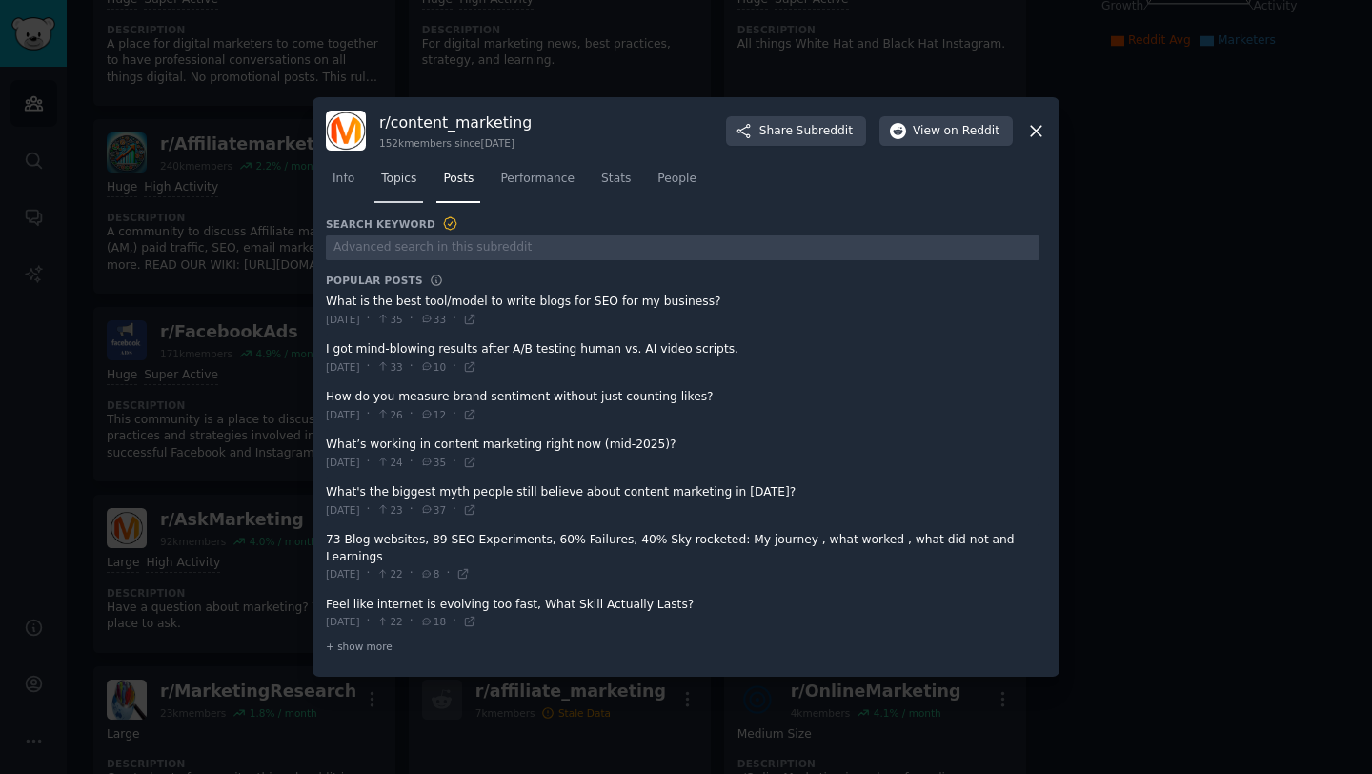
click at [421, 172] on link "Topics" at bounding box center [398, 183] width 49 height 39
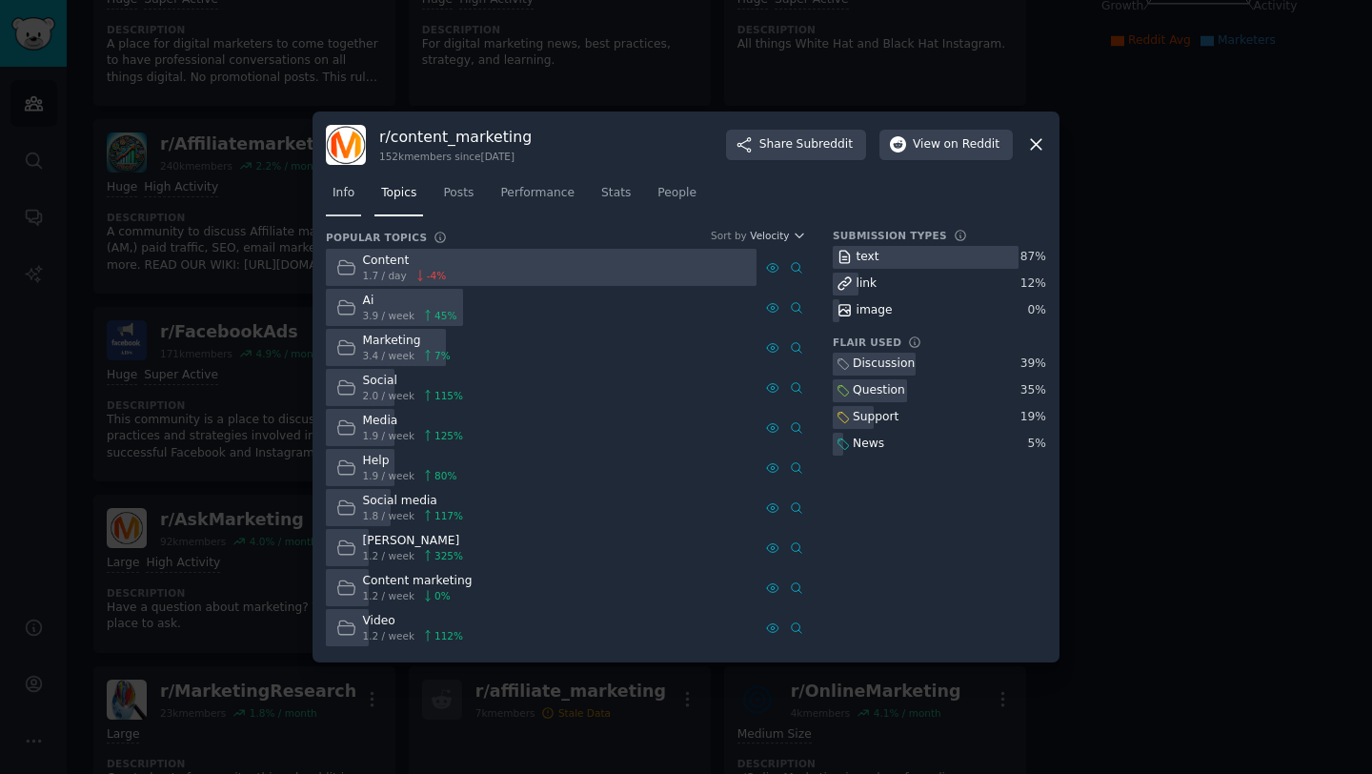
click at [353, 199] on link "Info" at bounding box center [343, 197] width 35 height 39
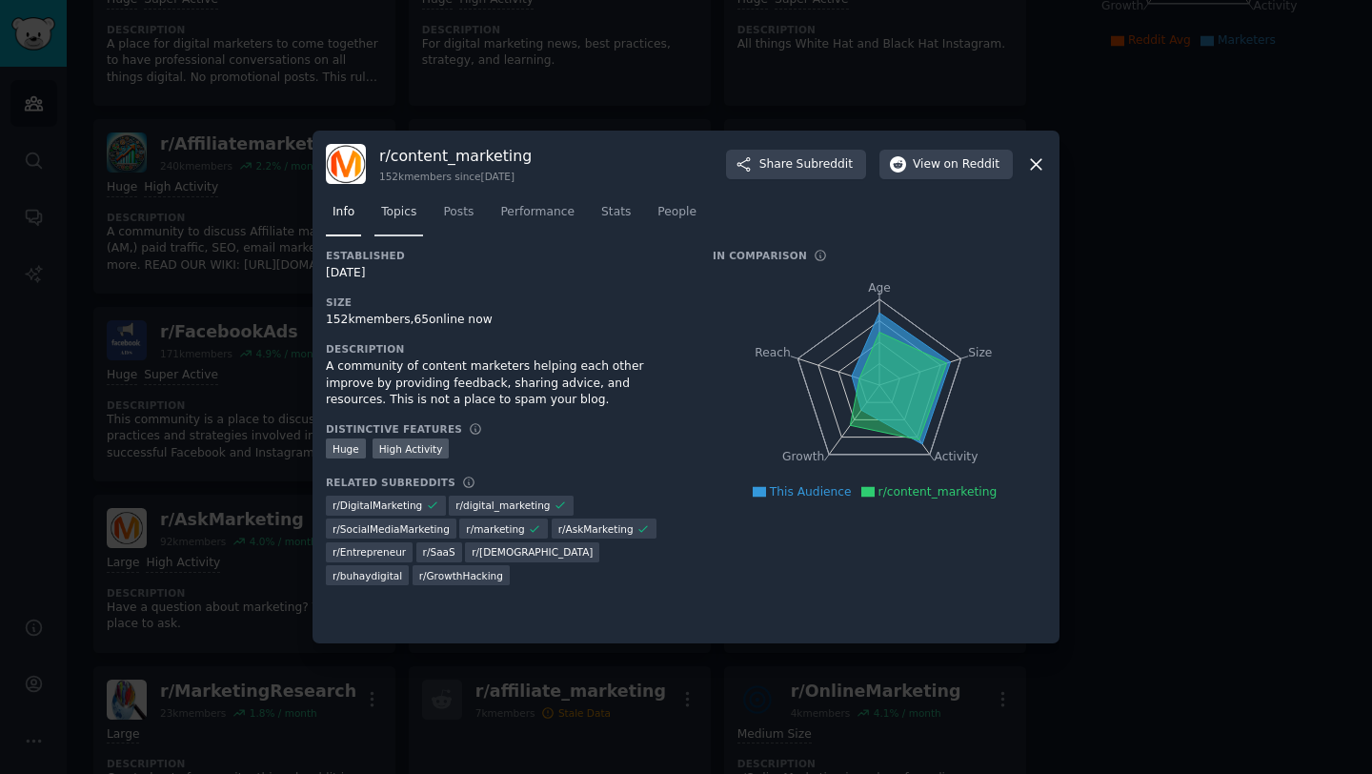
click at [398, 206] on span "Topics" at bounding box center [398, 212] width 35 height 17
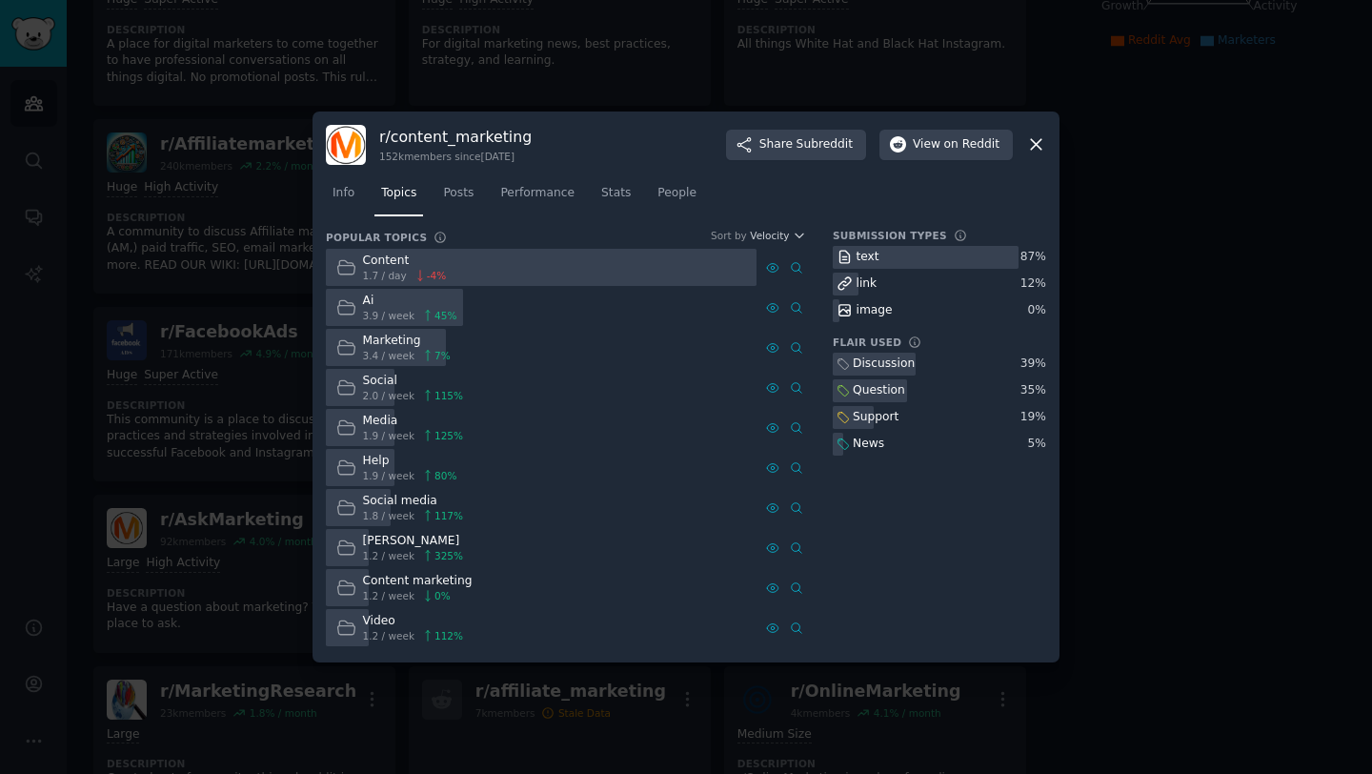
click at [1040, 147] on icon at bounding box center [1036, 144] width 20 height 20
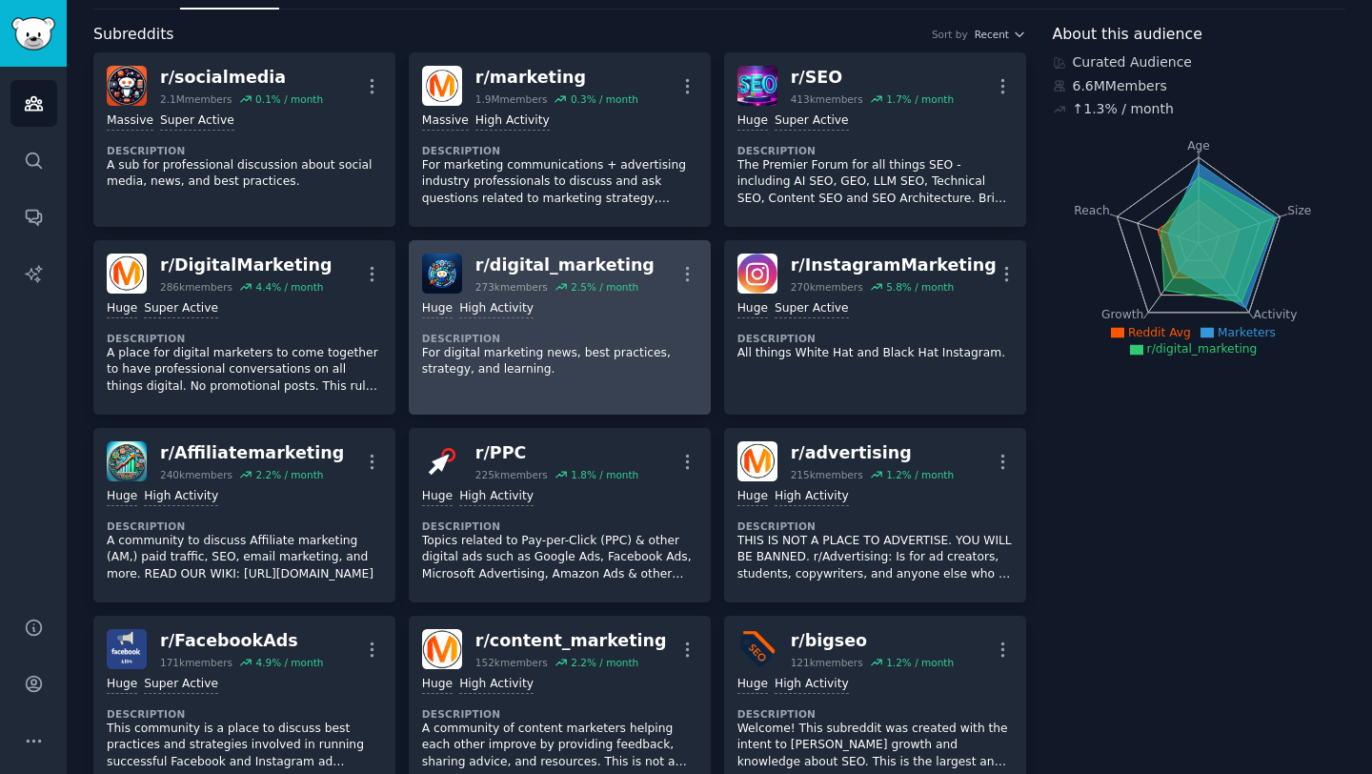
scroll to position [102, 0]
